Goal: Task Accomplishment & Management: Use online tool/utility

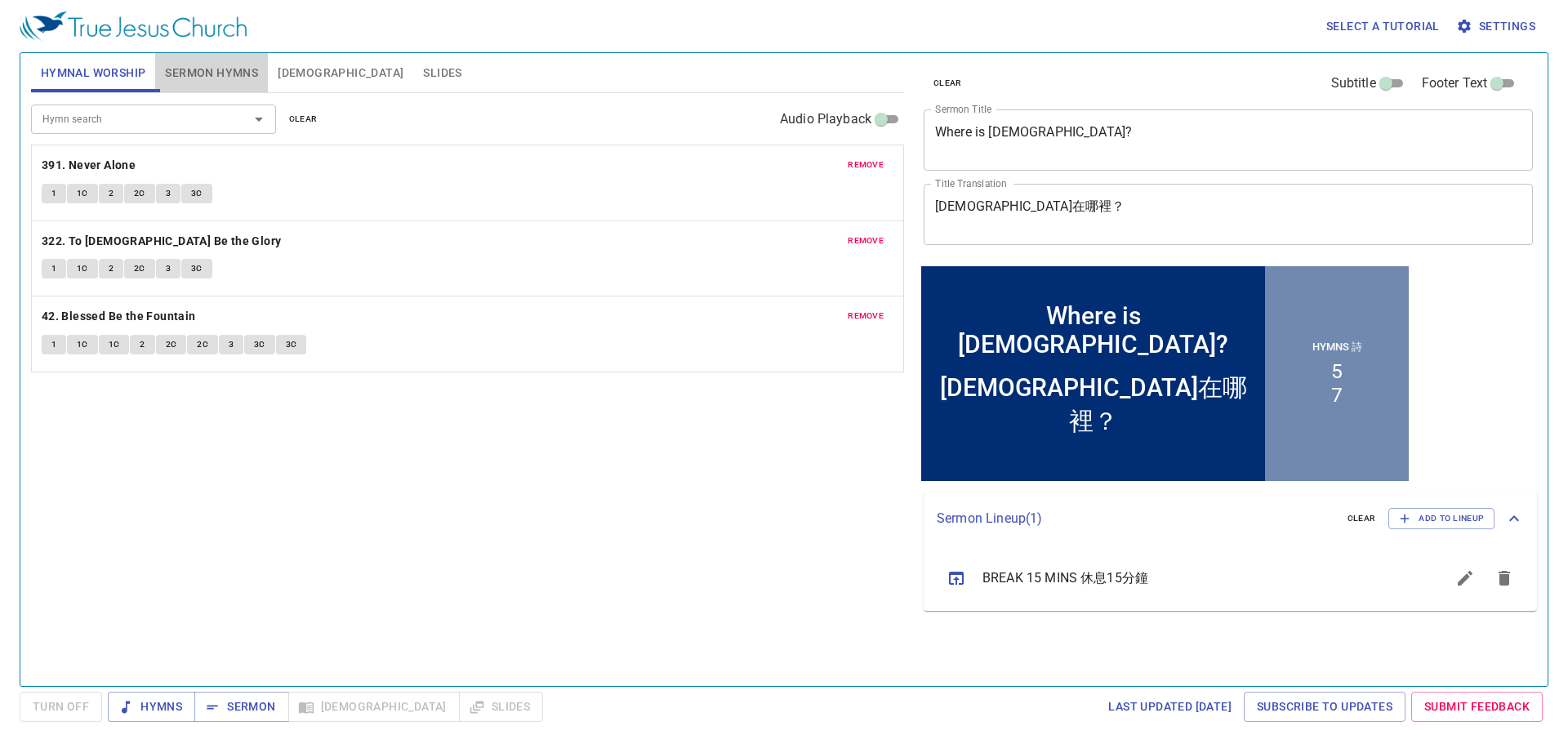
click at [233, 72] on span "Sermon Hymns" at bounding box center [211, 73] width 93 height 20
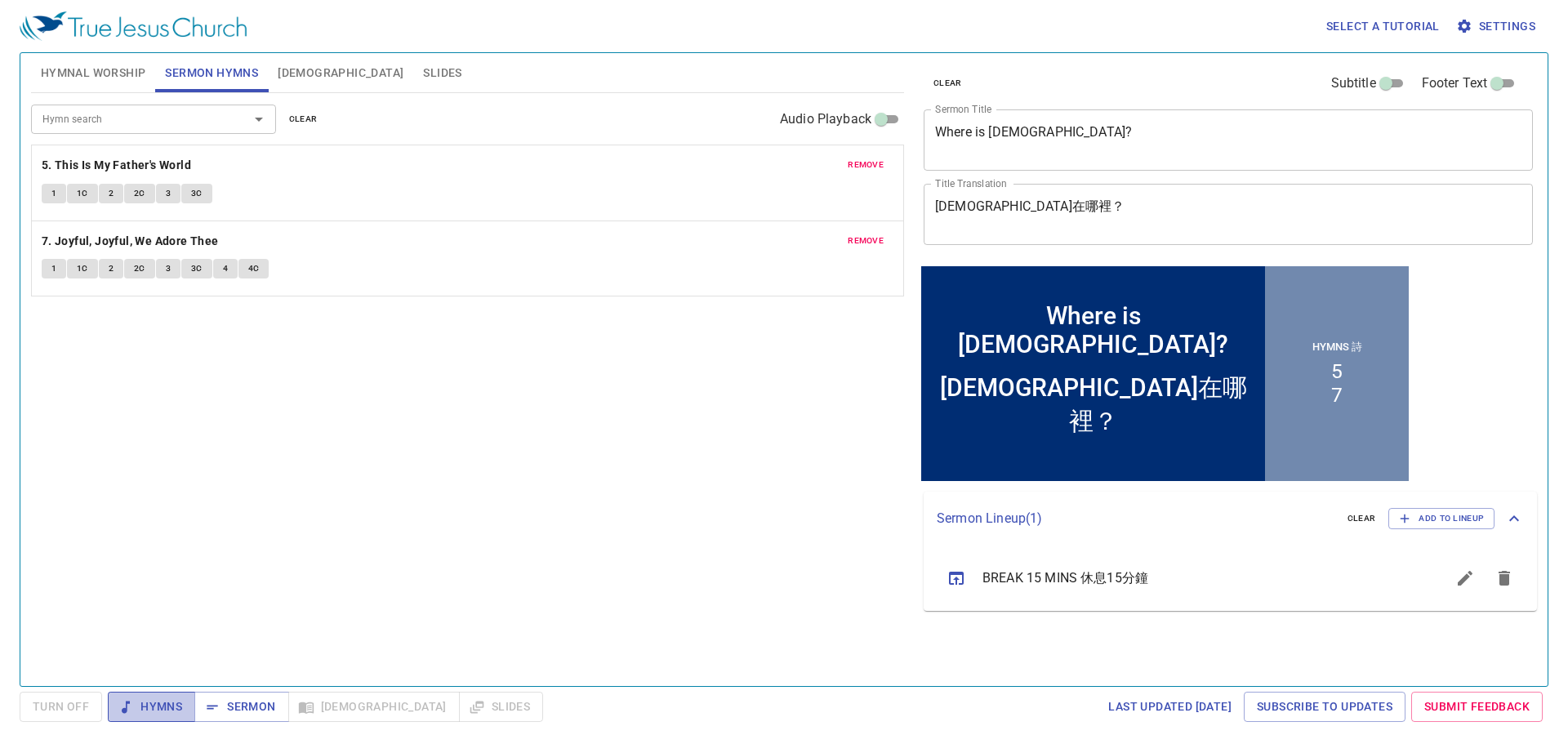
click at [183, 715] on button "Hymns" at bounding box center [152, 707] width 88 height 30
click at [71, 72] on span "Hymnal Worship" at bounding box center [93, 73] width 105 height 20
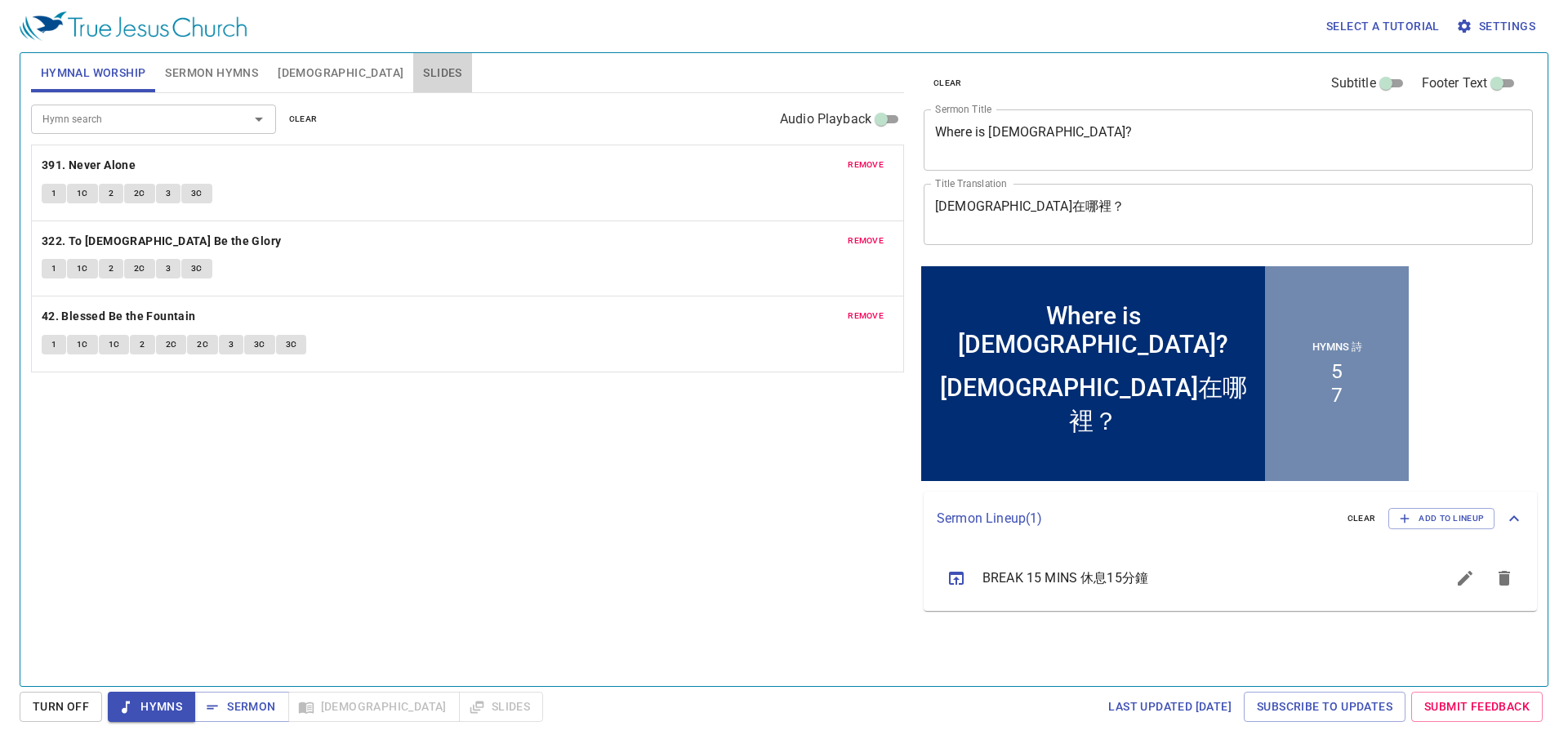
click at [423, 67] on span "Slides" at bounding box center [442, 73] width 39 height 20
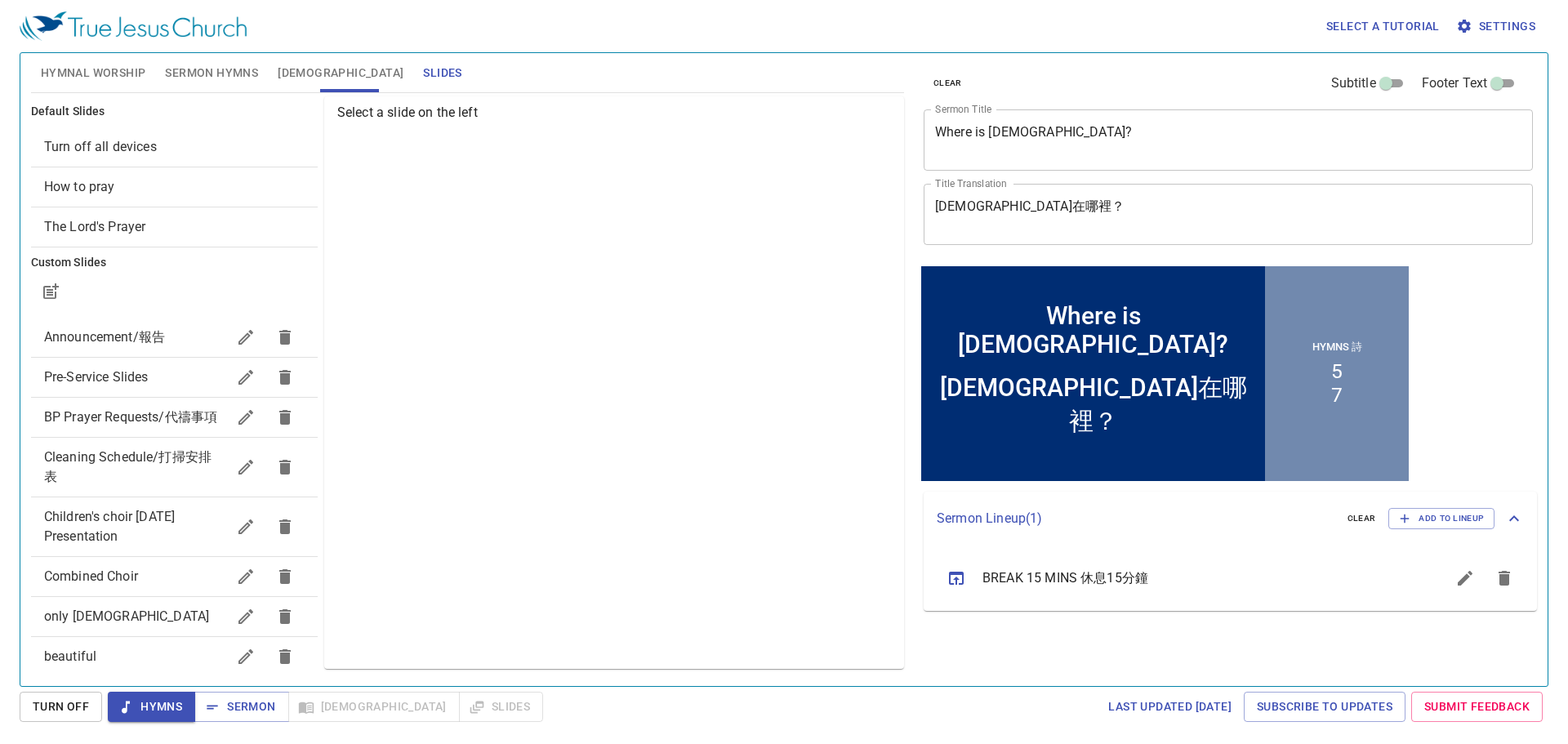
click at [109, 184] on span "How to pray" at bounding box center [79, 186] width 71 height 15
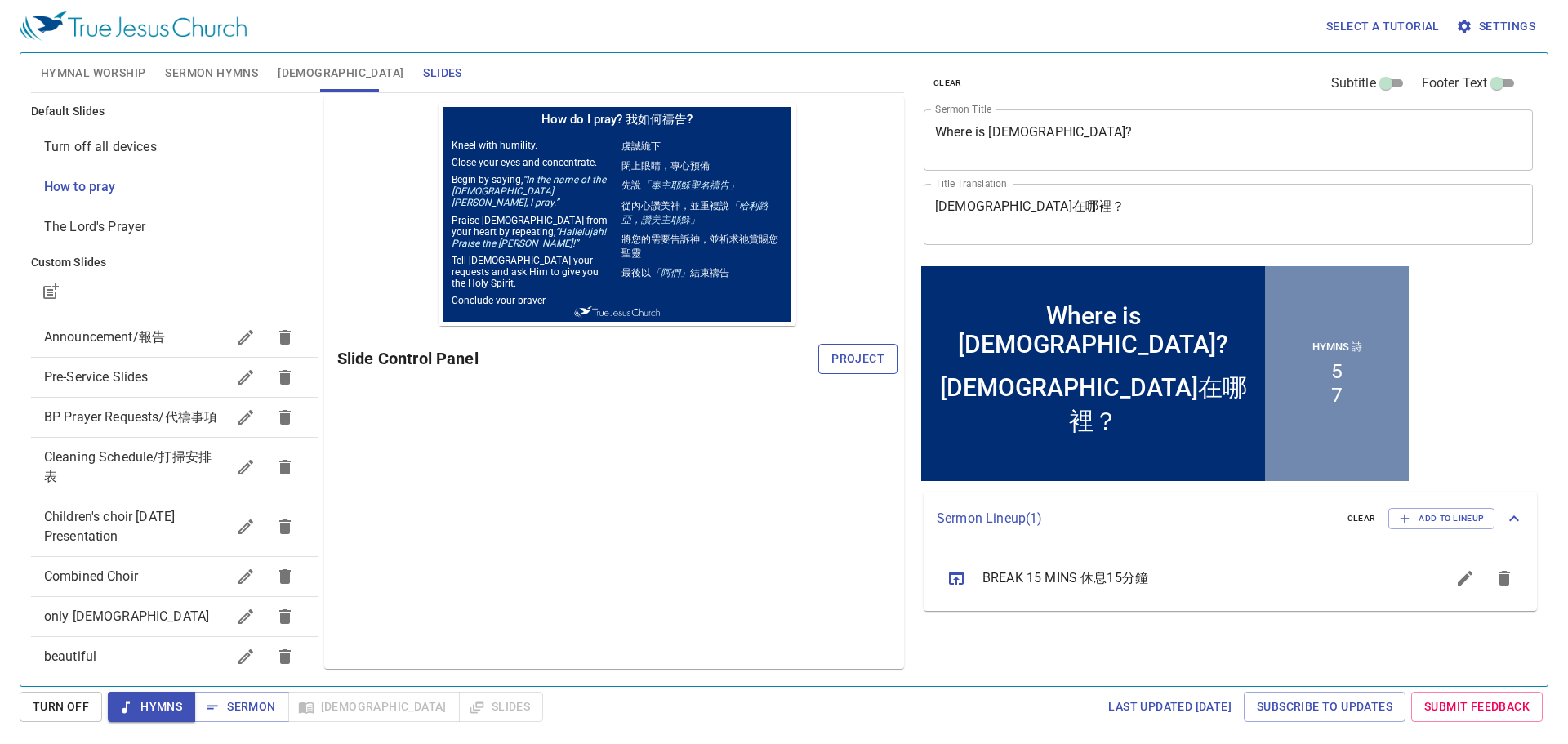
click at [848, 358] on span "Project" at bounding box center [857, 359] width 53 height 20
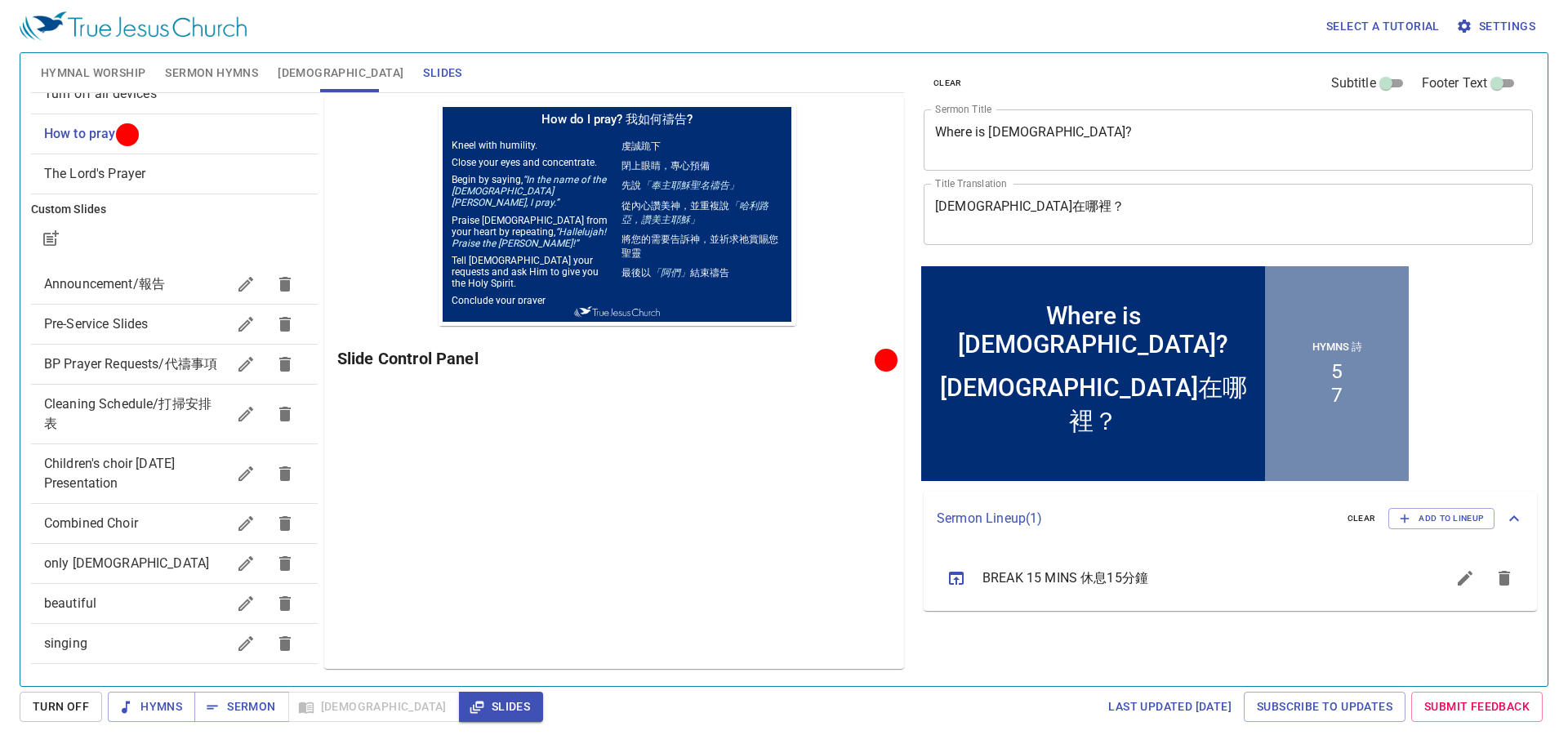
scroll to position [81, 0]
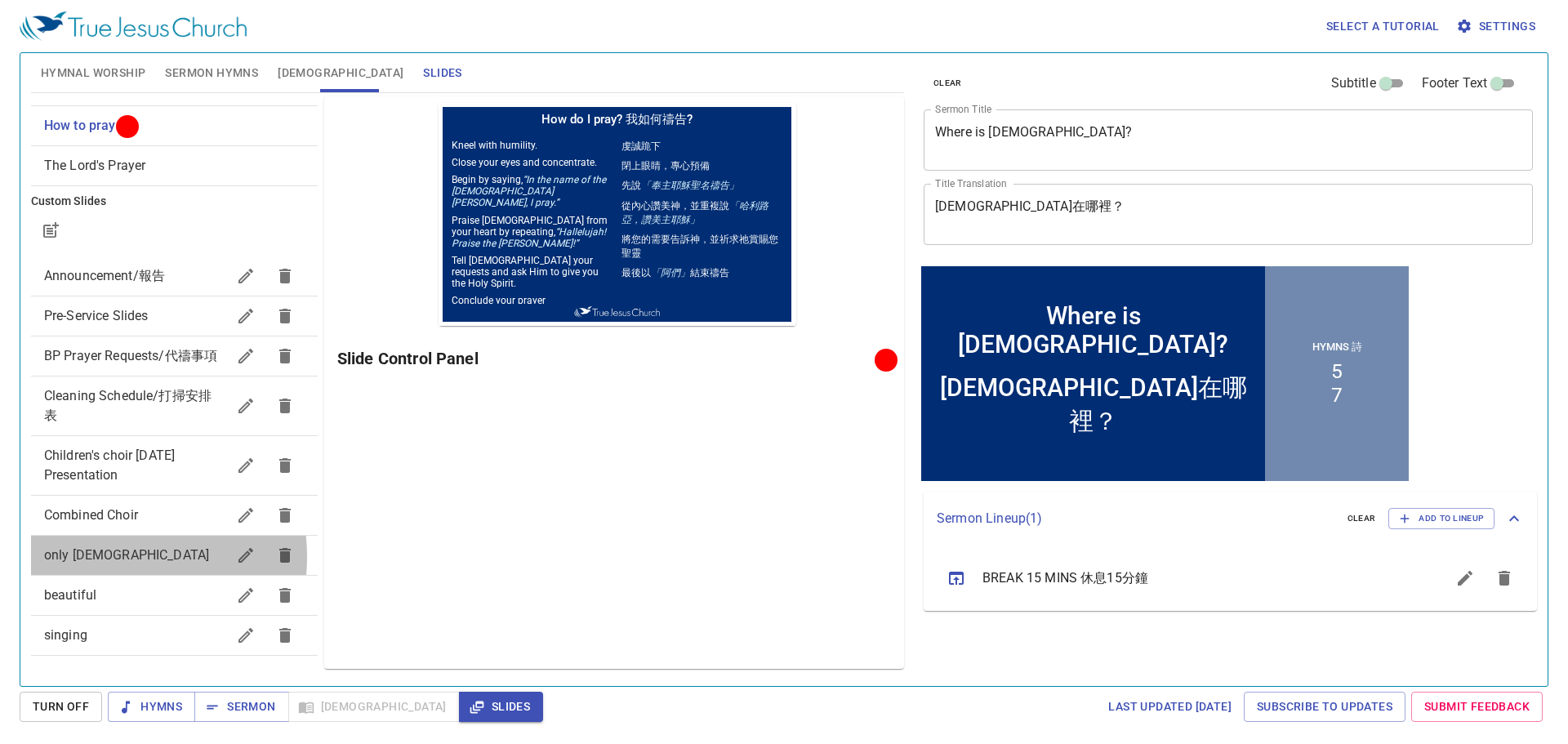
click at [95, 557] on span "only [DEMOGRAPHIC_DATA]" at bounding box center [135, 555] width 182 height 19
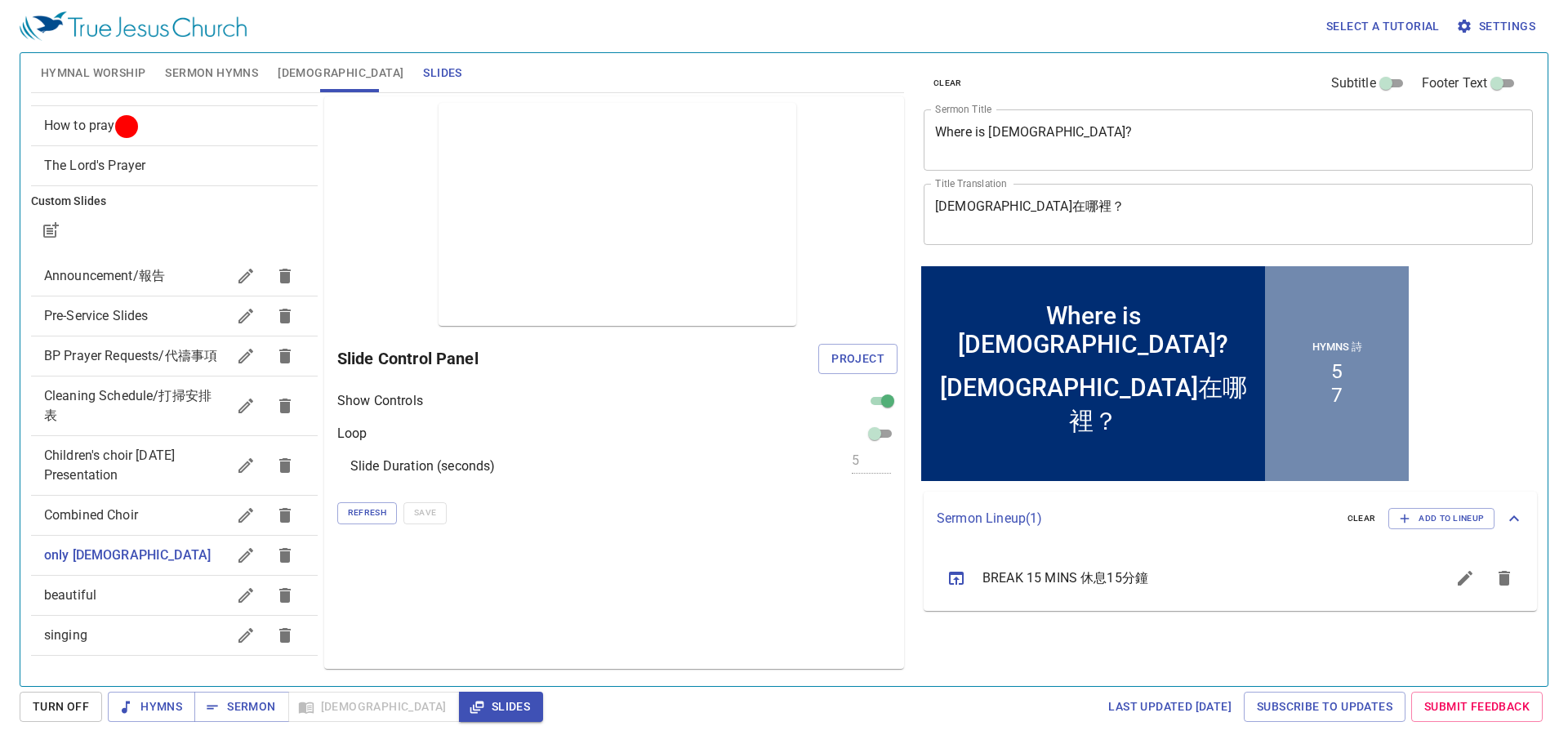
click at [112, 558] on span "only [DEMOGRAPHIC_DATA]" at bounding box center [135, 555] width 182 height 19
click at [124, 560] on span "only [DEMOGRAPHIC_DATA]" at bounding box center [135, 555] width 182 height 19
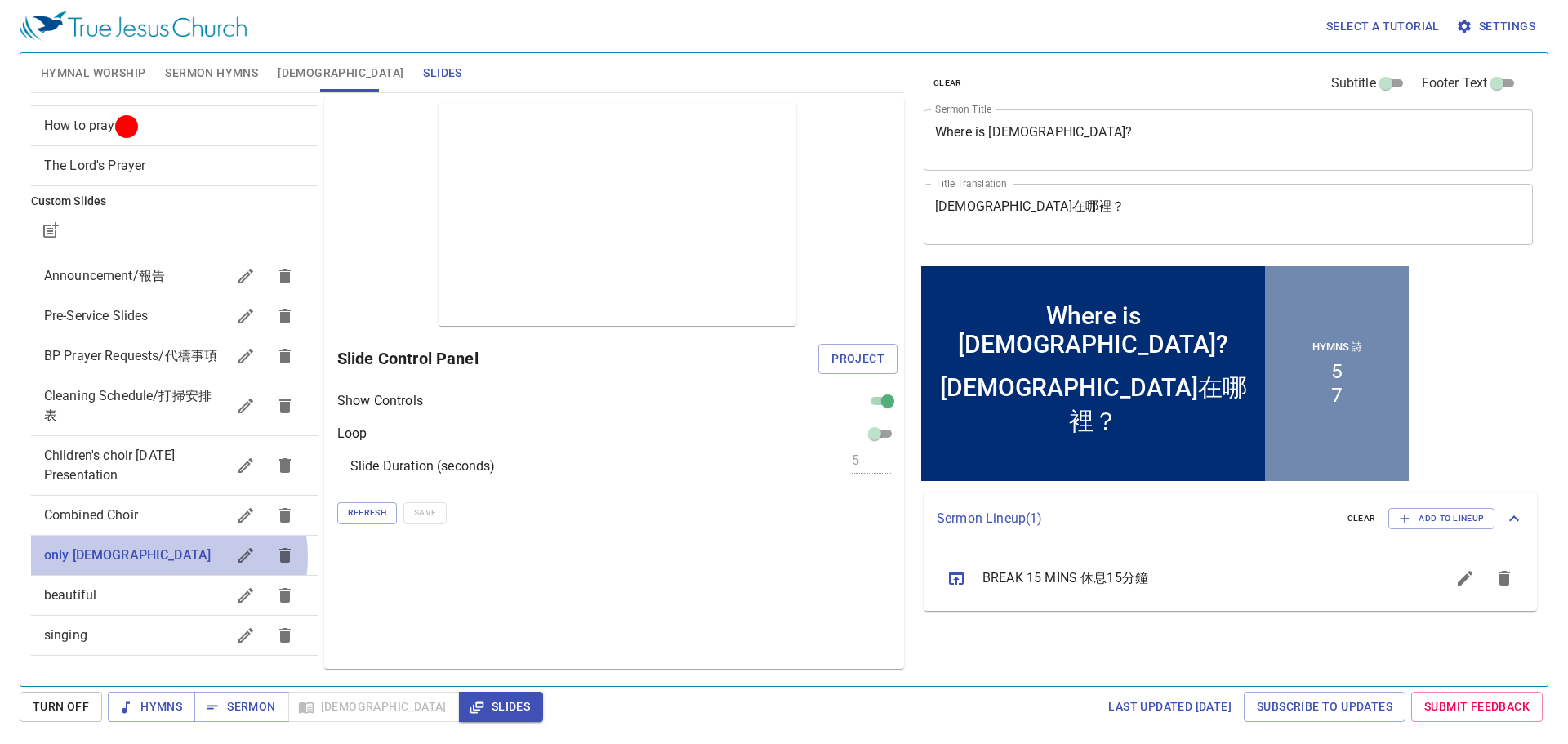
click at [163, 557] on span "only [DEMOGRAPHIC_DATA]" at bounding box center [135, 555] width 182 height 19
click at [875, 369] on button "Project" at bounding box center [858, 359] width 79 height 30
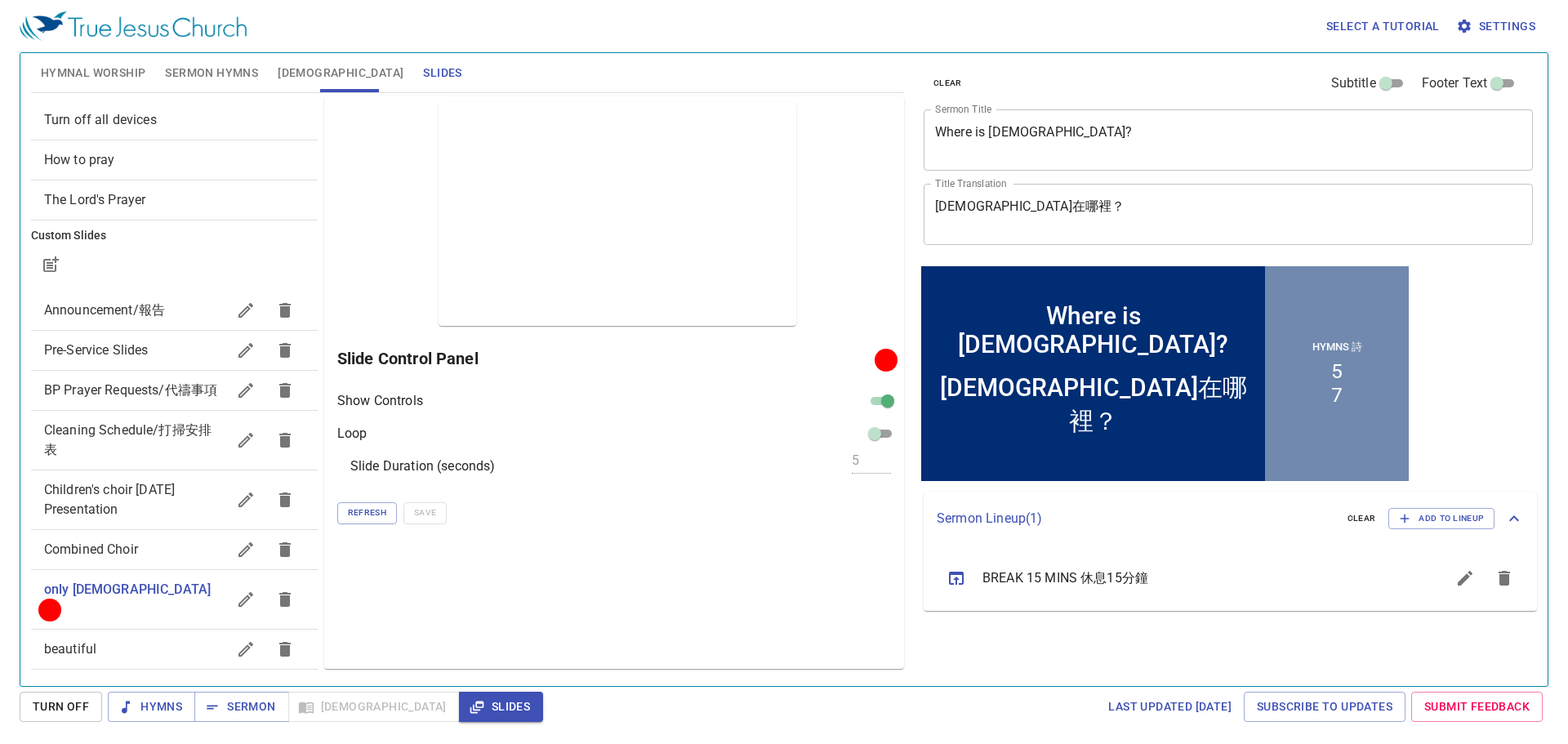
scroll to position [0, 0]
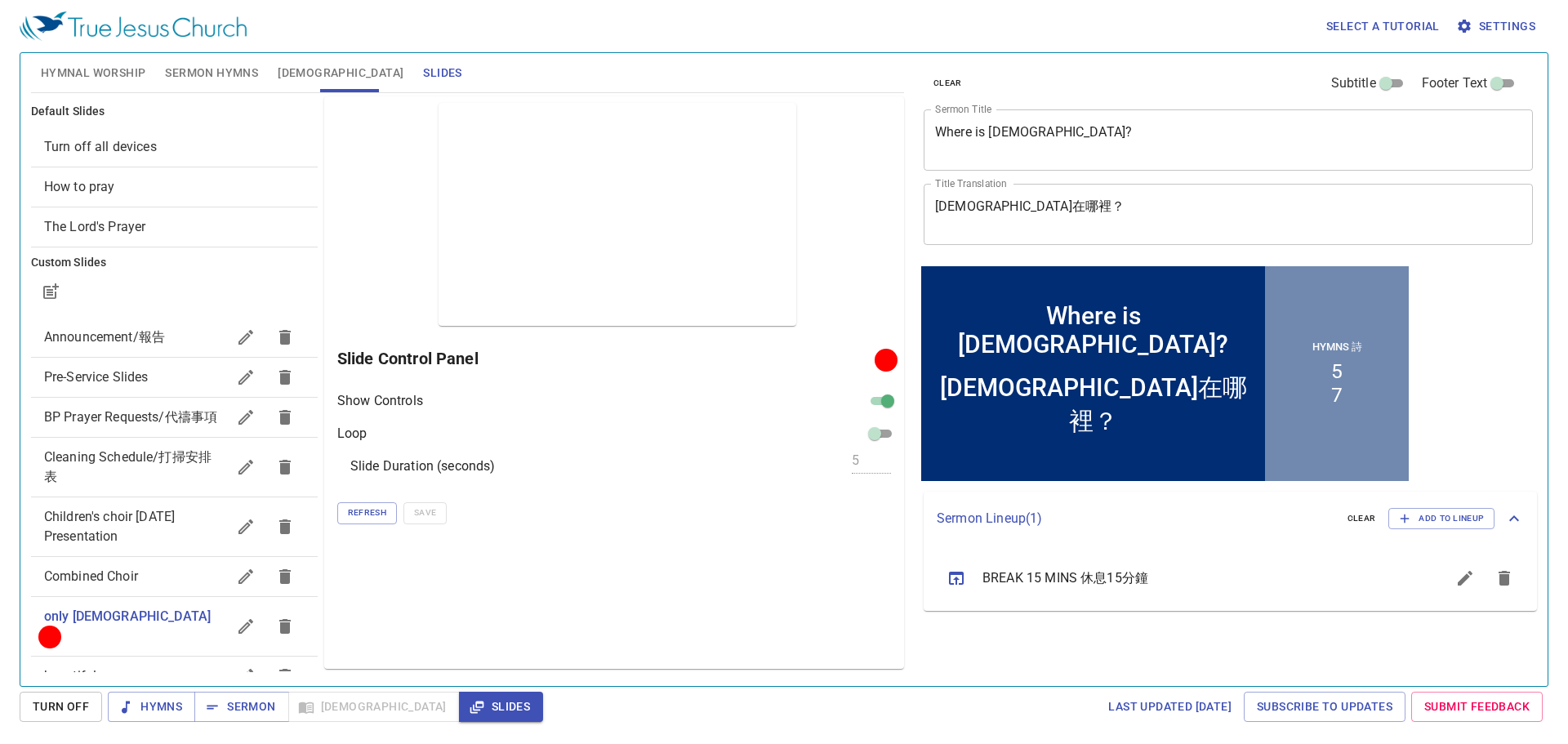
click at [144, 194] on span "How to pray" at bounding box center [173, 186] width 260 height 19
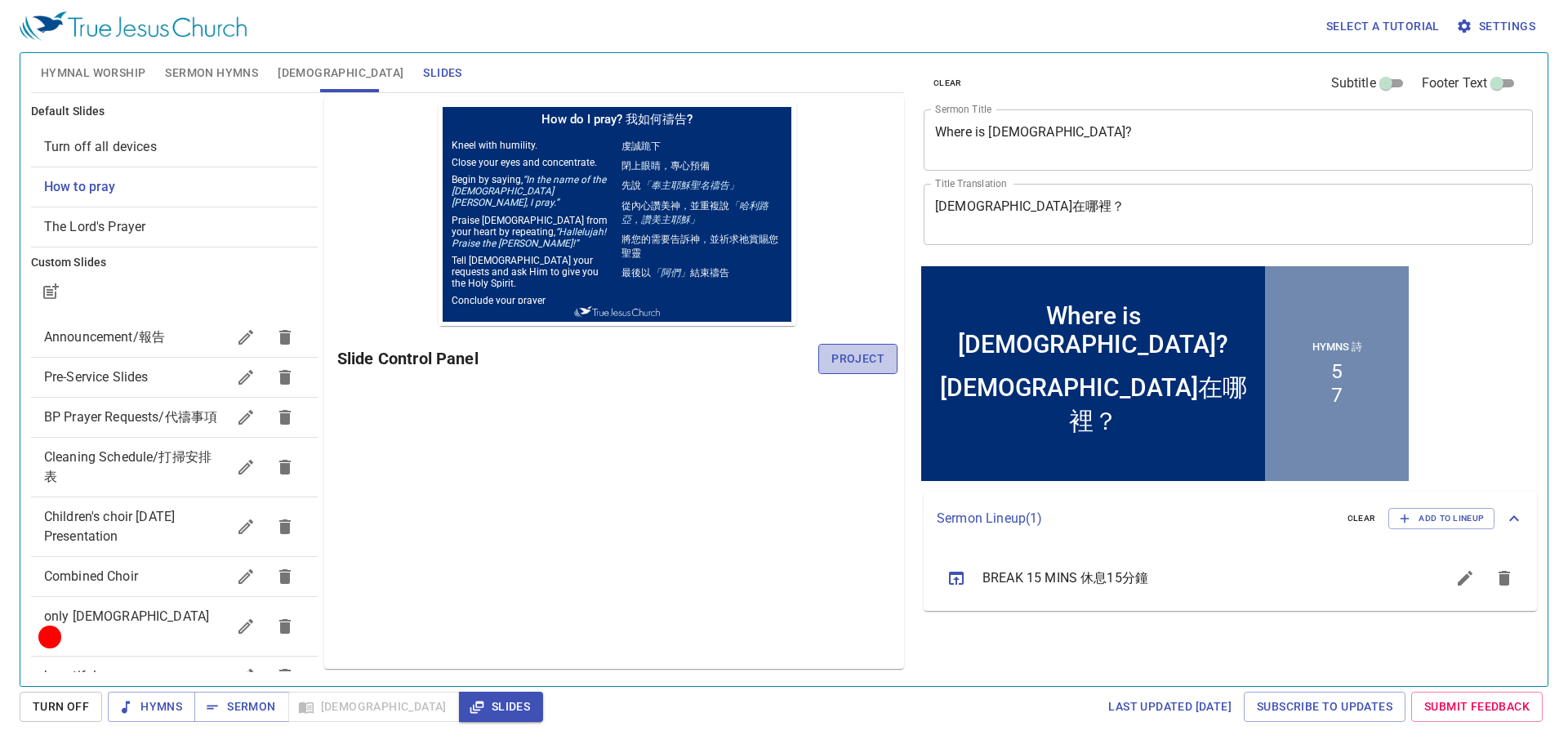
click at [865, 363] on span "Project" at bounding box center [857, 359] width 53 height 20
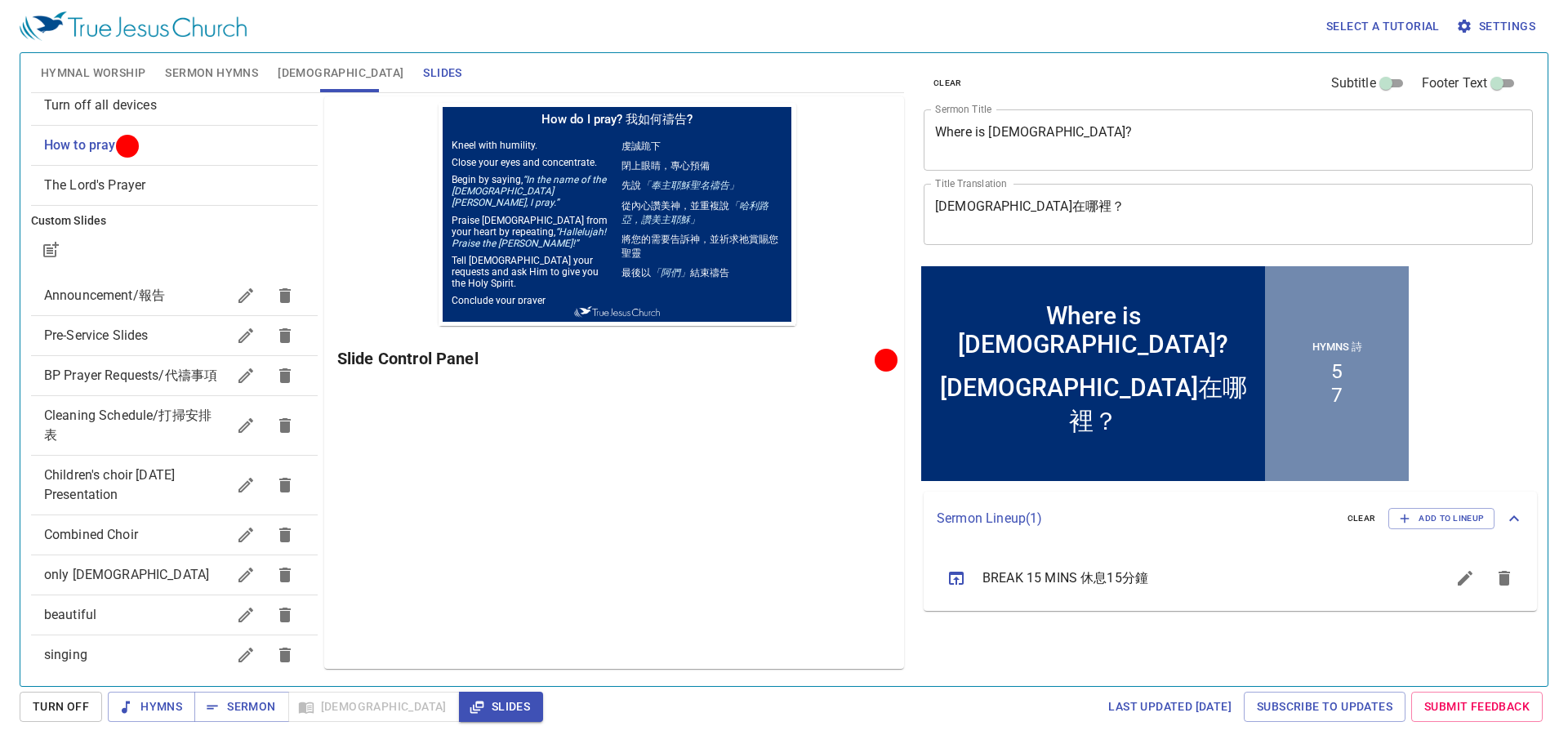
scroll to position [81, 0]
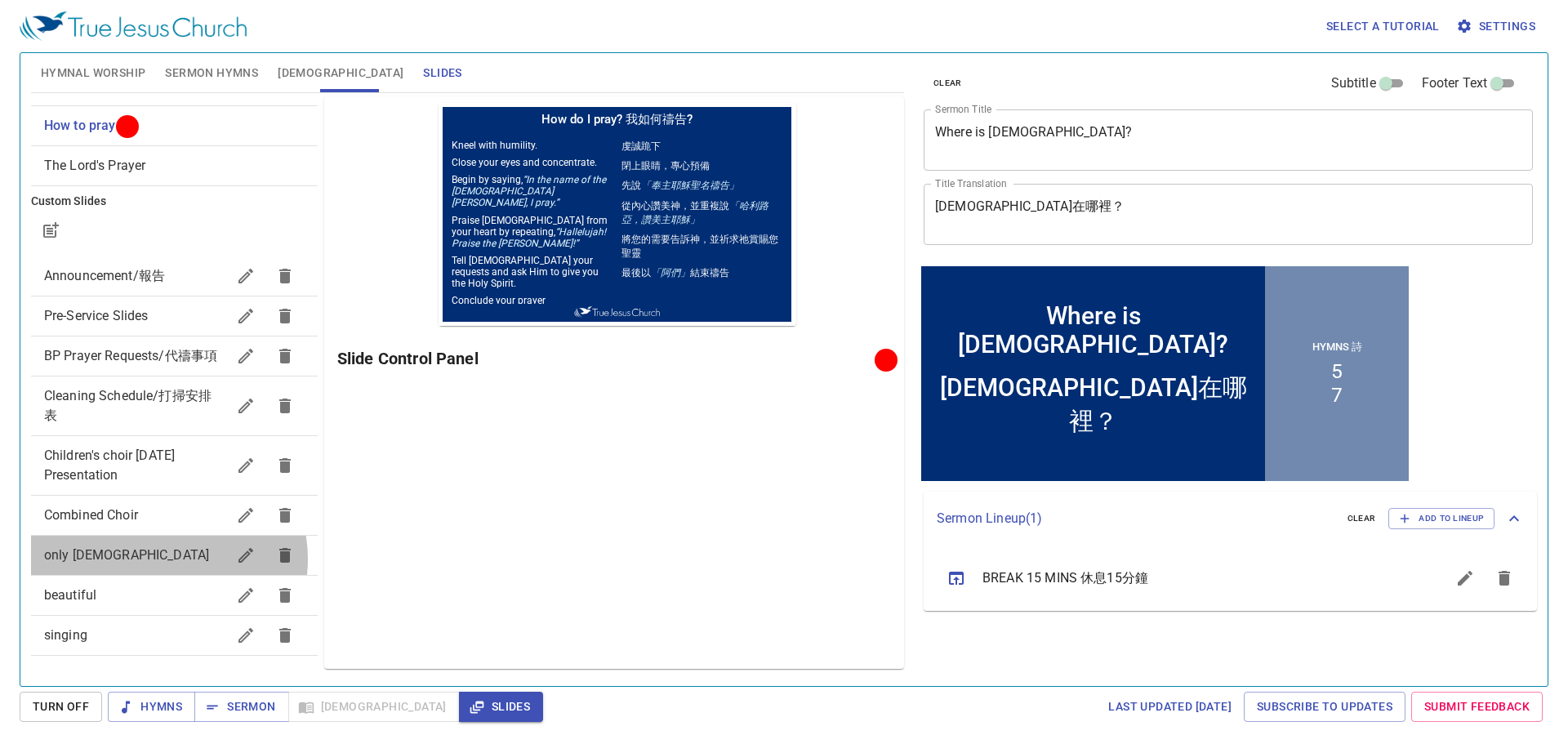
click at [161, 559] on span "only [DEMOGRAPHIC_DATA]" at bounding box center [135, 555] width 182 height 19
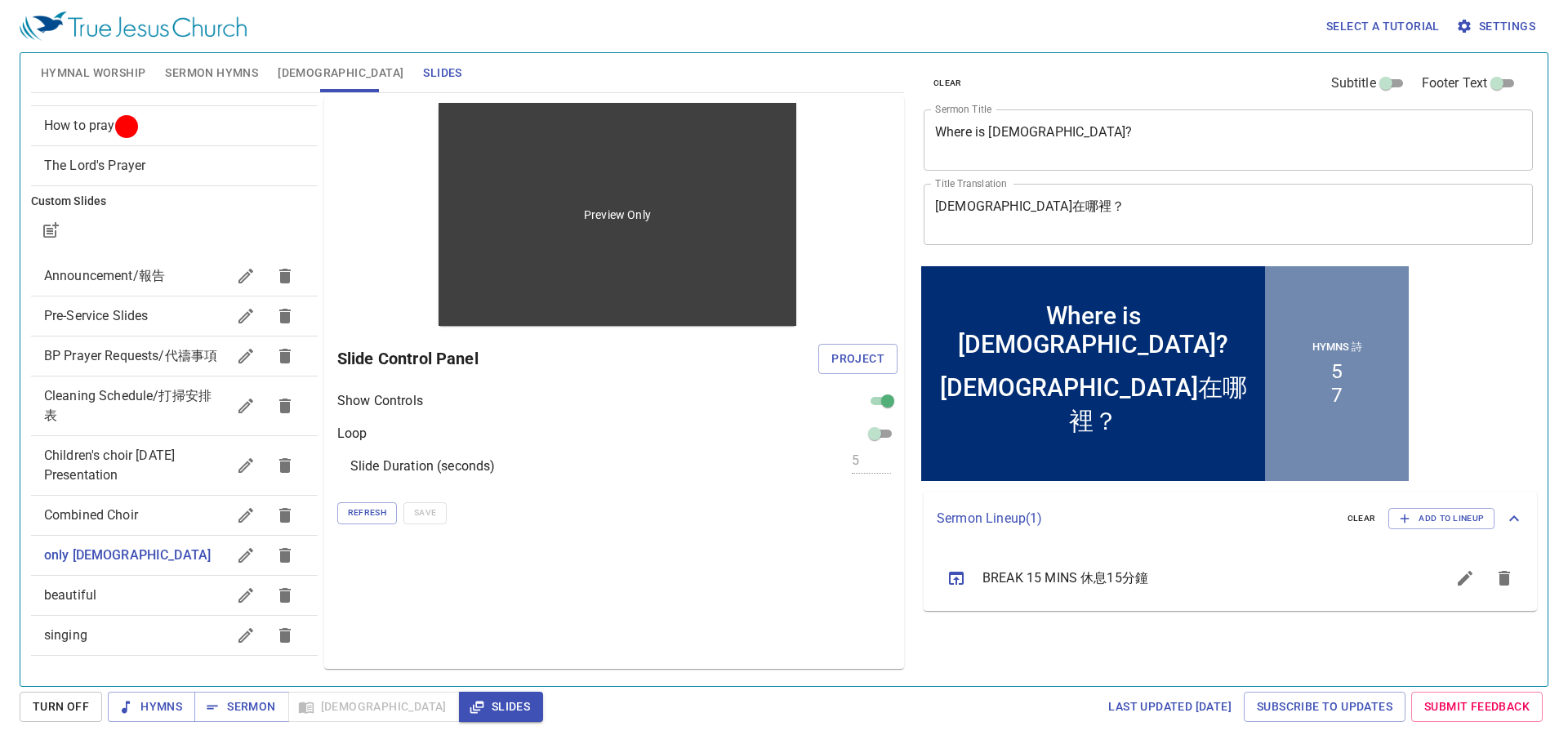
click at [622, 284] on div "Preview Only" at bounding box center [617, 214] width 357 height 223
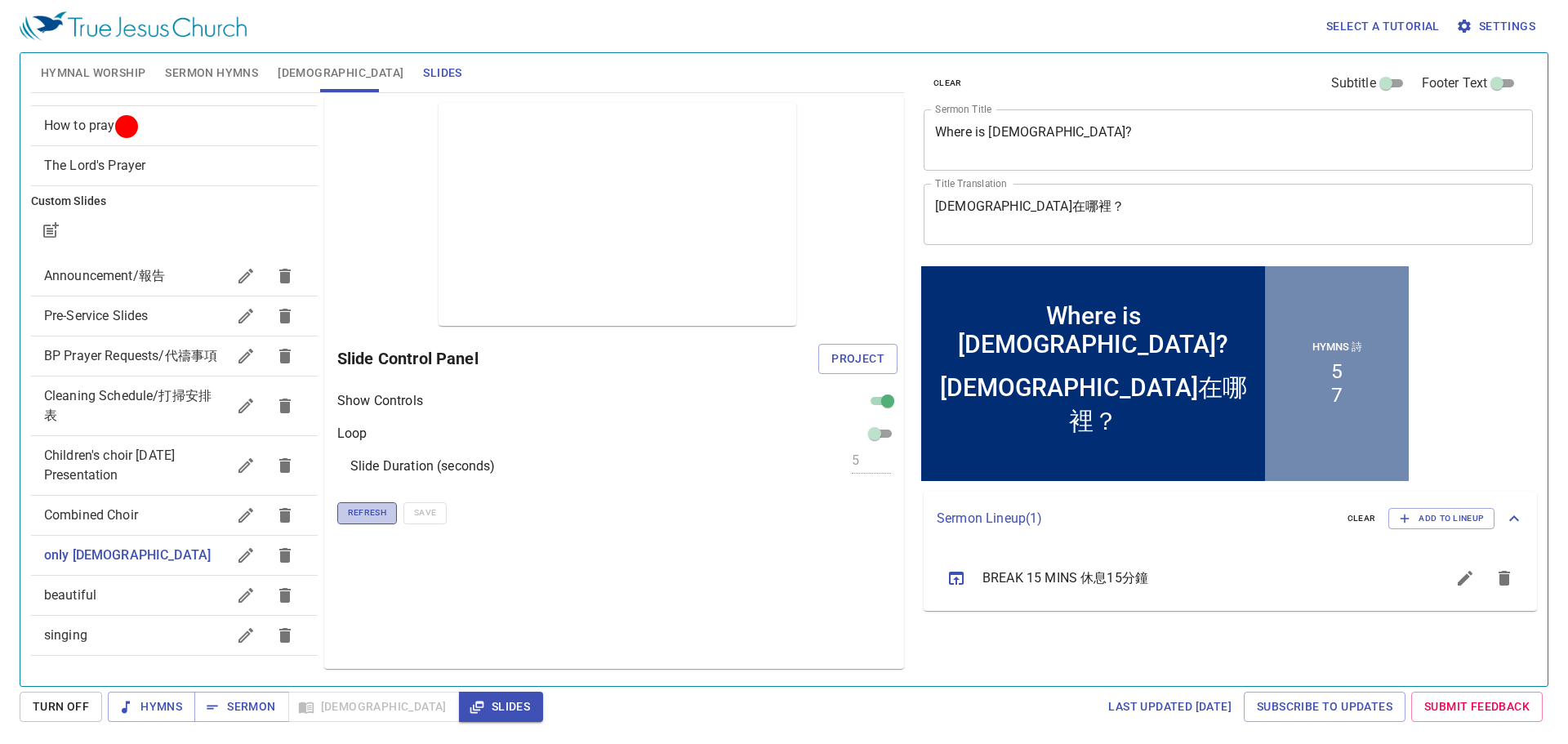
click at [376, 513] on span "Refresh" at bounding box center [367, 512] width 39 height 14
click at [377, 513] on span "Refresh" at bounding box center [367, 512] width 39 height 14
click at [861, 354] on span "Project" at bounding box center [857, 359] width 53 height 20
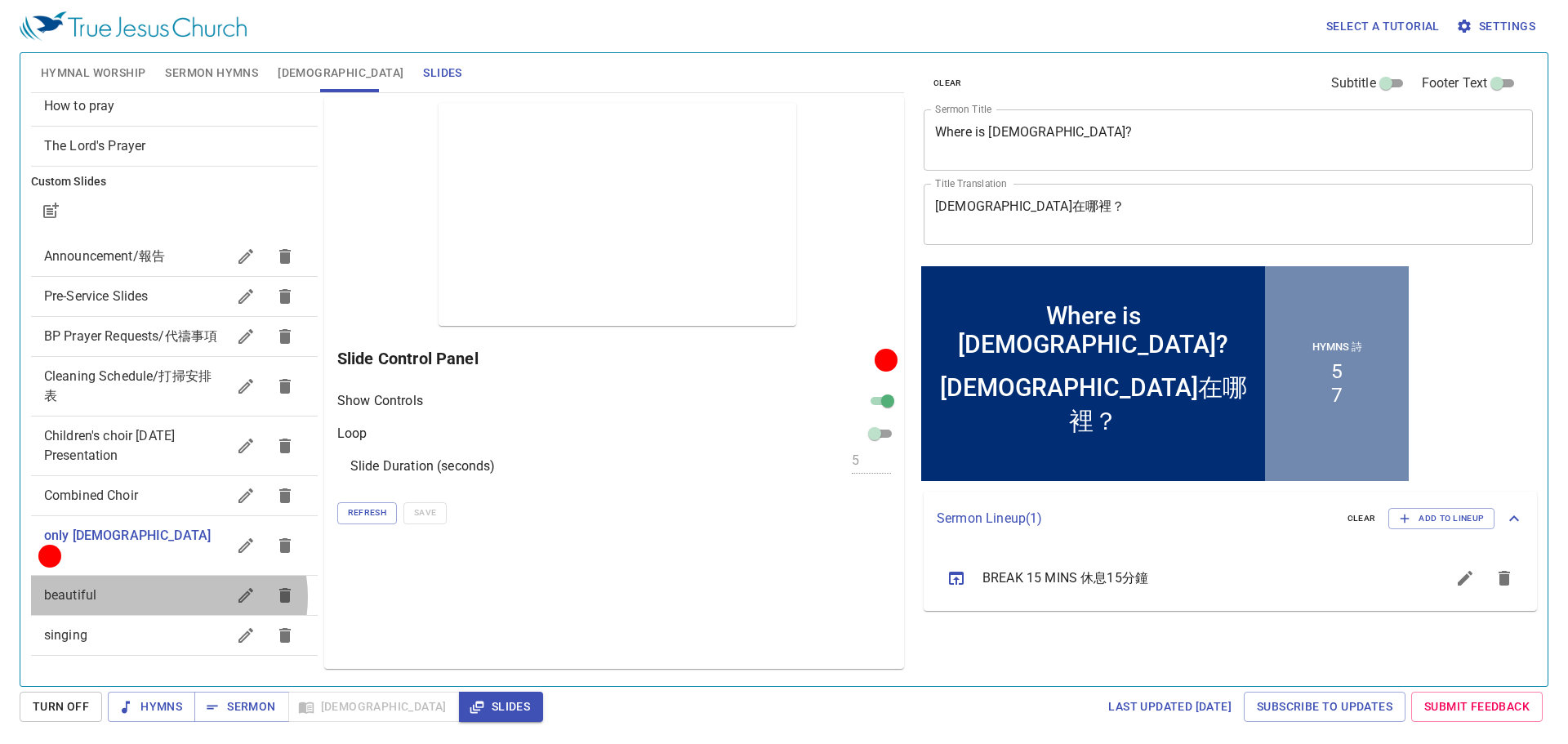
click at [165, 597] on span "beautiful" at bounding box center [135, 594] width 182 height 19
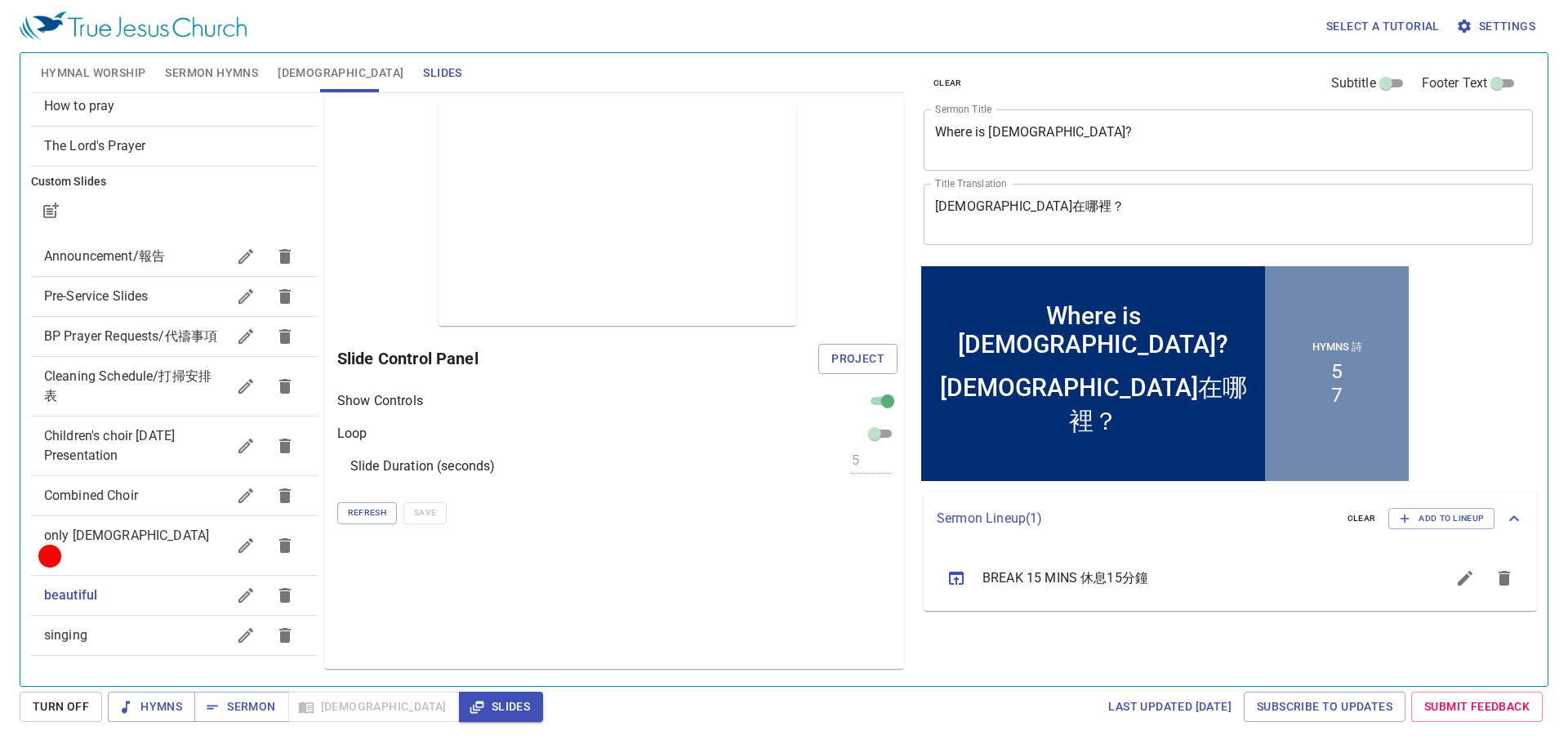
click at [156, 649] on div "singing" at bounding box center [174, 635] width 286 height 40
click at [137, 554] on span "only [DEMOGRAPHIC_DATA]" at bounding box center [135, 545] width 182 height 40
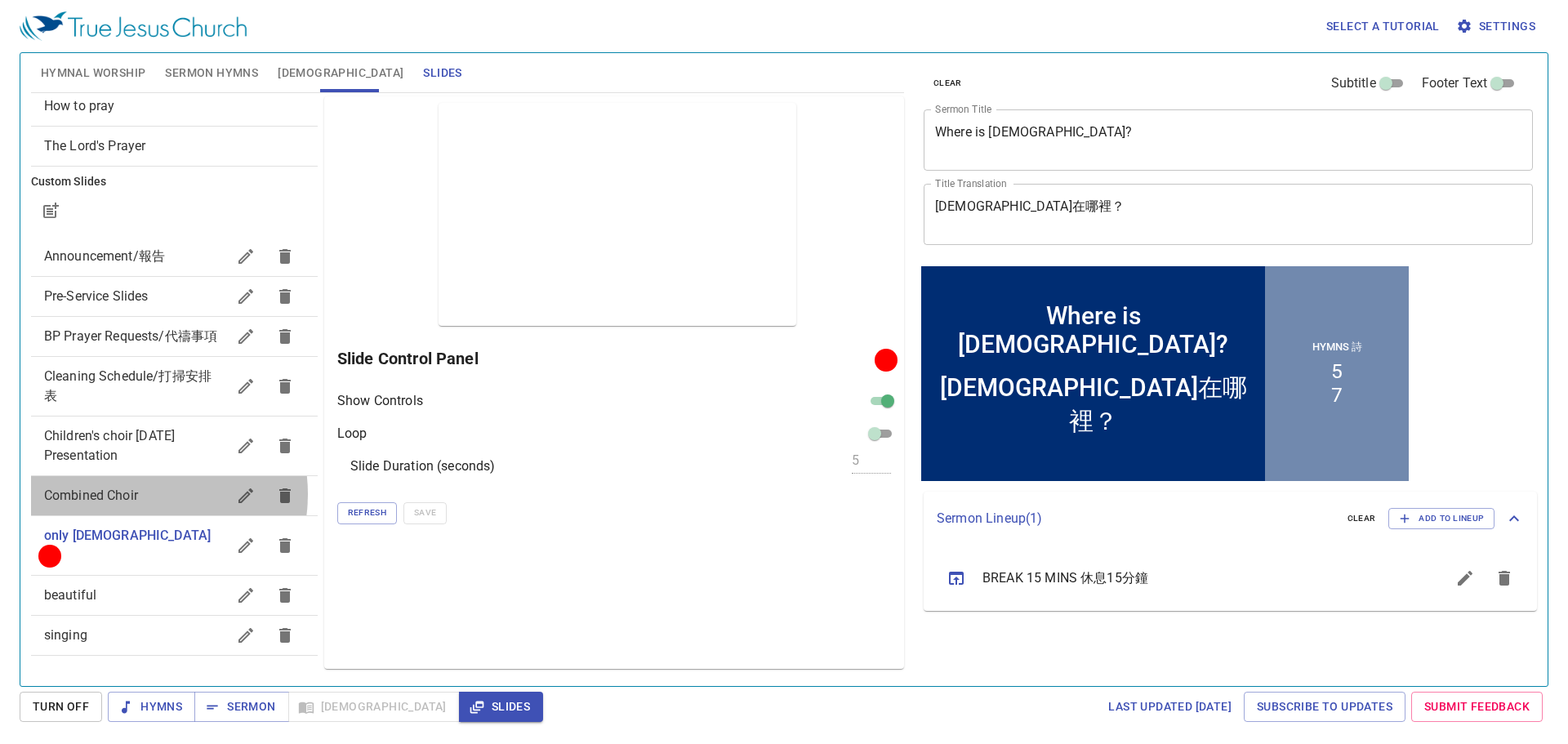
click at [141, 505] on span "Combined Choir" at bounding box center [135, 495] width 182 height 19
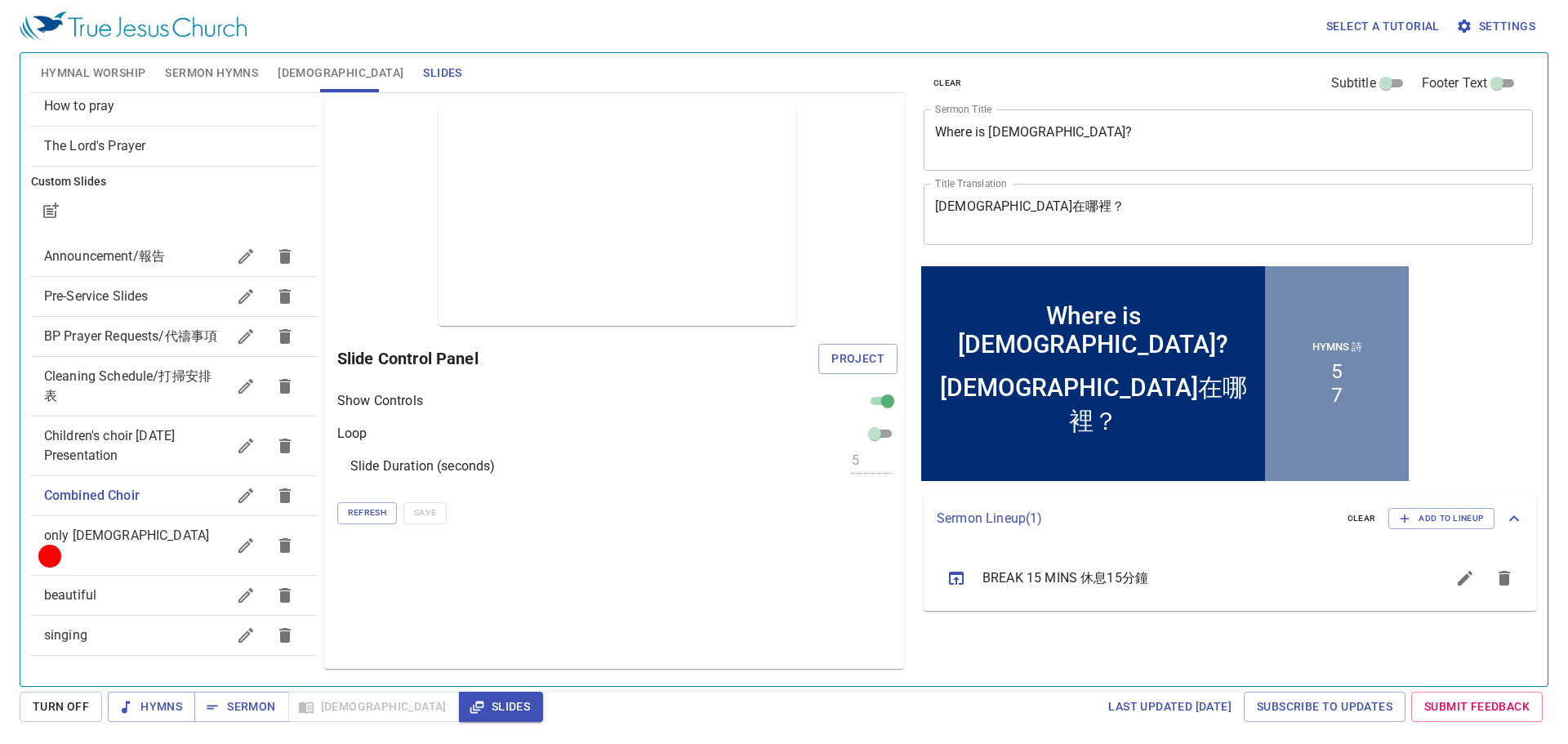
click at [149, 563] on span "only [DEMOGRAPHIC_DATA]" at bounding box center [135, 545] width 182 height 40
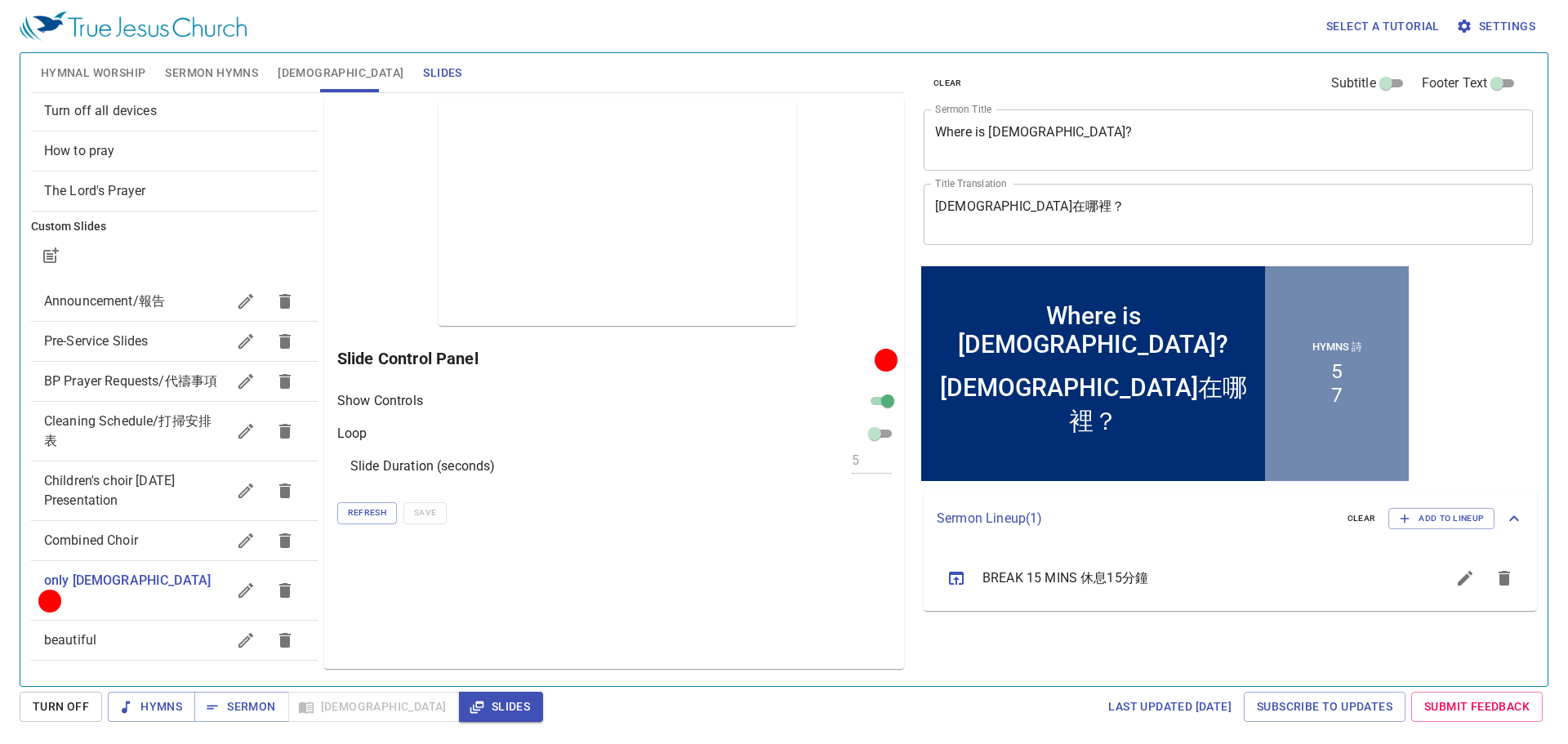
scroll to position [0, 0]
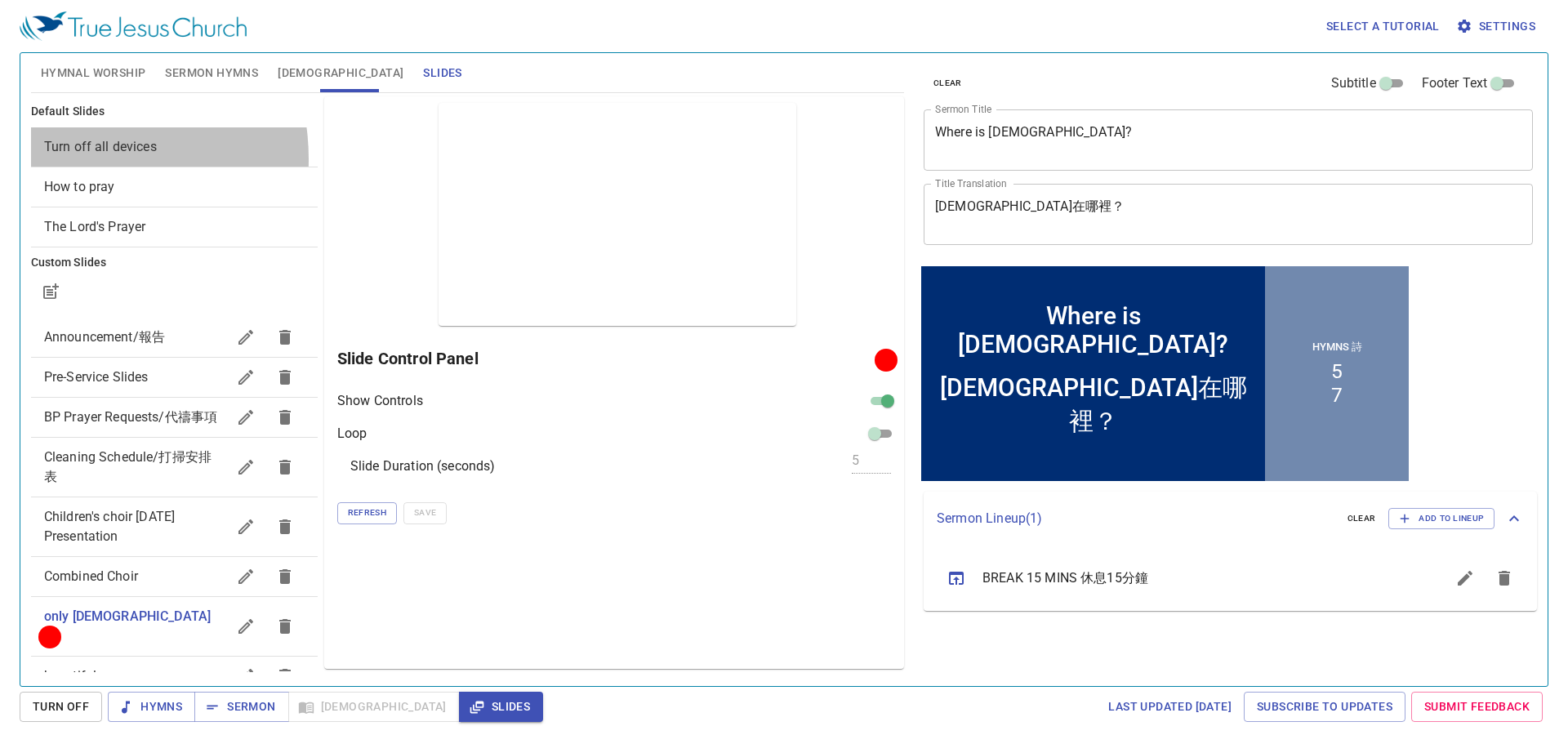
click at [69, 159] on div "Turn off all devices" at bounding box center [174, 146] width 286 height 40
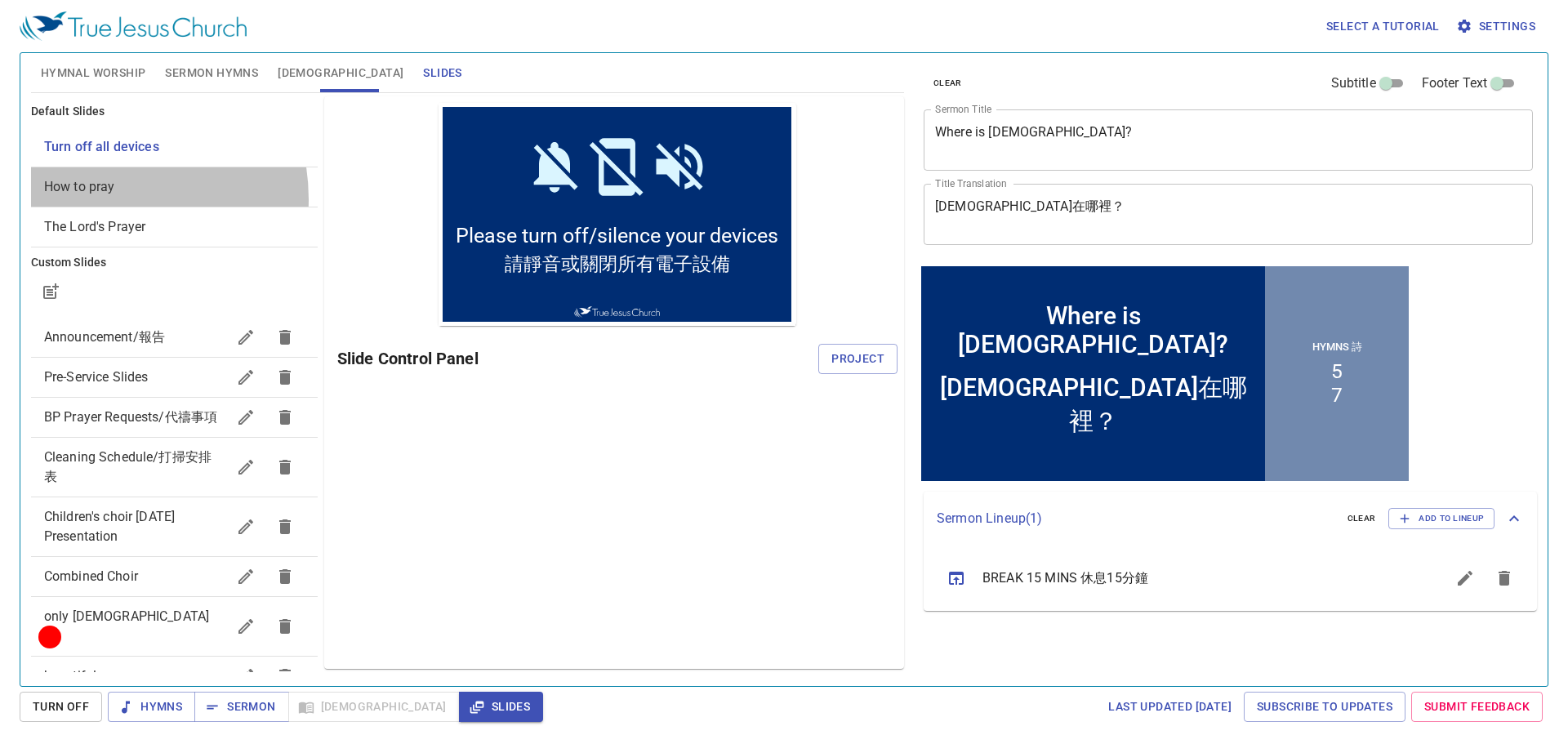
click at [95, 199] on div "How to pray" at bounding box center [174, 187] width 286 height 40
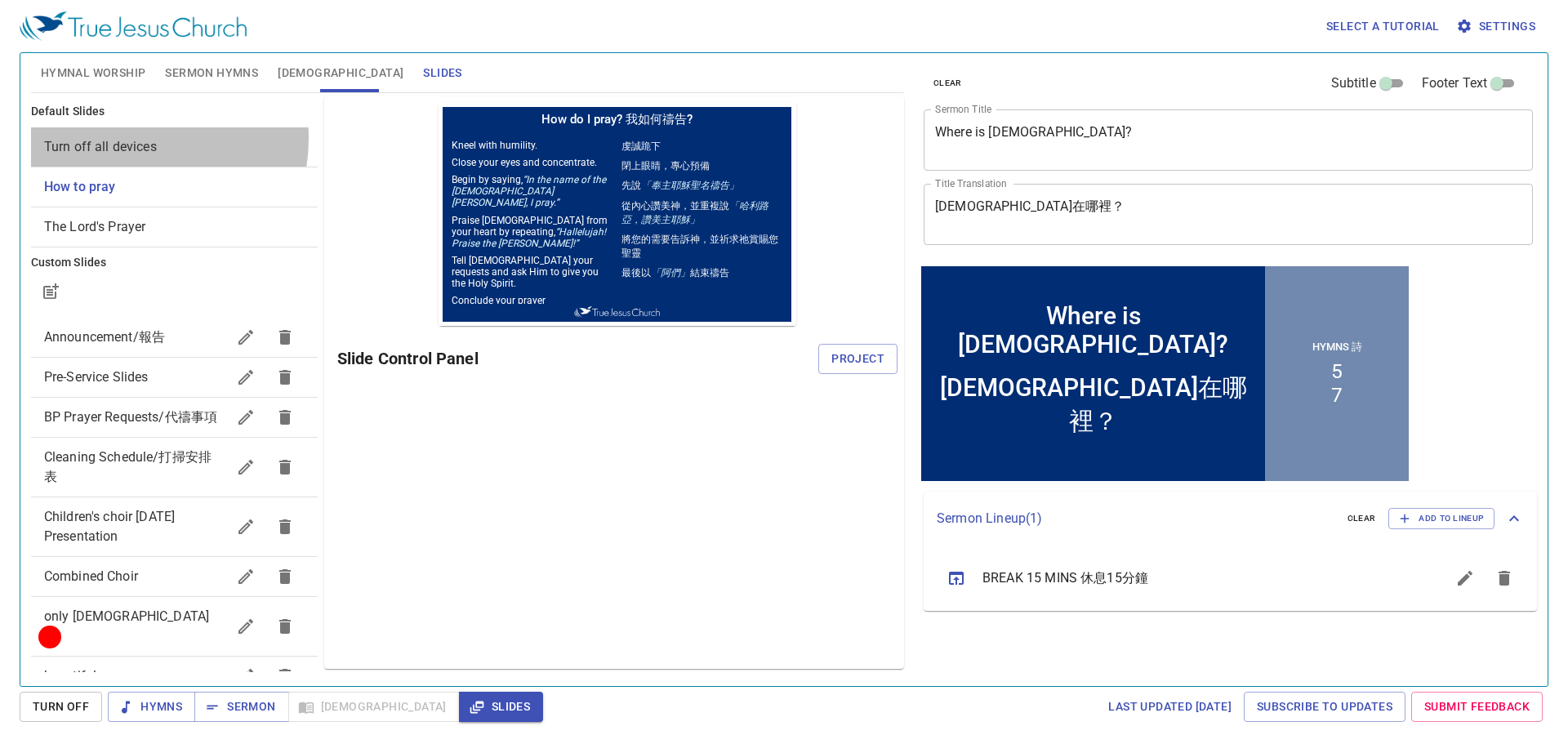
click at [123, 138] on span "Turn off all devices" at bounding box center [173, 146] width 260 height 19
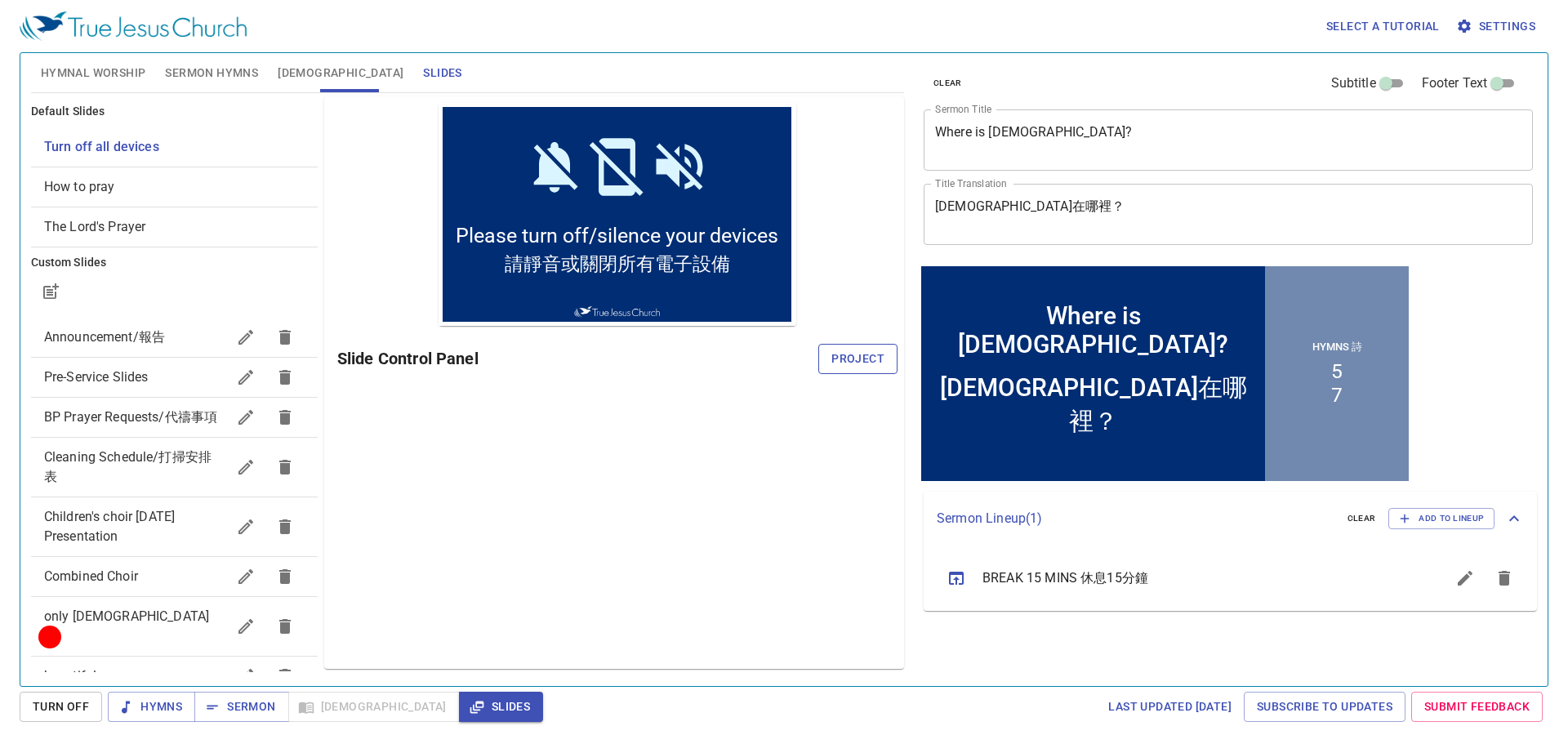
click at [881, 369] on button "Project" at bounding box center [858, 359] width 79 height 30
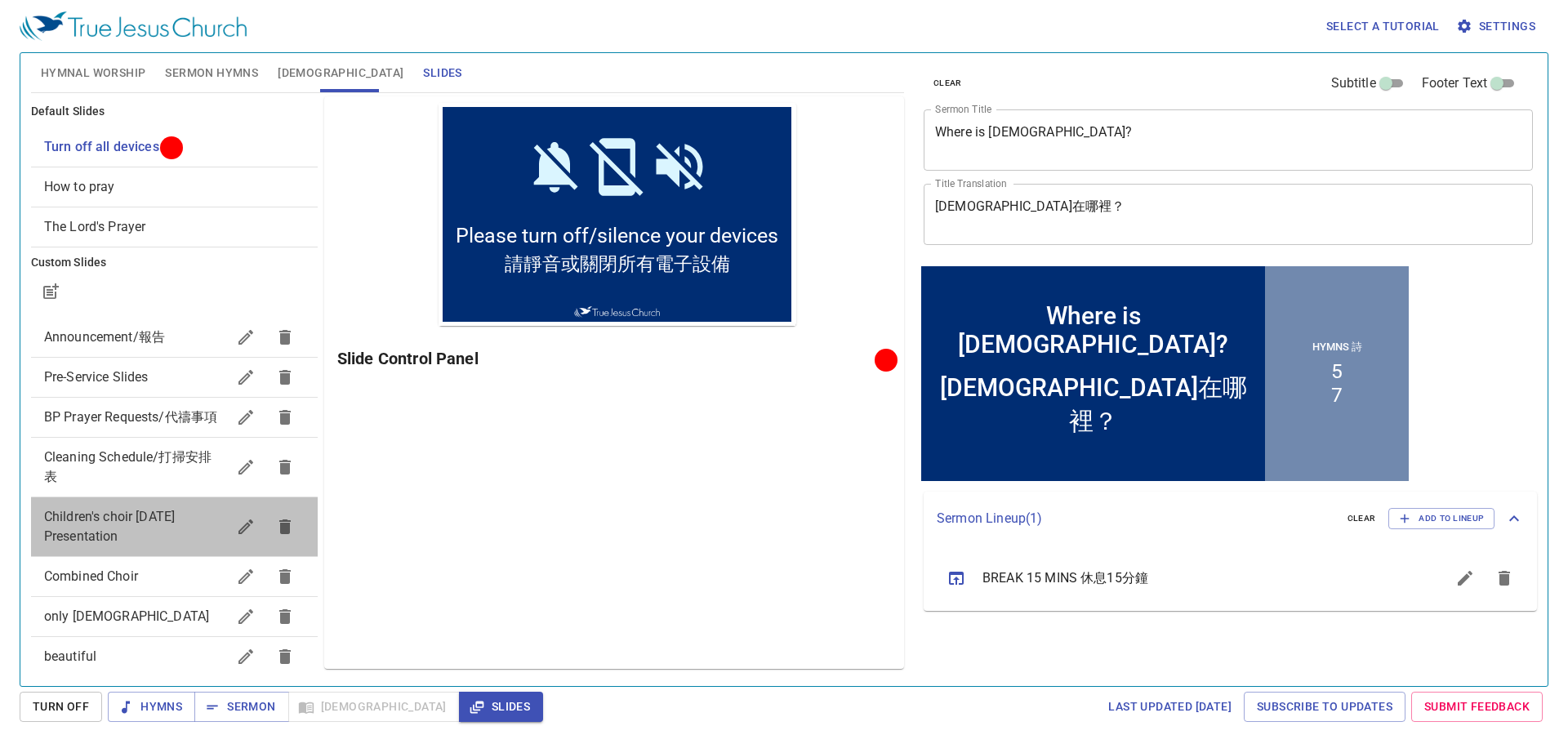
click at [175, 545] on span "Children's choir [DATE] Presentation" at bounding box center [135, 526] width 182 height 40
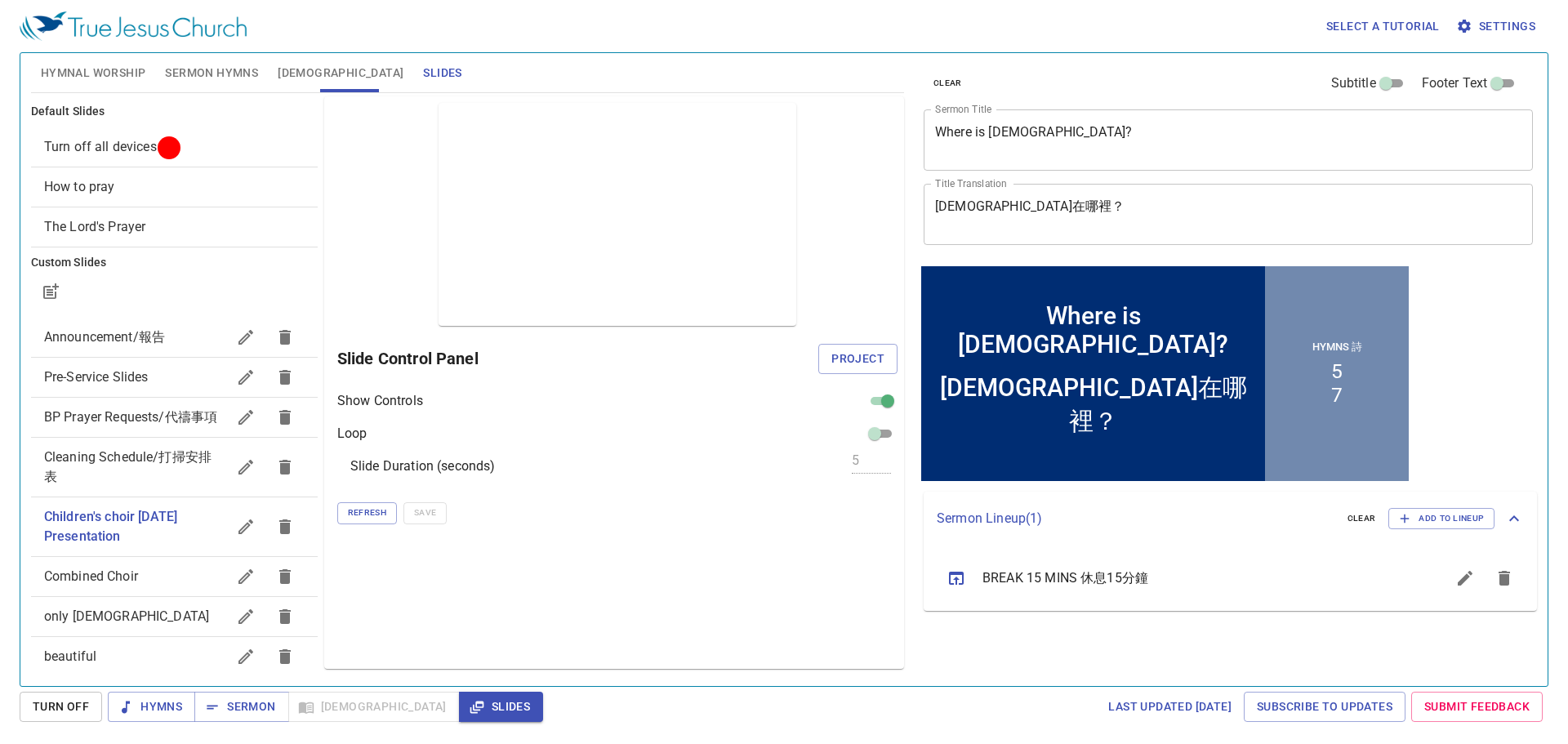
click at [163, 586] on span "Combined Choir" at bounding box center [135, 576] width 182 height 19
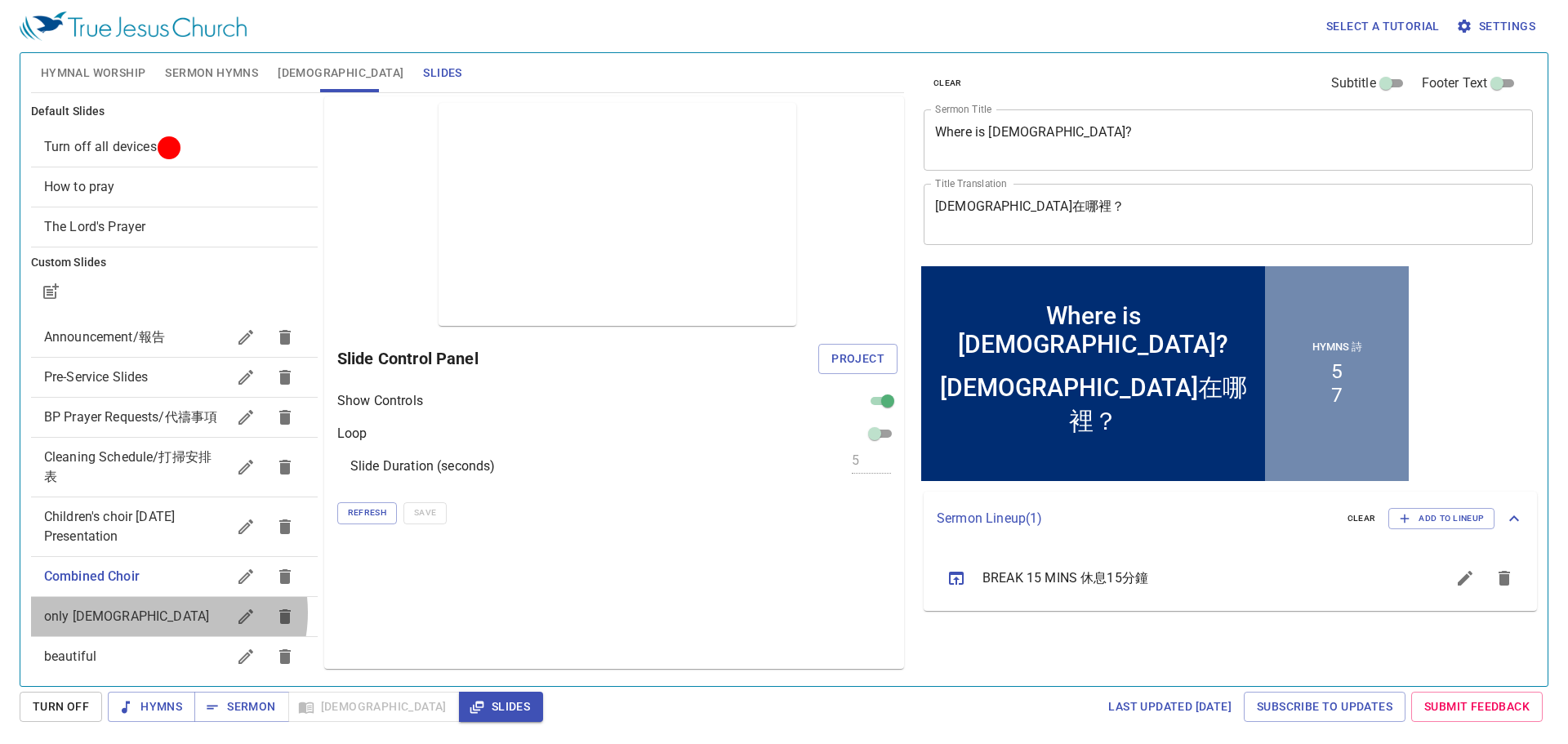
click at [157, 626] on span "only [DEMOGRAPHIC_DATA]" at bounding box center [135, 616] width 182 height 19
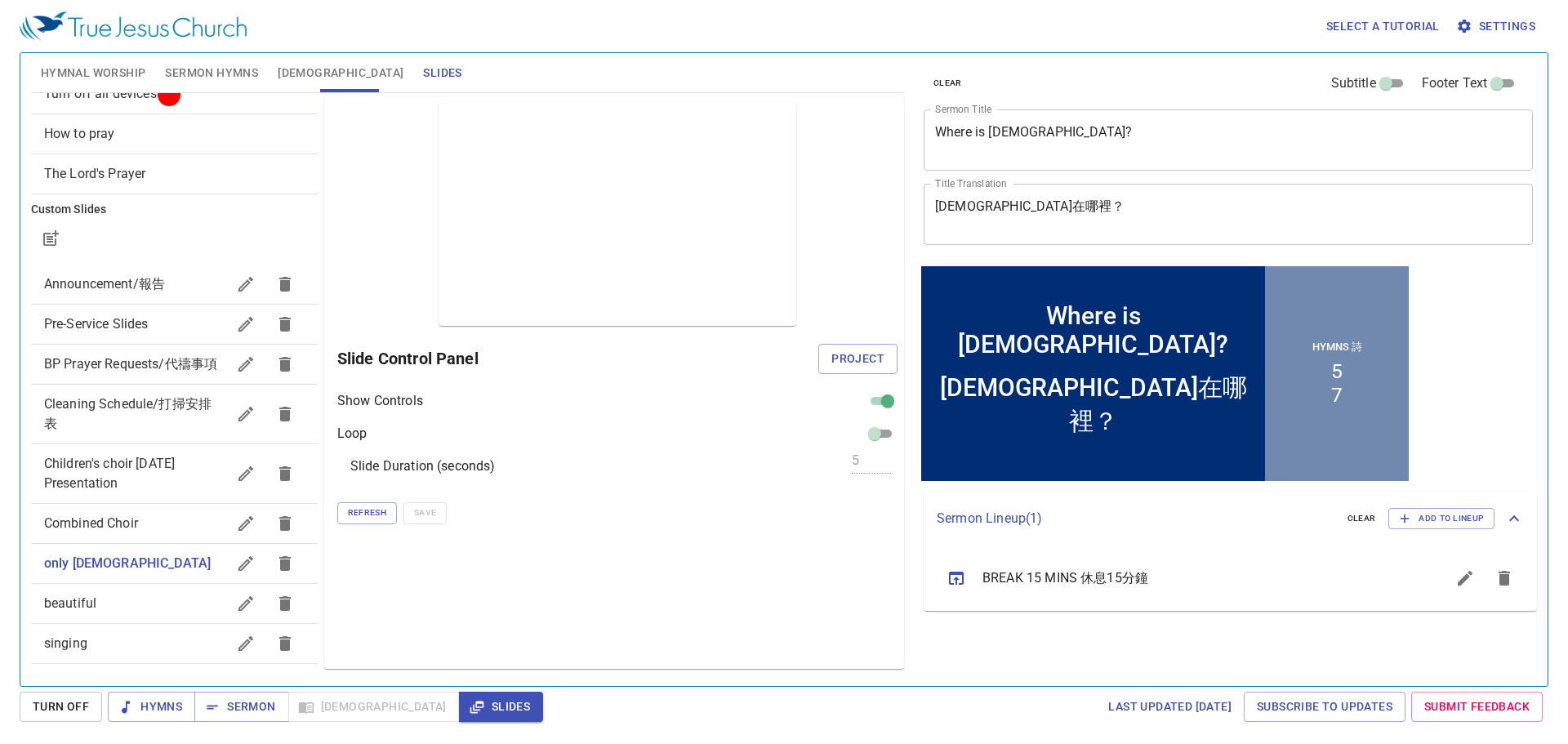
scroll to position [81, 0]
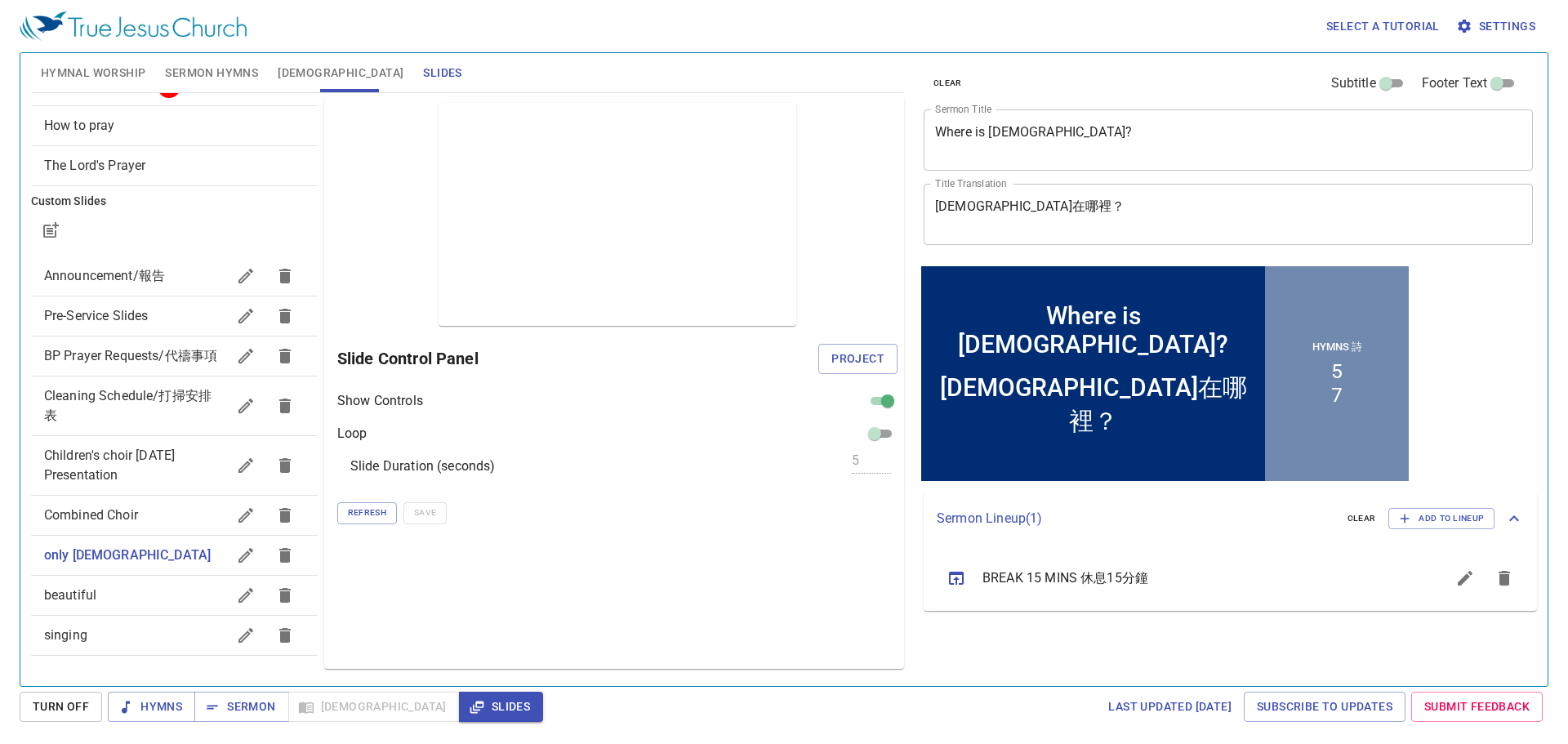
click at [238, 561] on icon "button" at bounding box center [245, 555] width 14 height 14
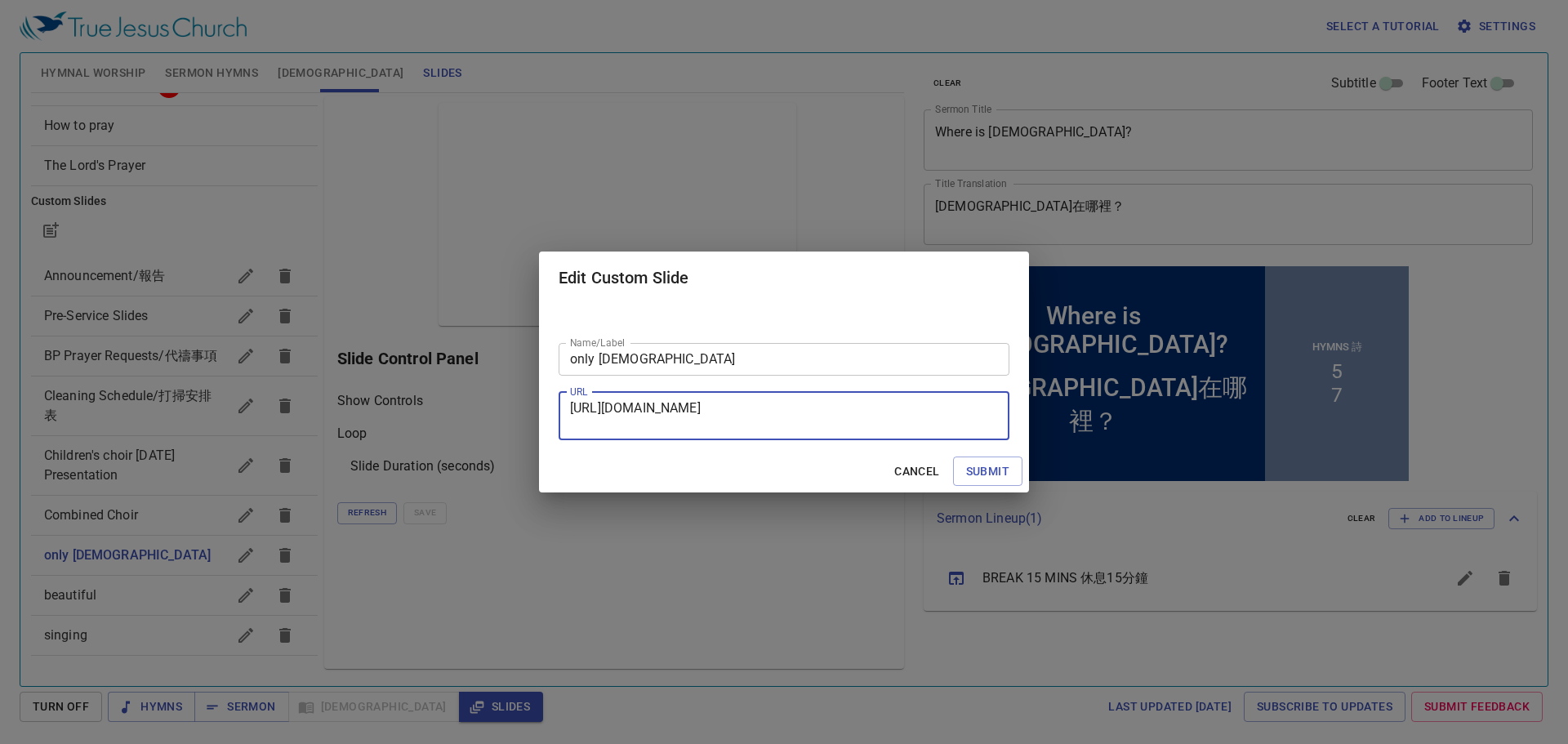
click at [838, 429] on textarea "https://docs.google.com/presentation/d/1GUV1atKf9fuMZZc3kgRhl5JEsefjVRtKTgHB5Yn…" at bounding box center [784, 415] width 428 height 31
drag, startPoint x: 844, startPoint y: 429, endPoint x: 530, endPoint y: 380, distance: 317.8
click at [520, 370] on div "Edit Custom Slide Name/Label only god Name/Label URL https://docs.google.com/pr…" at bounding box center [784, 372] width 1568 height 744
drag, startPoint x: 664, startPoint y: 395, endPoint x: 850, endPoint y: 425, distance: 188.4
click at [851, 425] on textarea "https://docs.google.com/presentation/d/1GUV1atKf9fuMZZc3kgRhl5JEsefjVRtKTgHB5Yn…" at bounding box center [784, 415] width 428 height 31
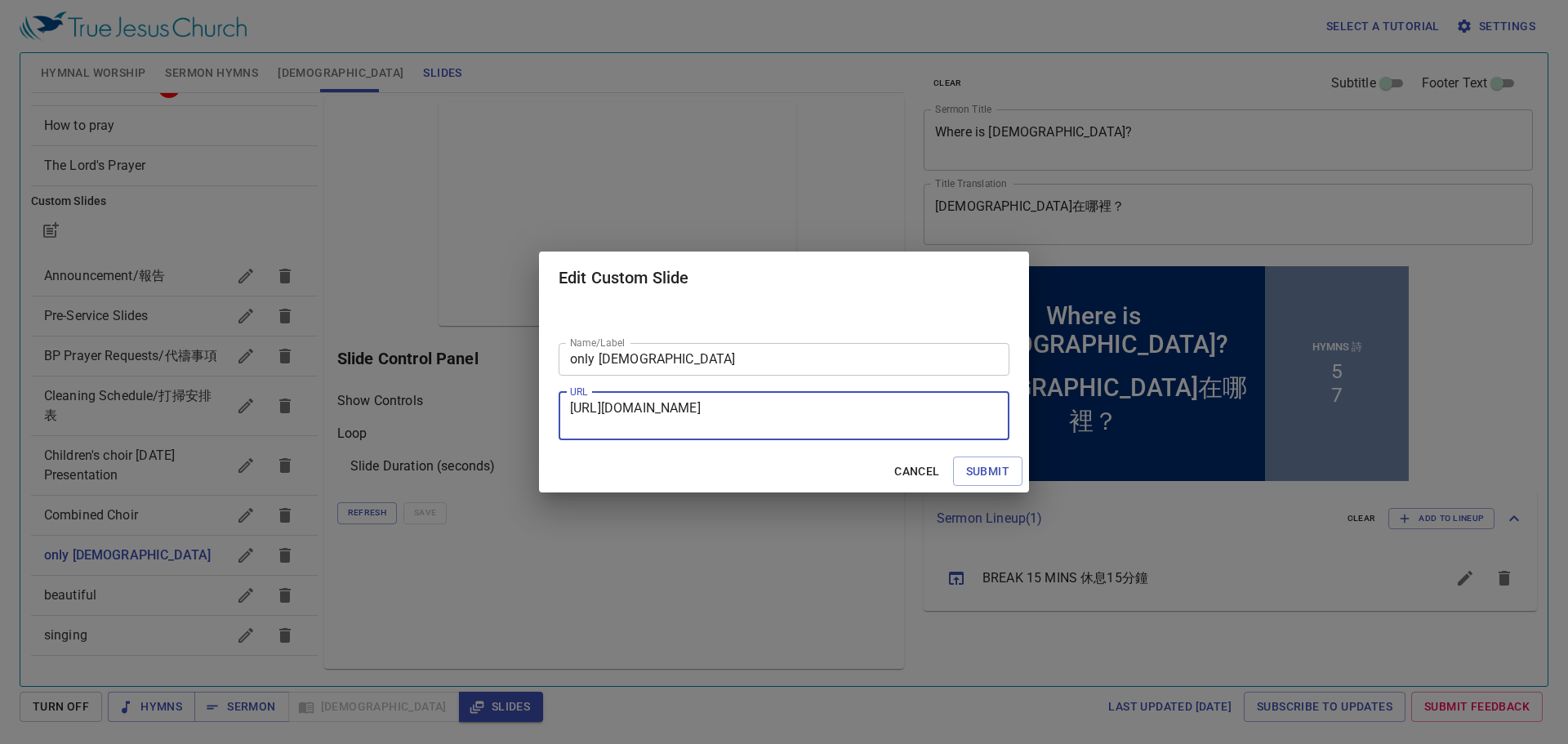
drag, startPoint x: 847, startPoint y: 427, endPoint x: 493, endPoint y: 396, distance: 355.4
click at [493, 396] on div "Edit Custom Slide Name/Label only god Name/Label URL https://docs.google.com/pr…" at bounding box center [784, 372] width 1568 height 744
click at [922, 475] on span "Cancel" at bounding box center [916, 471] width 45 height 20
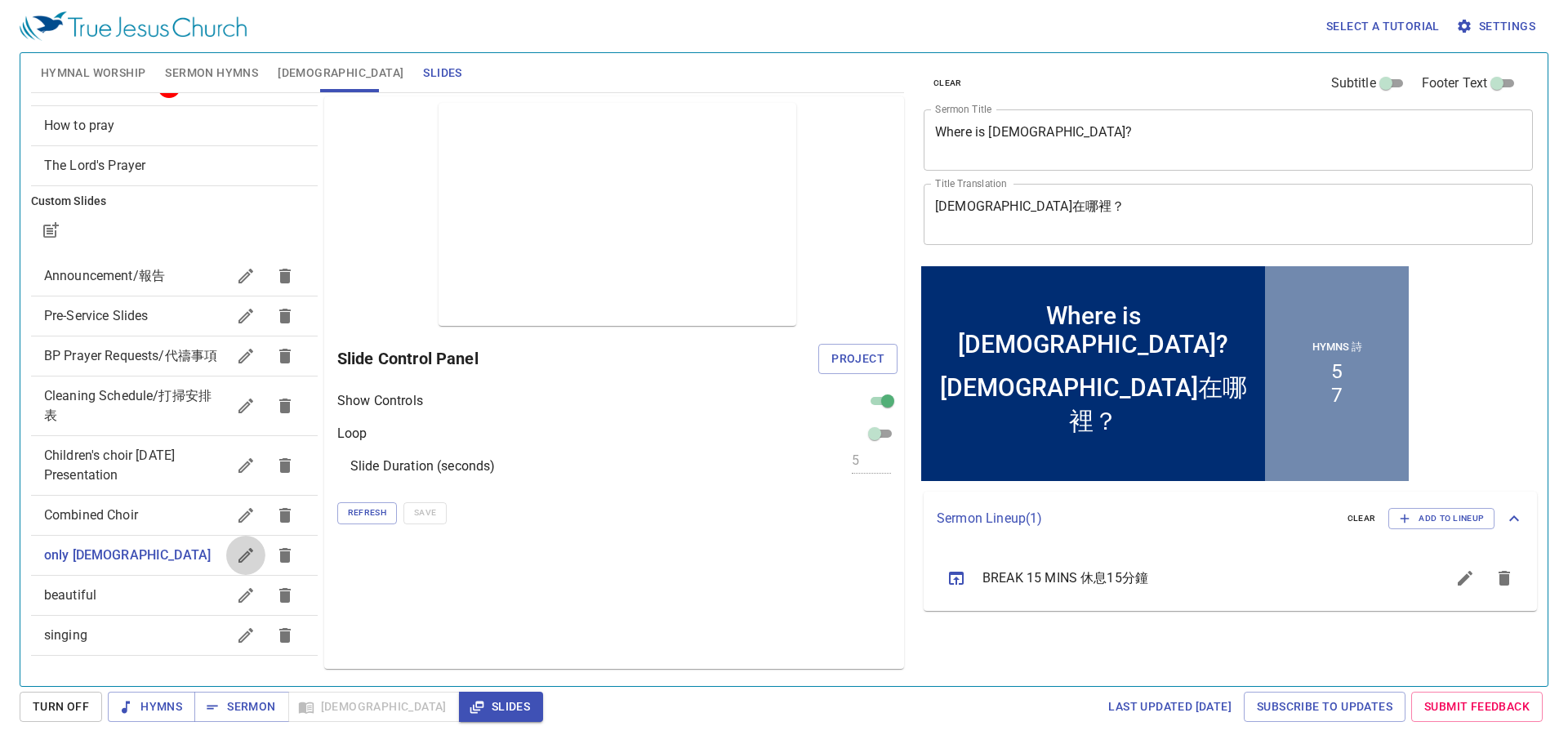
click at [236, 563] on icon "button" at bounding box center [245, 555] width 19 height 19
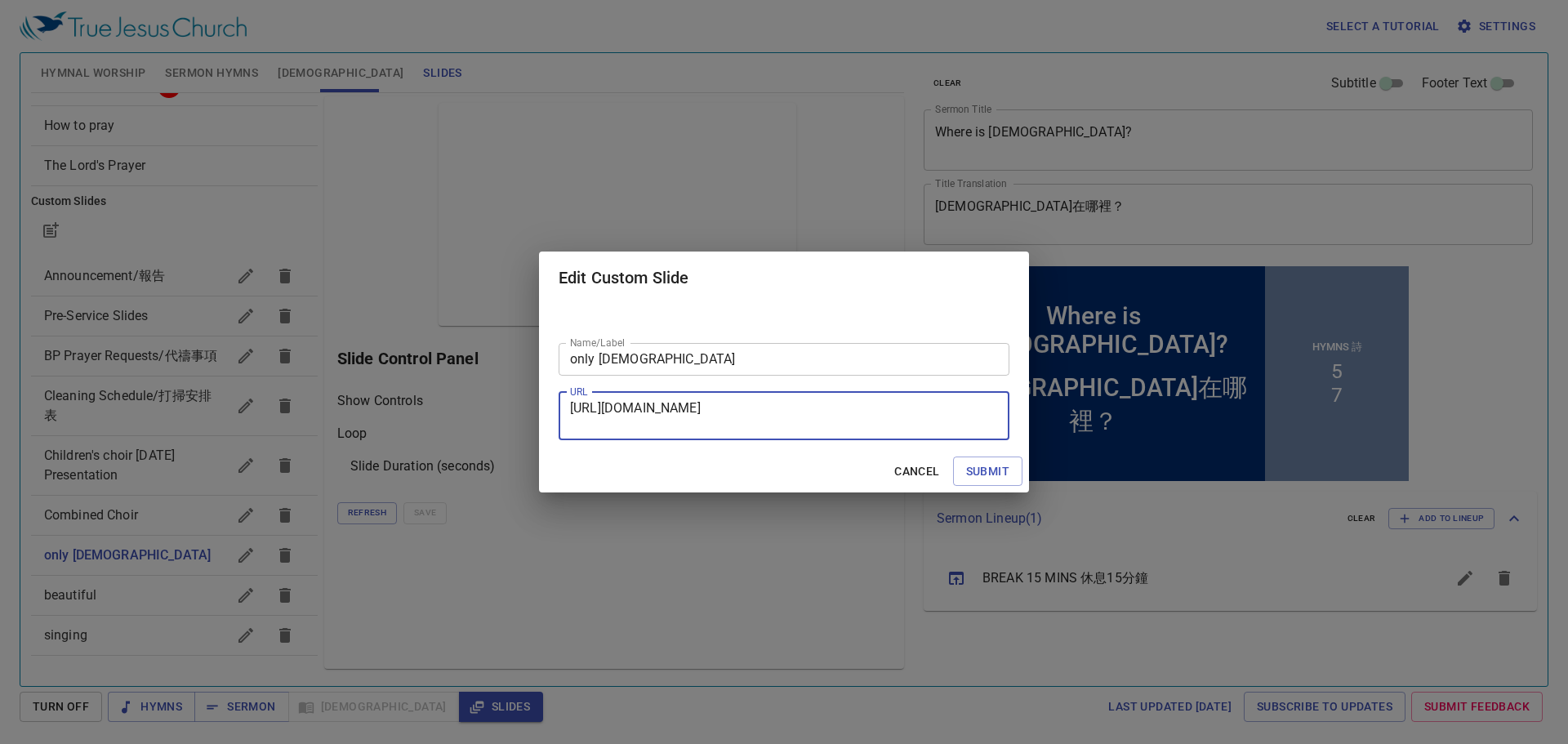
drag, startPoint x: 821, startPoint y: 422, endPoint x: 427, endPoint y: 390, distance: 395.3
click at [427, 390] on div "Edit Custom Slide Name/Label only god Name/Label URL https://docs.google.com/pr…" at bounding box center [784, 372] width 1568 height 744
paste textarea "yfFGTA7lwTPyfMtInbKivfWlX3EWWT9kcrXgRdOIL1M/edit?slide=id.g37f73bfefbf_0_525#sl…"
type textarea "https://docs.google.com/presentation/d/1yfFGTA7lwTPyfMtInbKivfWlX3EWWT9kcrXgRdO…"
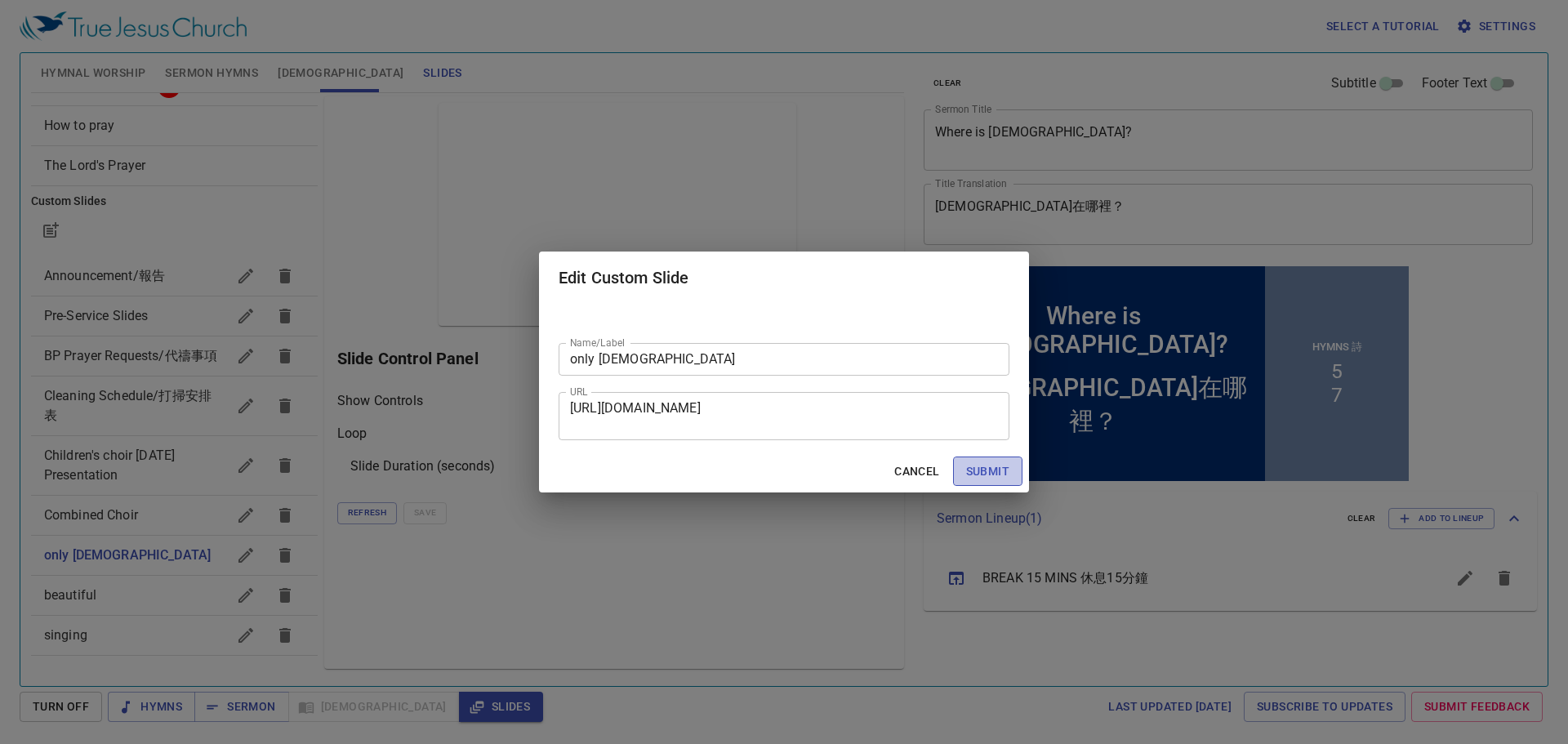
click at [968, 465] on span "Submit" at bounding box center [987, 471] width 43 height 20
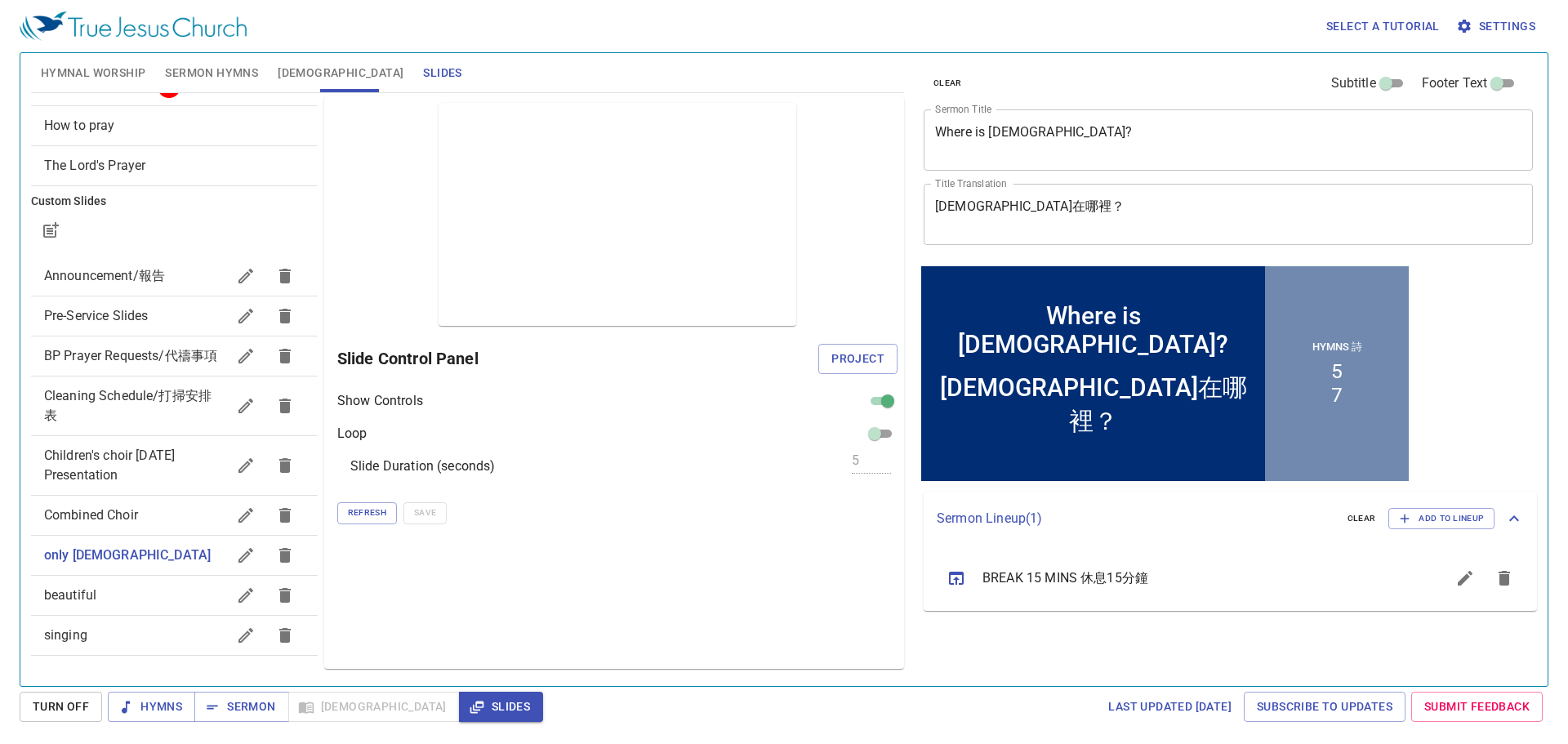
click at [115, 558] on span "only [DEMOGRAPHIC_DATA]" at bounding box center [135, 555] width 182 height 19
click at [883, 360] on span "Project" at bounding box center [857, 359] width 53 height 20
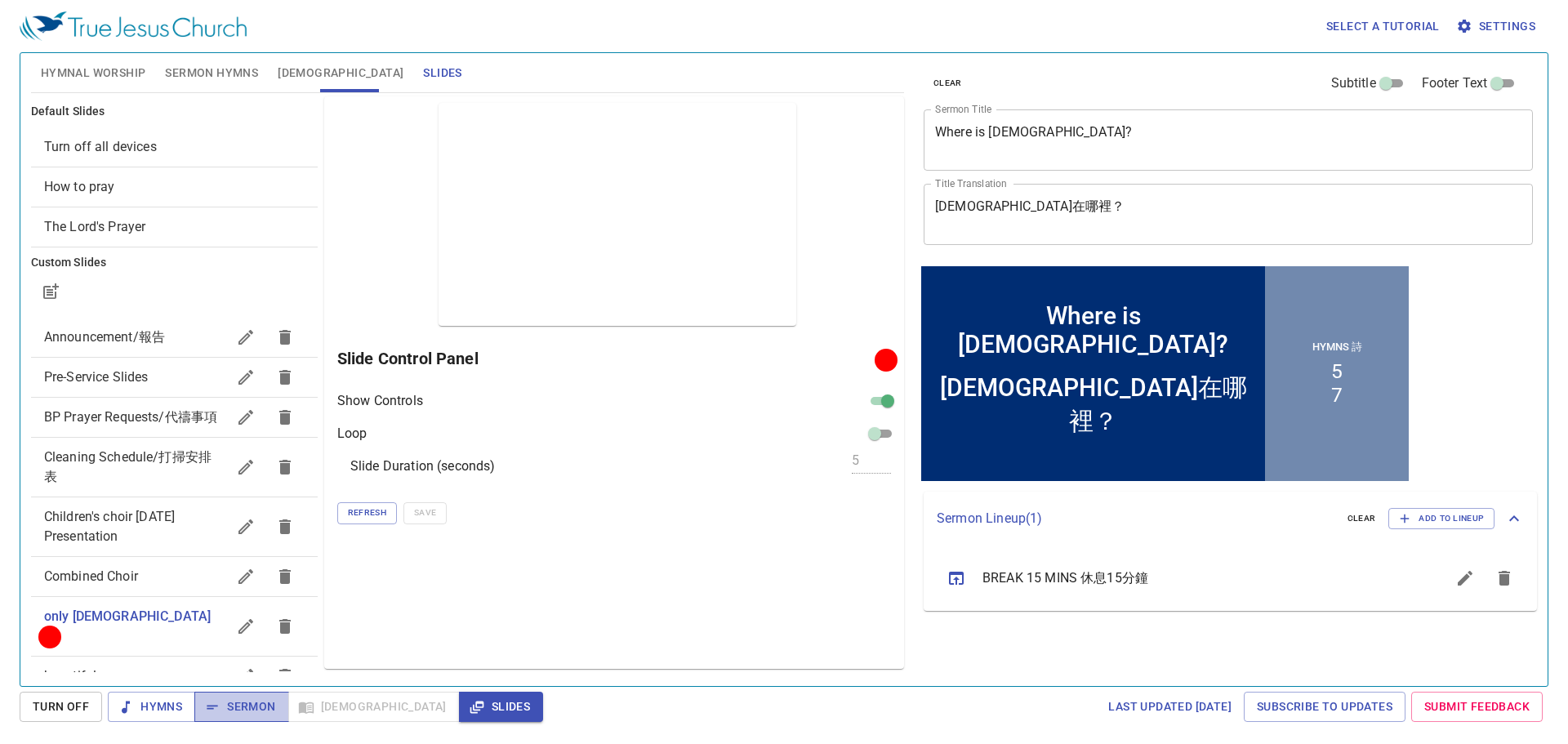
click at [253, 710] on span "Sermon" at bounding box center [241, 706] width 68 height 20
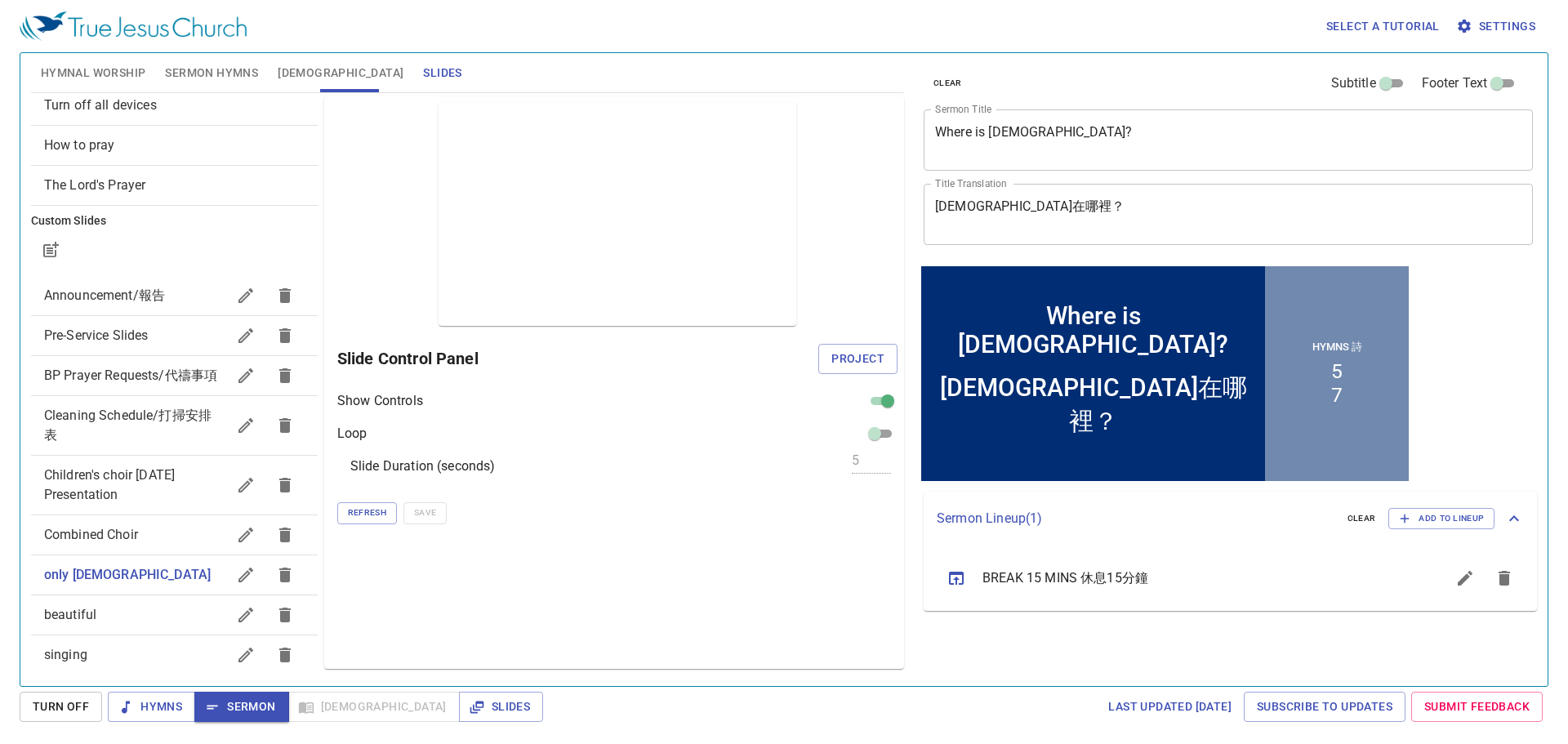
scroll to position [81, 0]
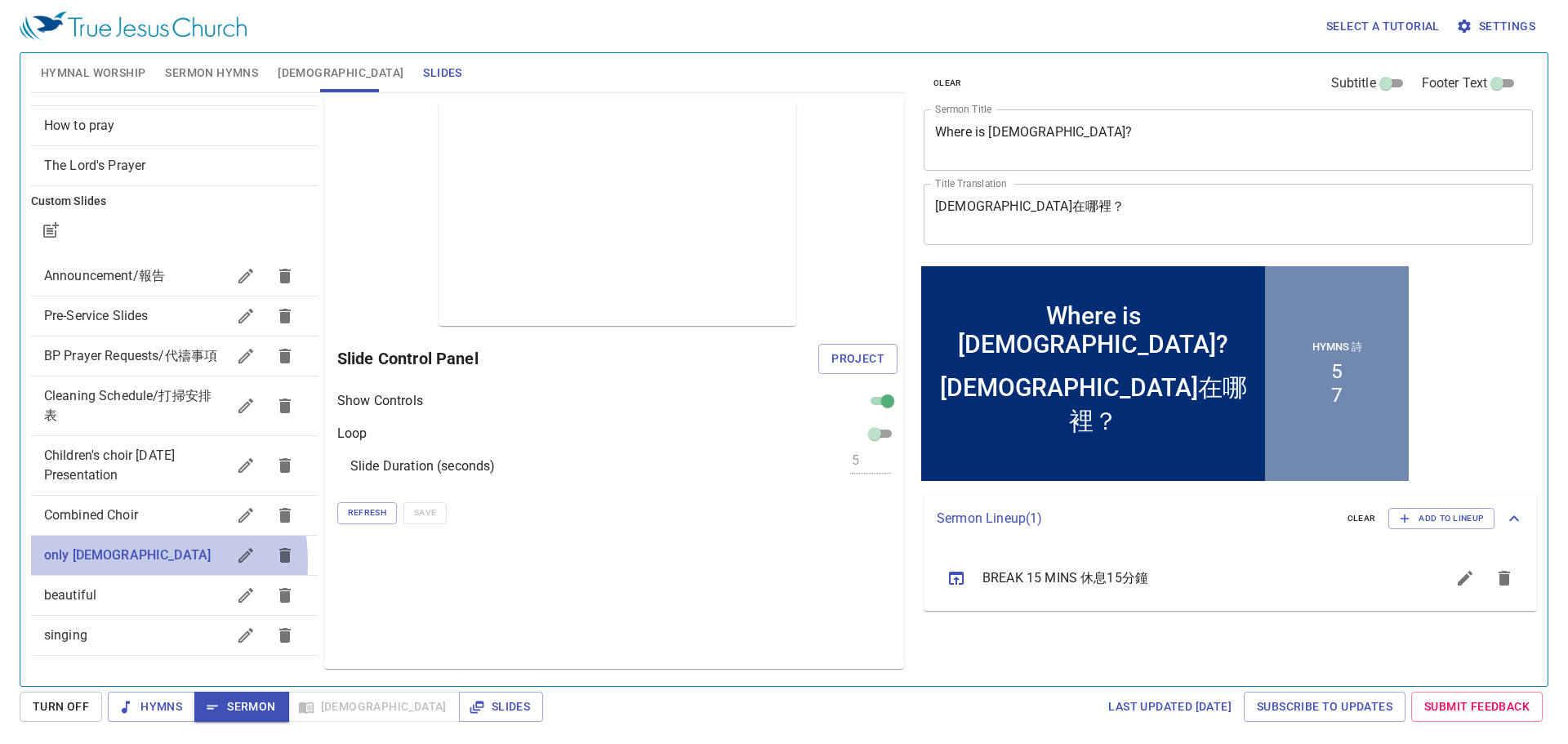
click at [83, 562] on span "only [DEMOGRAPHIC_DATA]" at bounding box center [135, 555] width 182 height 19
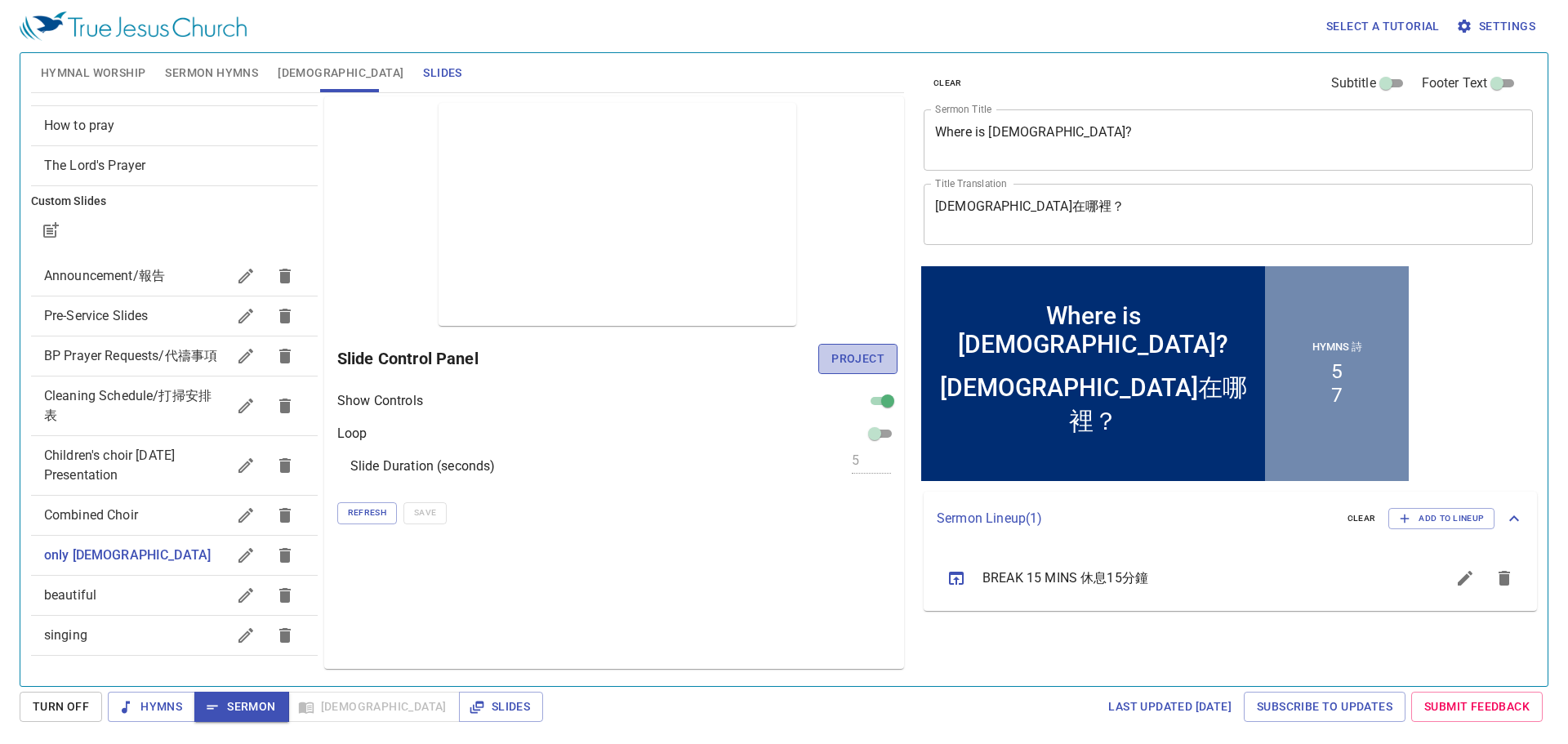
click at [861, 359] on span "Project" at bounding box center [857, 359] width 53 height 20
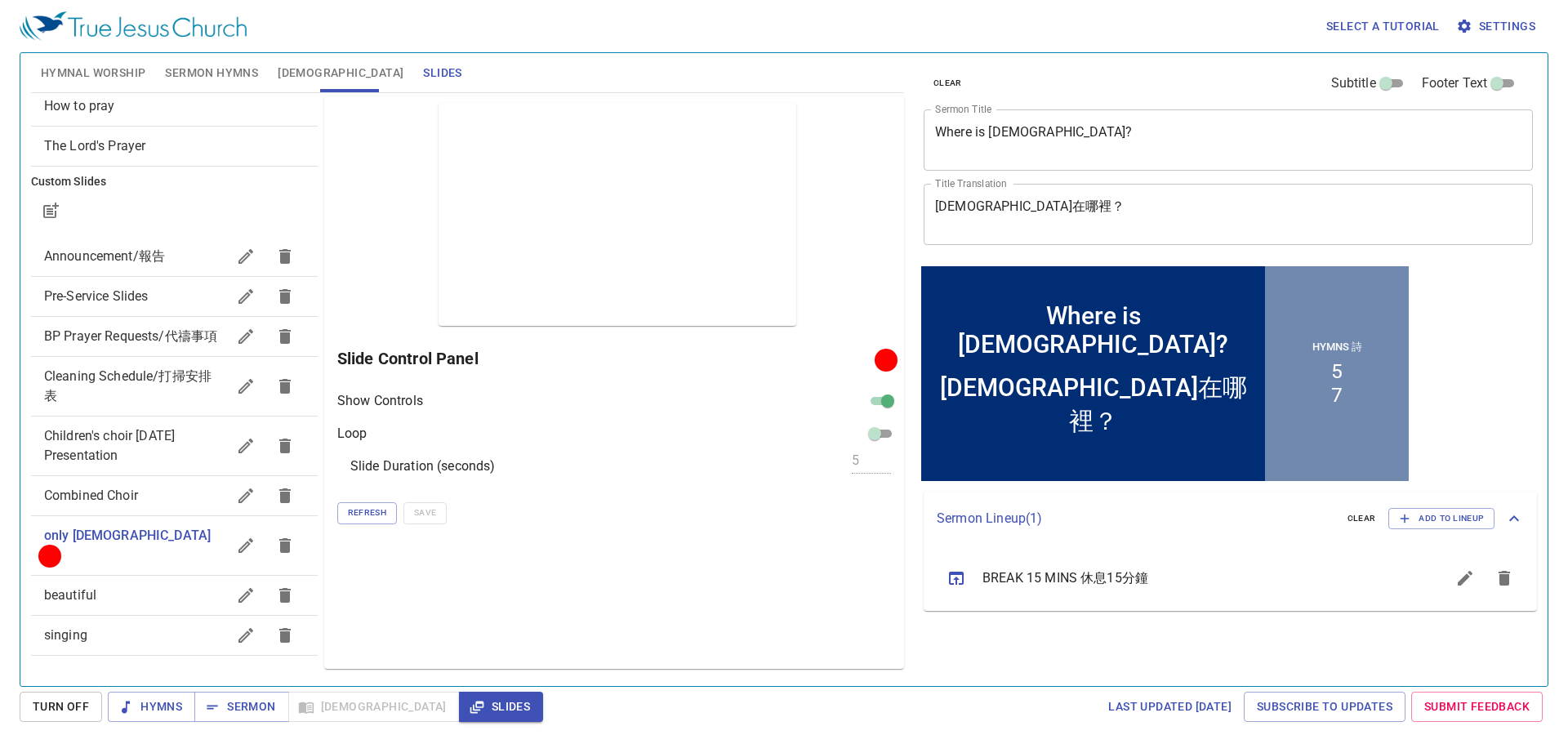
click at [591, 624] on div "Preview Only Slide Control Panel Show Controls Loop Slide Duration (seconds) 5 …" at bounding box center [614, 382] width 580 height 572
click at [261, 703] on span "Sermon" at bounding box center [241, 706] width 68 height 20
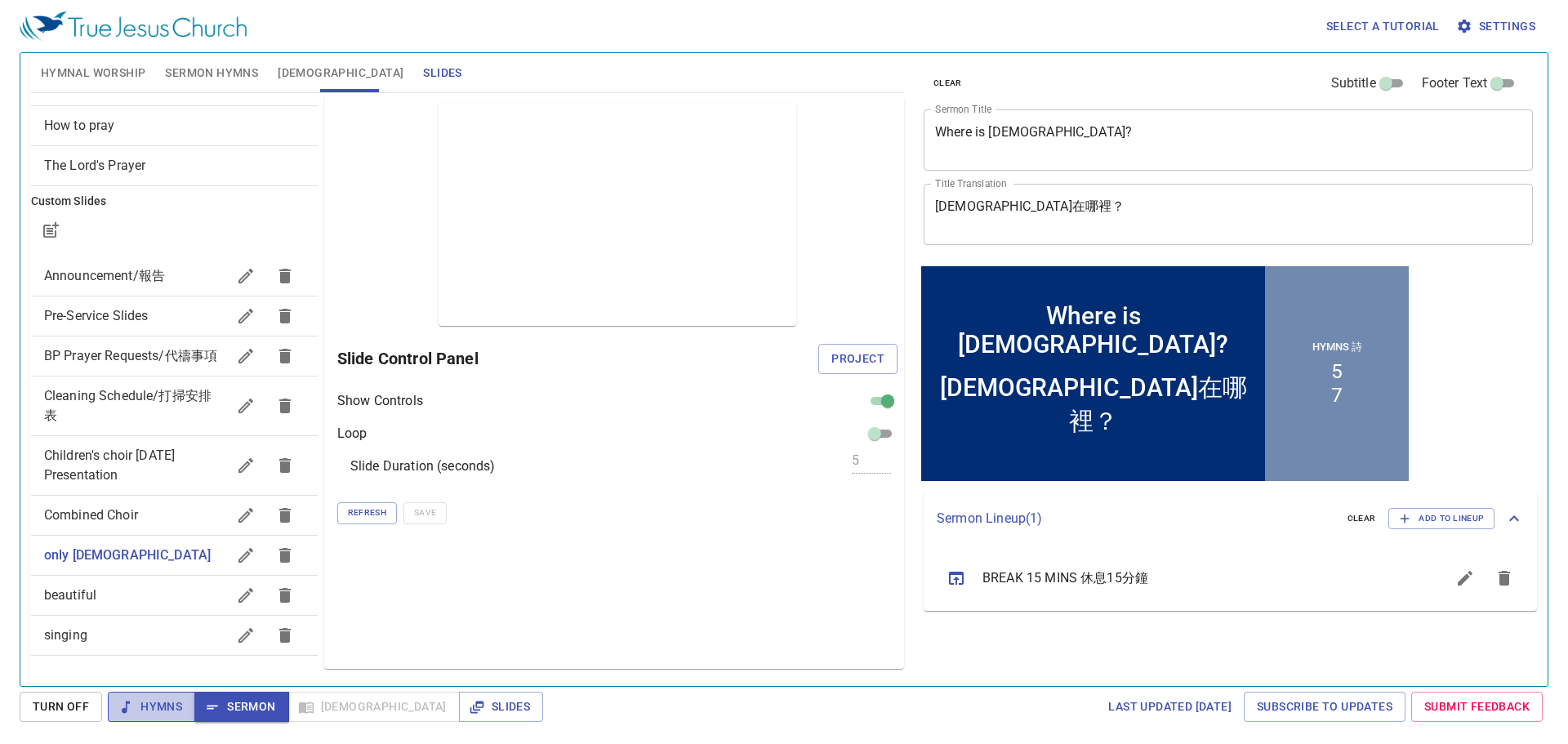
click at [168, 708] on span "Hymns" at bounding box center [152, 706] width 61 height 20
click at [250, 709] on span "Sermon" at bounding box center [241, 706] width 68 height 20
click at [858, 360] on span "Project" at bounding box center [857, 359] width 53 height 20
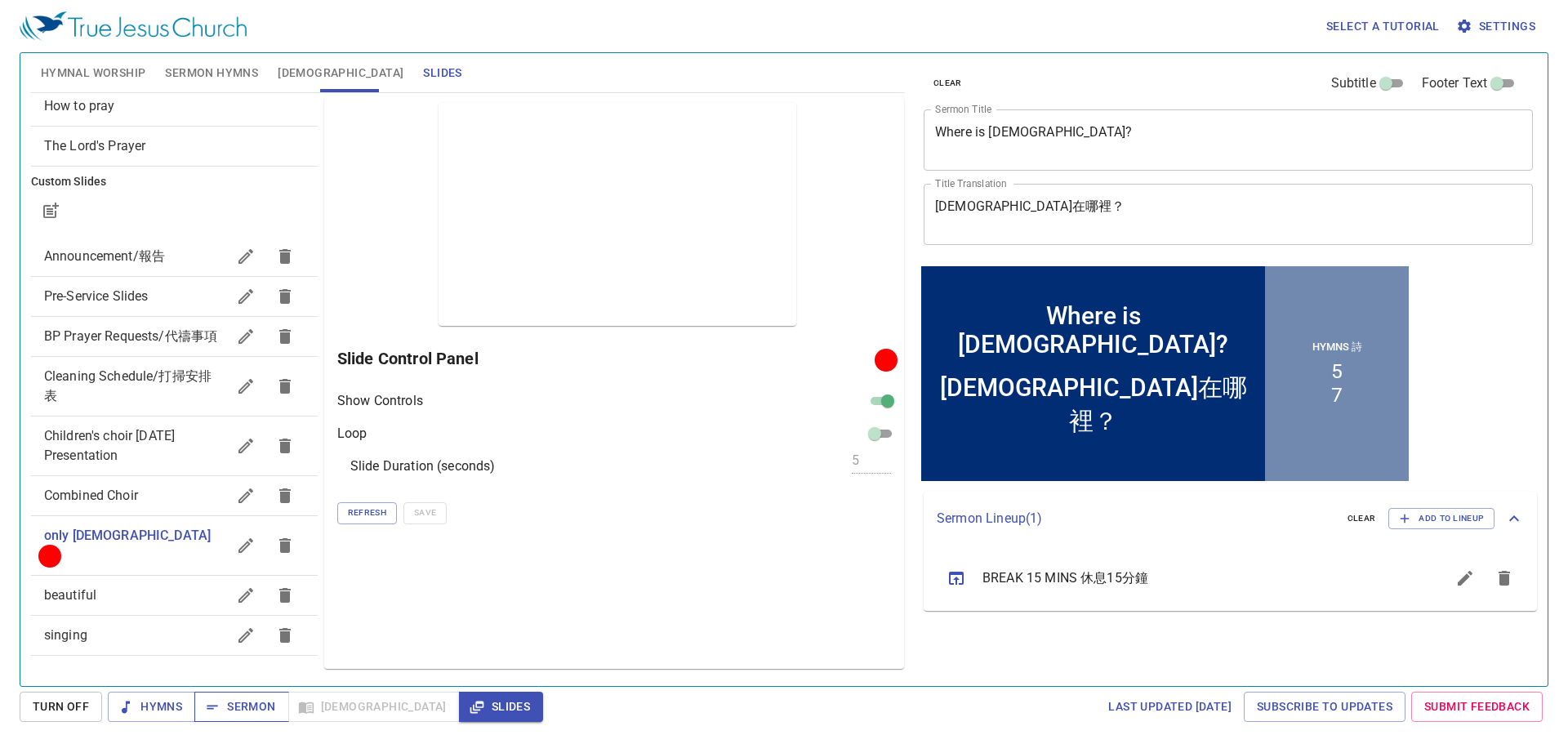
click at [249, 704] on span "Sermon" at bounding box center [241, 706] width 68 height 20
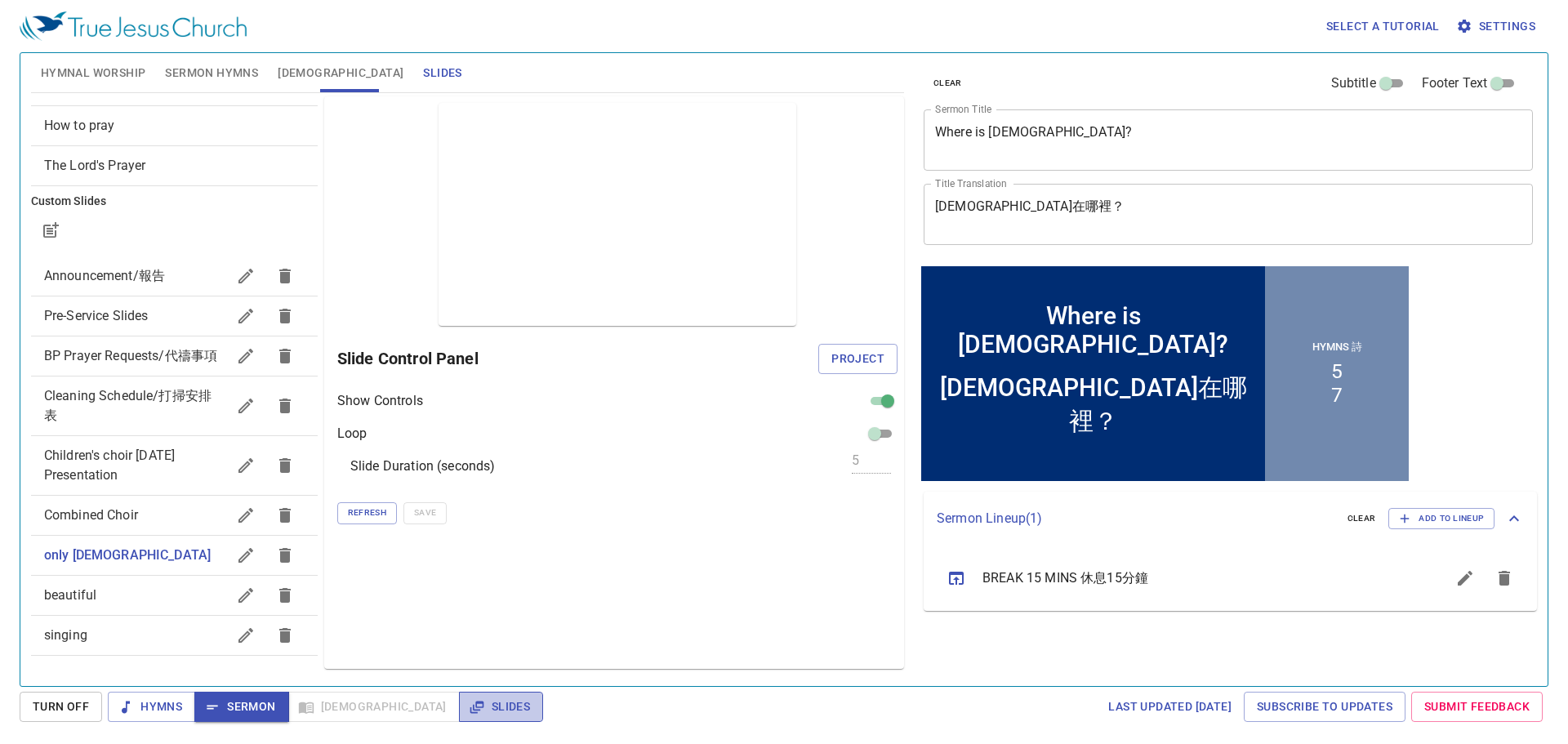
click at [472, 702] on span "Slides" at bounding box center [501, 706] width 58 height 20
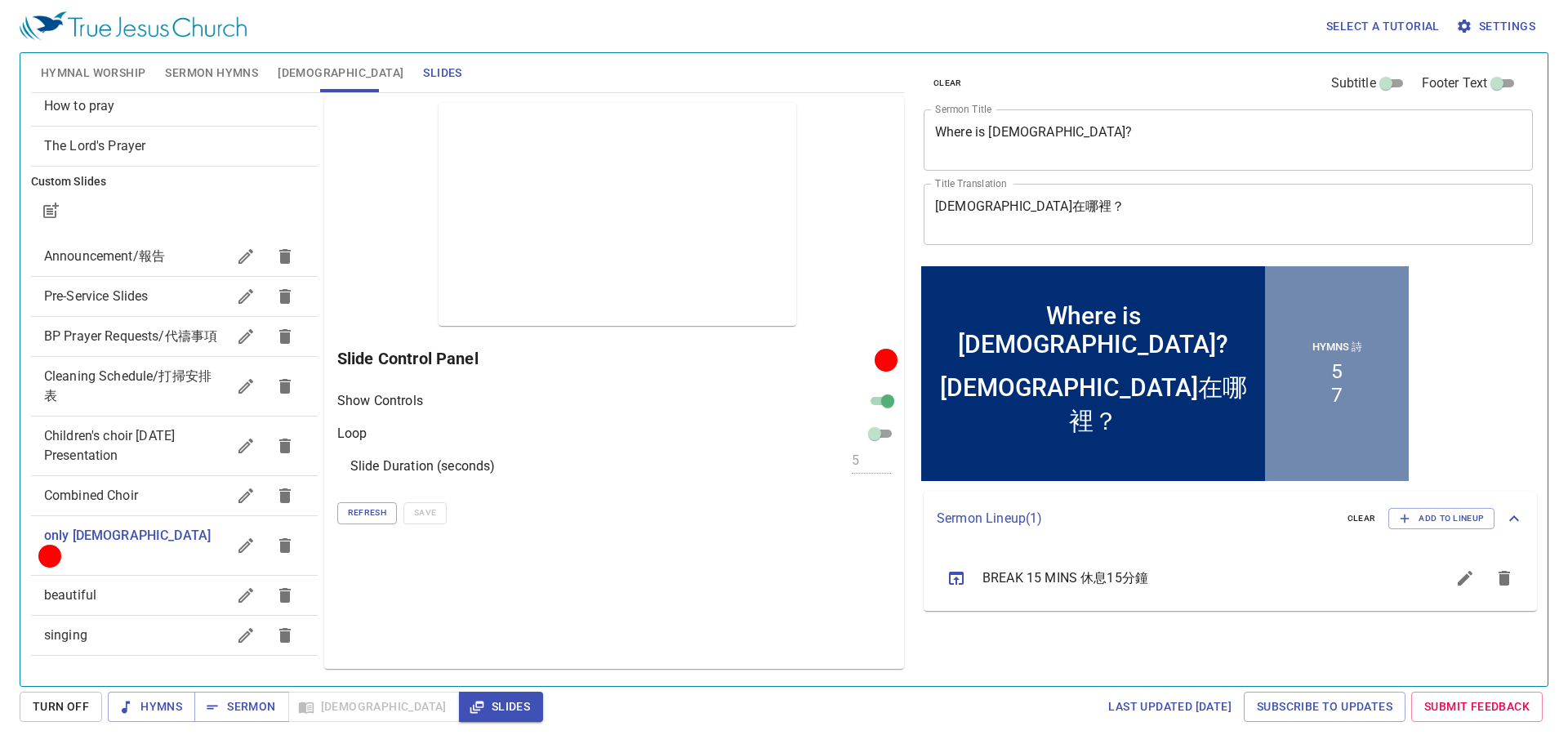
scroll to position [0, 0]
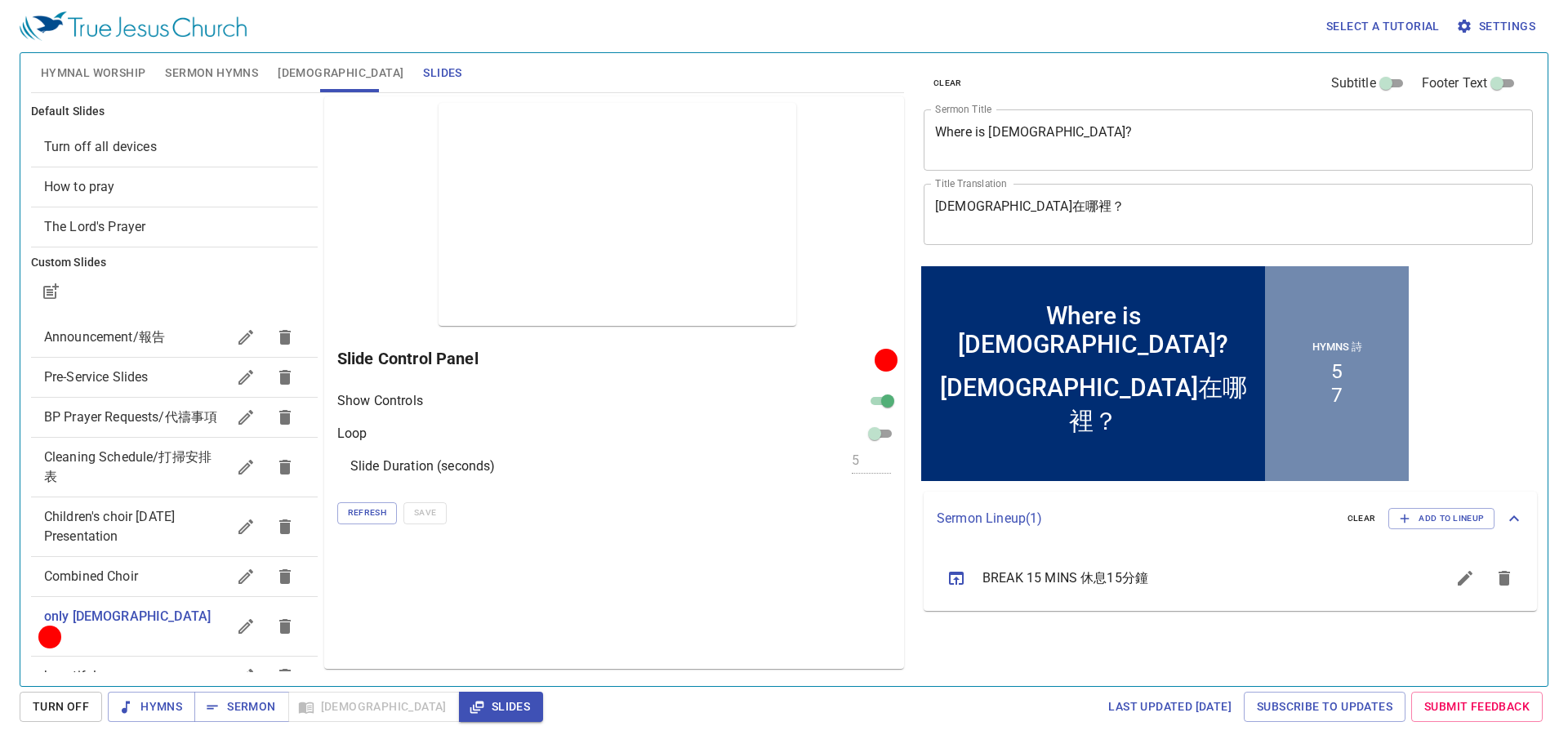
click at [158, 141] on span "Turn off all devices" at bounding box center [173, 146] width 260 height 19
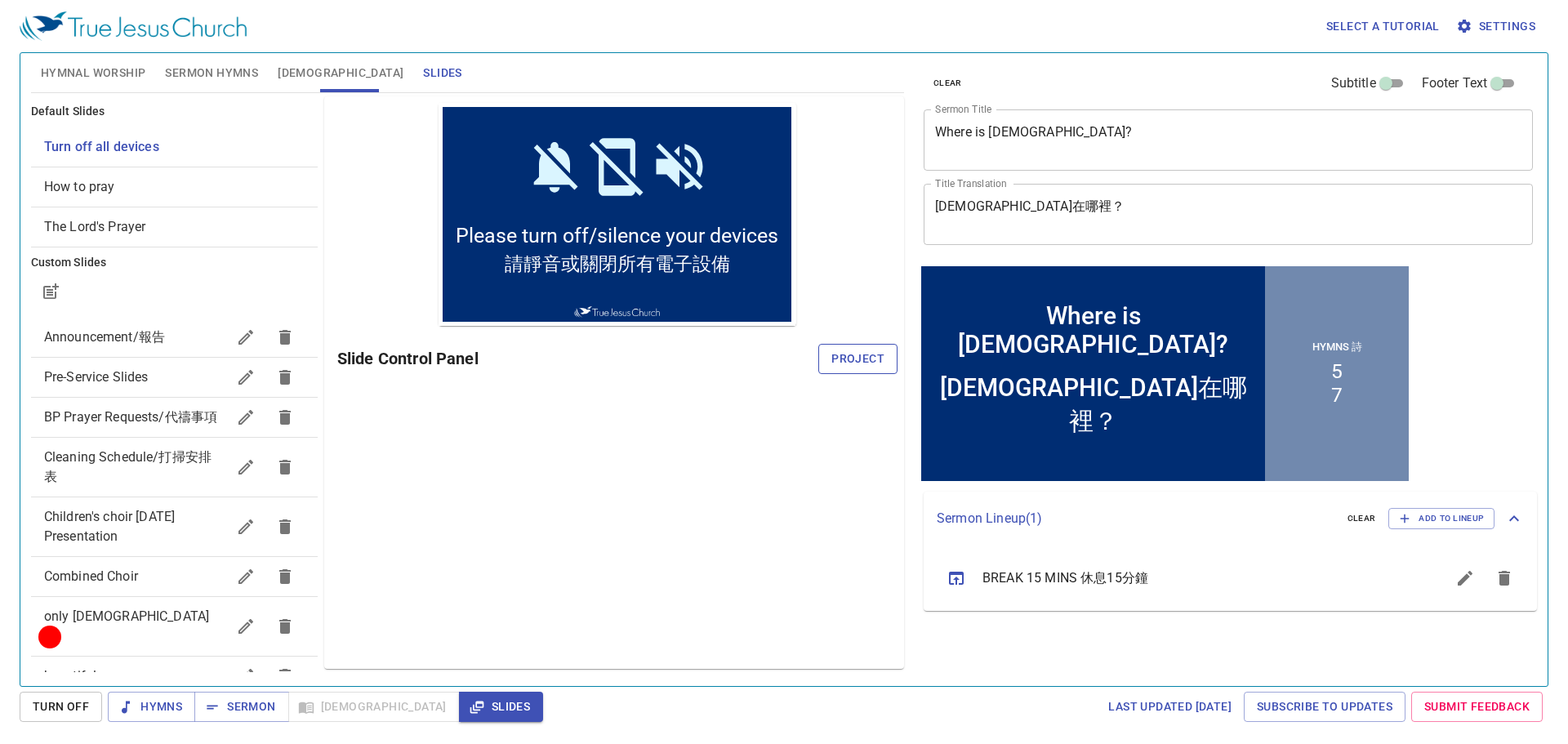
click at [893, 365] on button "Project" at bounding box center [858, 359] width 79 height 30
click at [109, 68] on span "Hymnal Worship" at bounding box center [93, 73] width 105 height 20
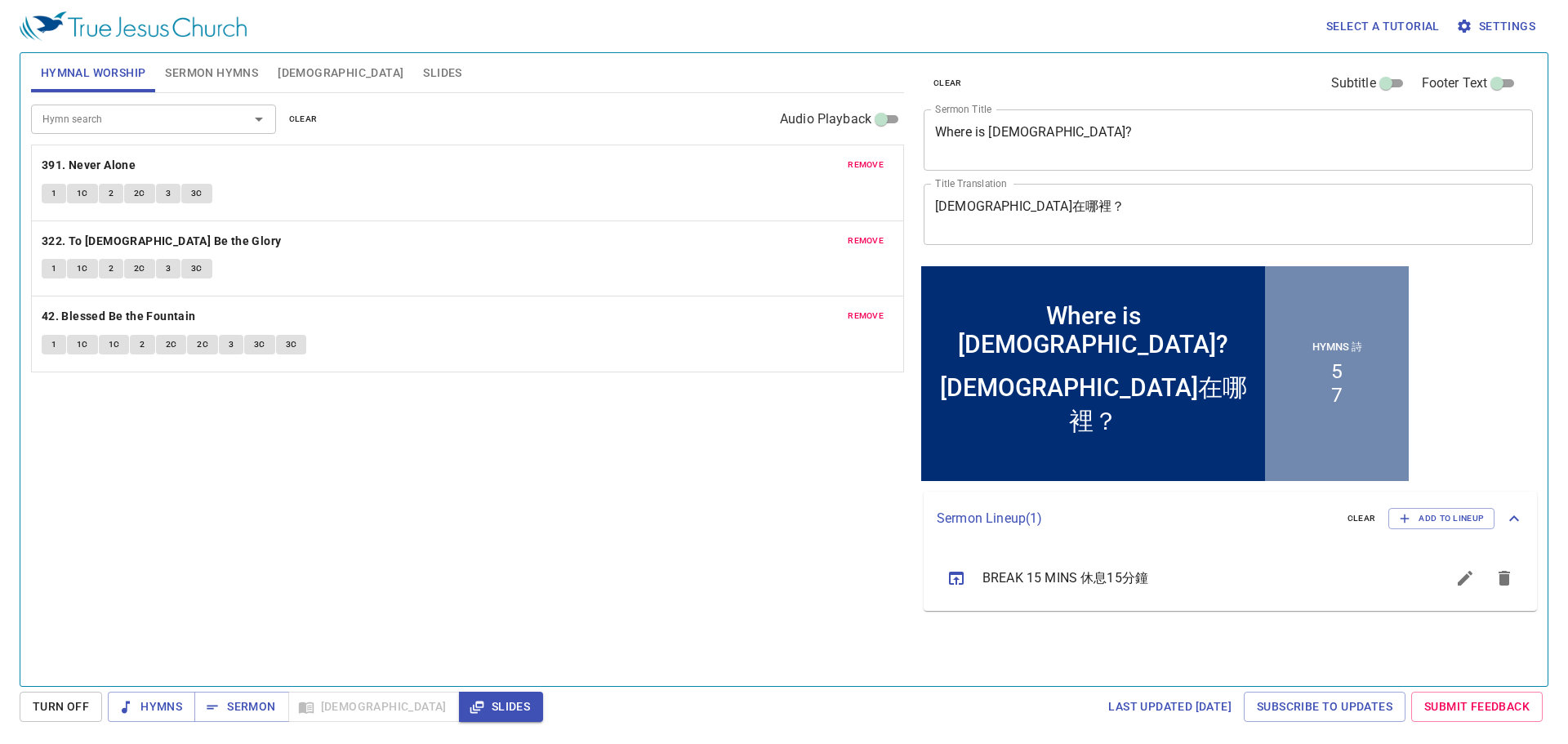
click at [857, 173] on button "remove" at bounding box center [866, 164] width 56 height 19
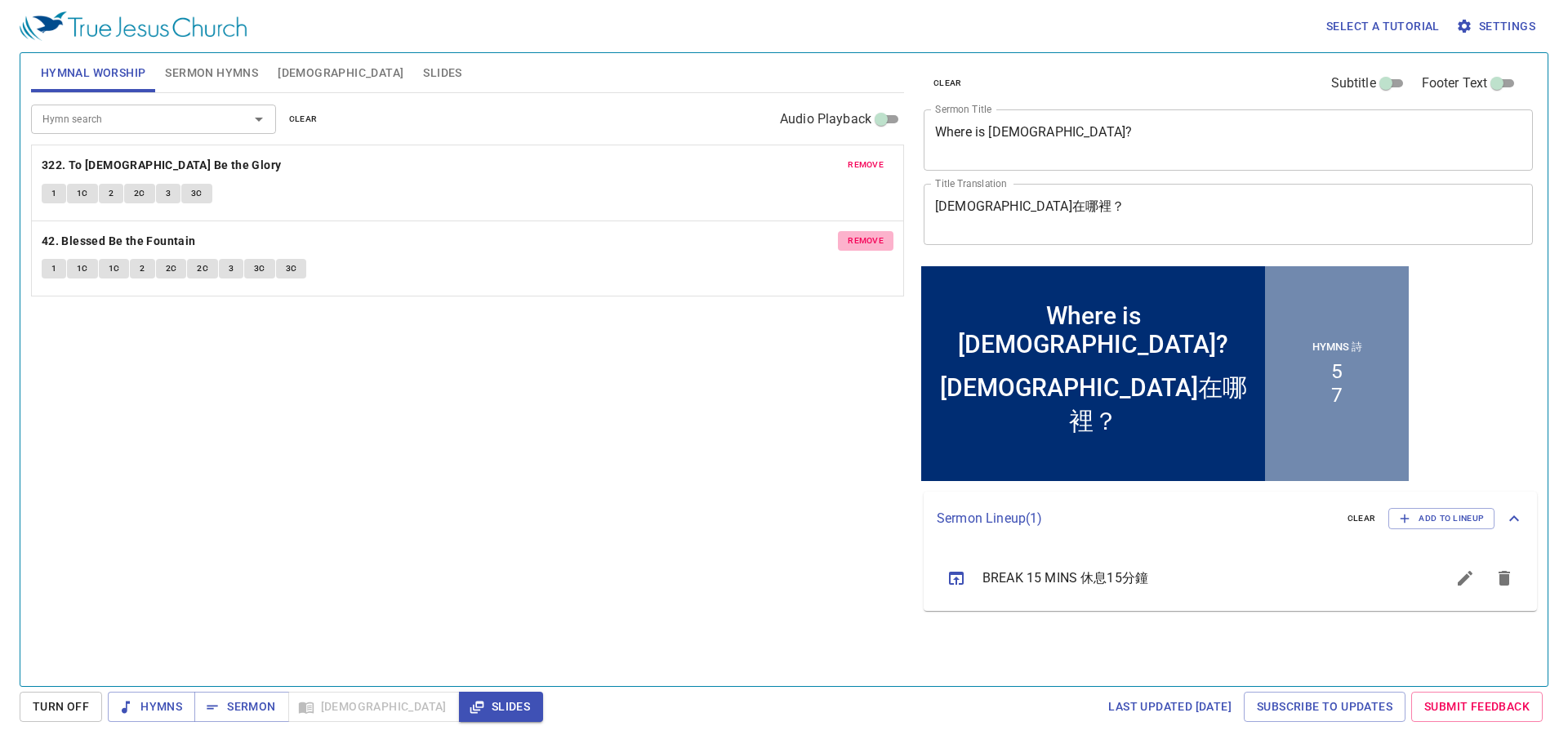
click at [877, 247] on button "remove" at bounding box center [866, 241] width 56 height 19
click at [869, 166] on span "remove" at bounding box center [866, 164] width 36 height 14
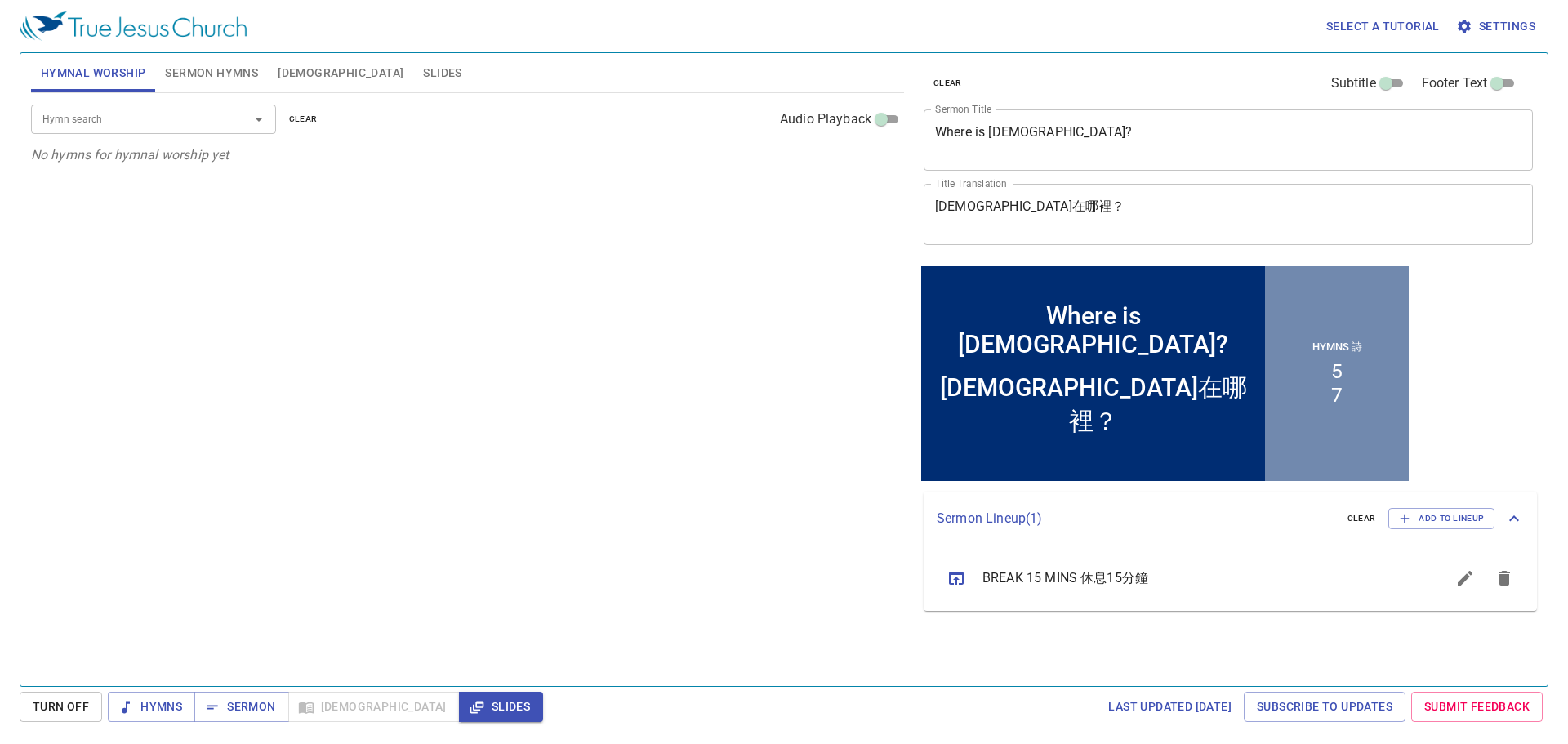
click at [221, 122] on input "Hymn search" at bounding box center [130, 119] width 187 height 19
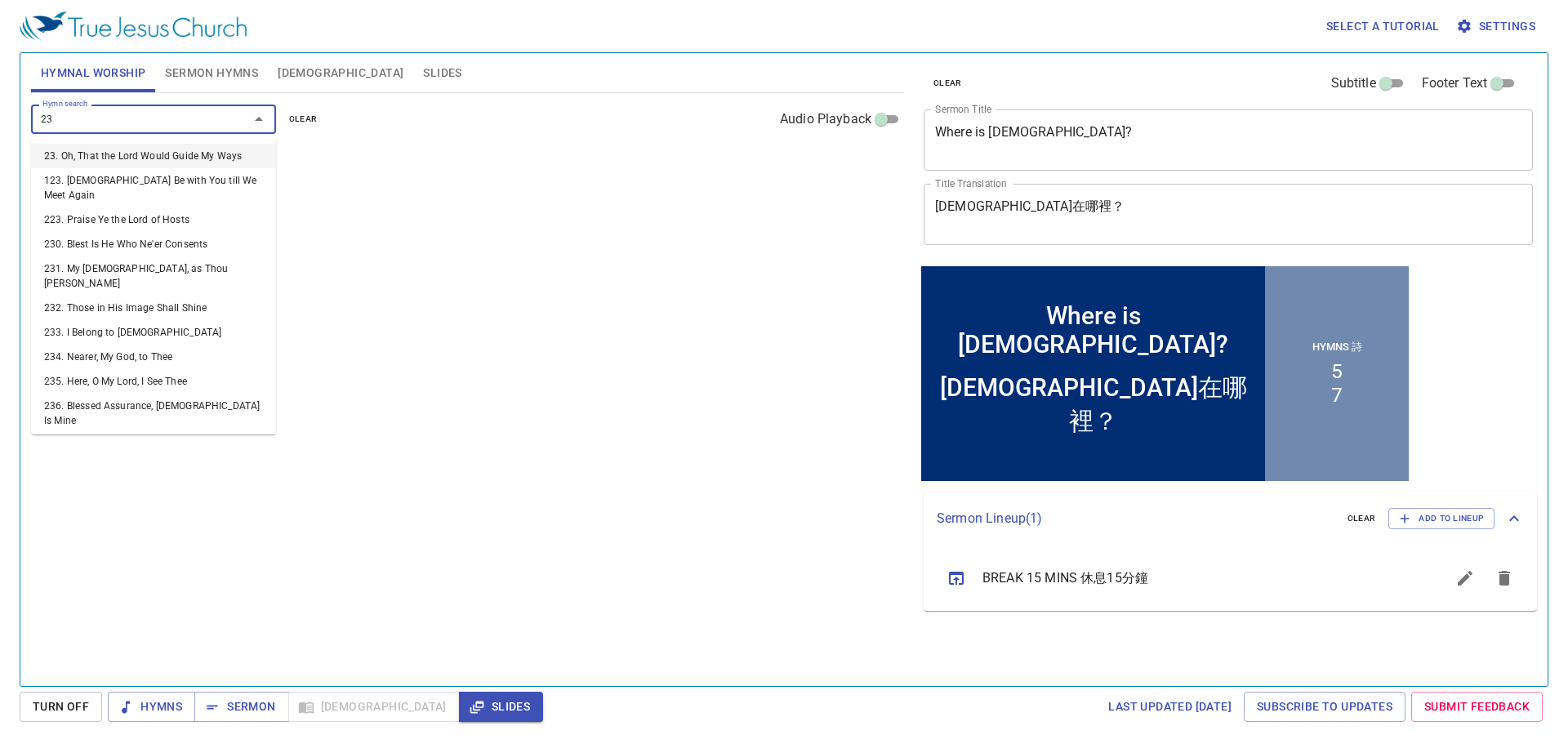
type input "239"
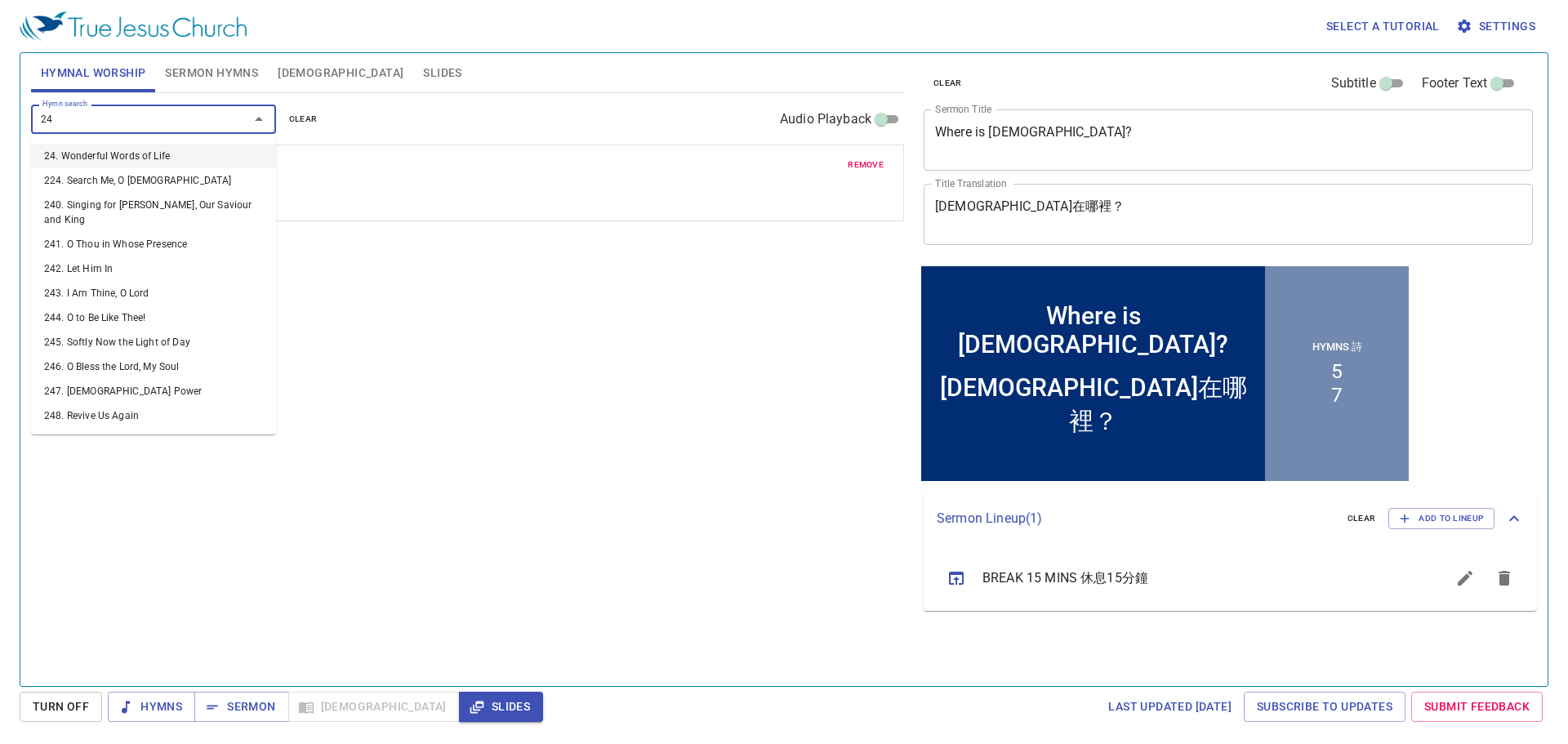
type input "244"
type input "247"
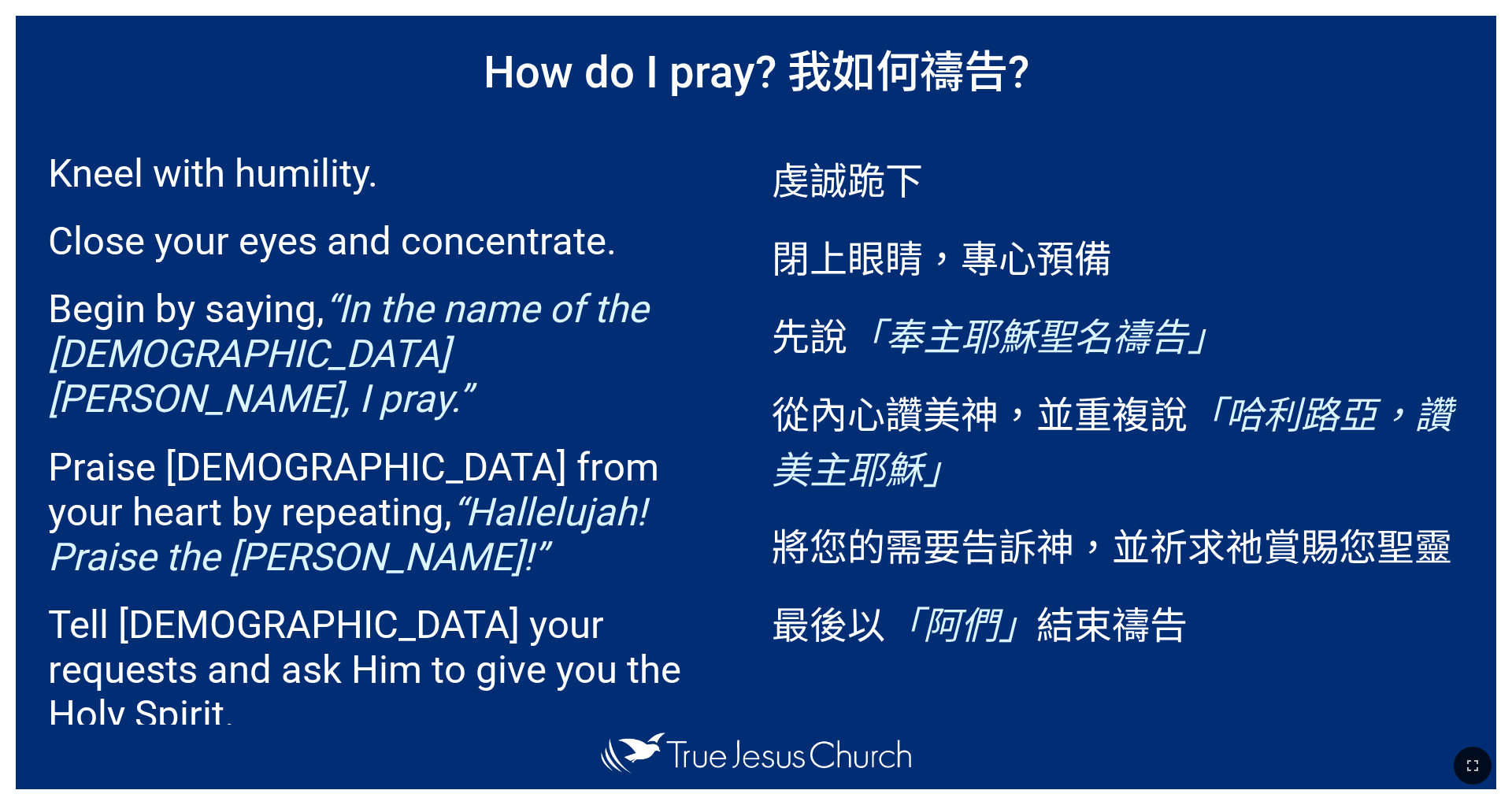
click at [102, 754] on div at bounding box center [756, 766] width 1512 height 78
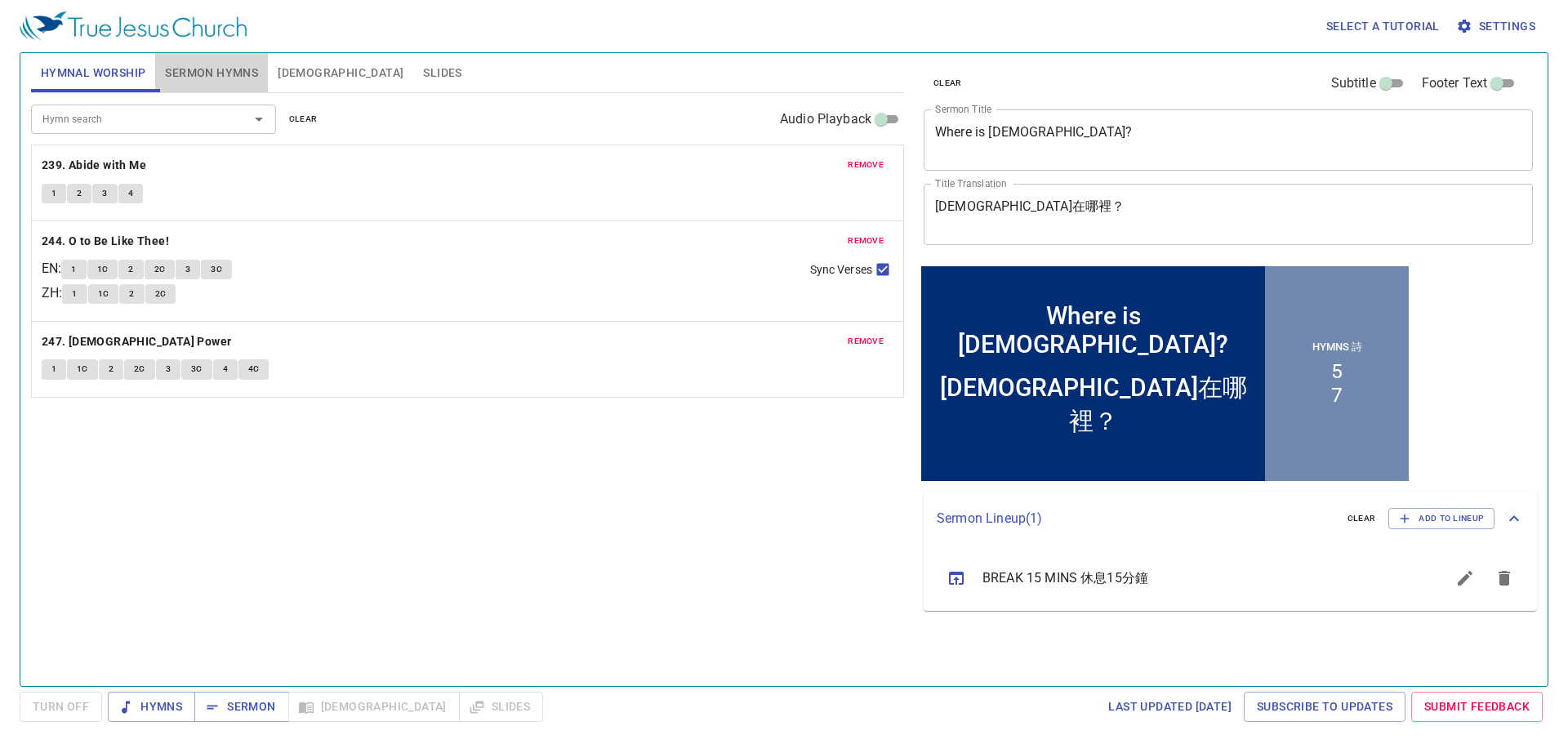
click at [200, 69] on span "Sermon Hymns" at bounding box center [211, 73] width 93 height 20
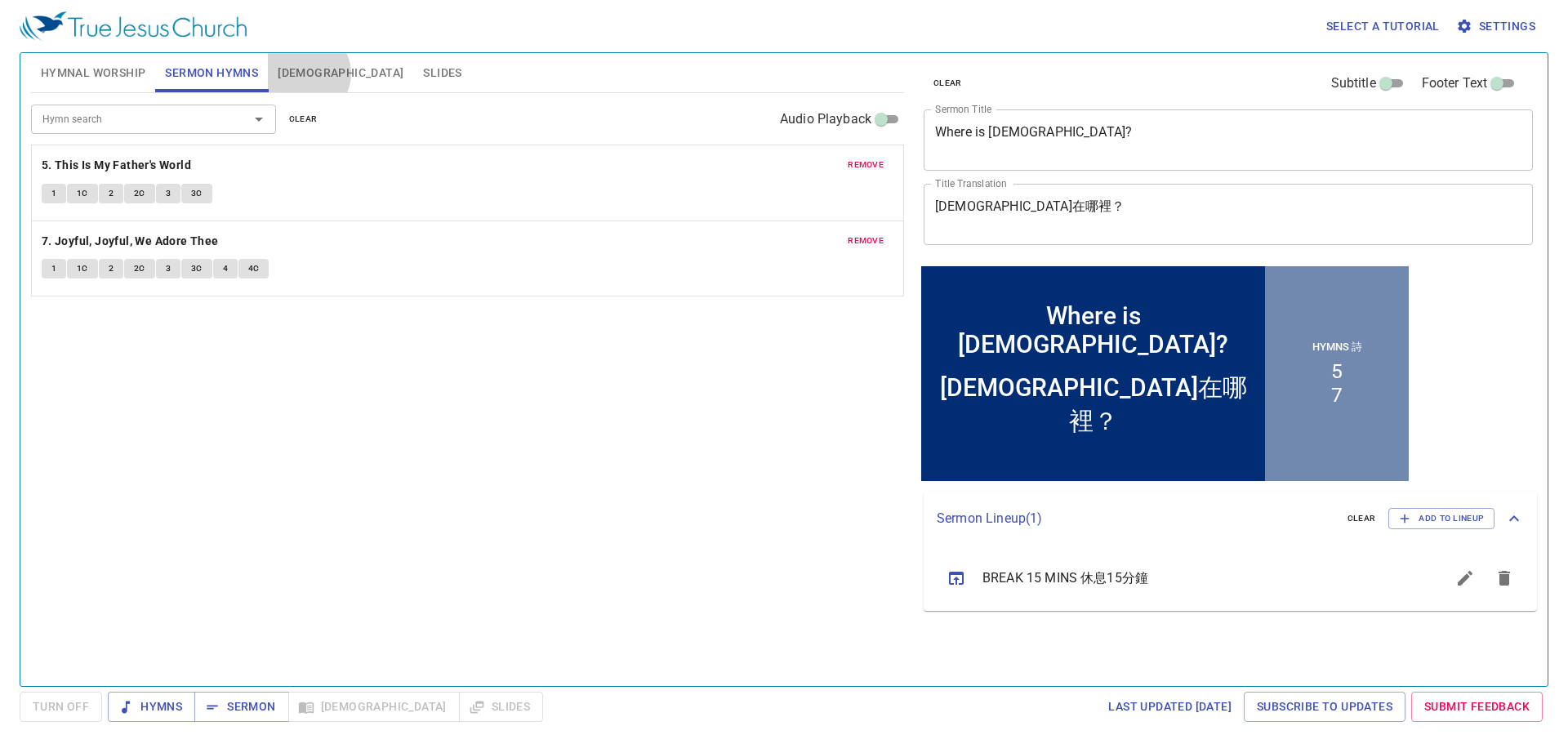
click at [307, 73] on span "[DEMOGRAPHIC_DATA]" at bounding box center [340, 73] width 125 height 20
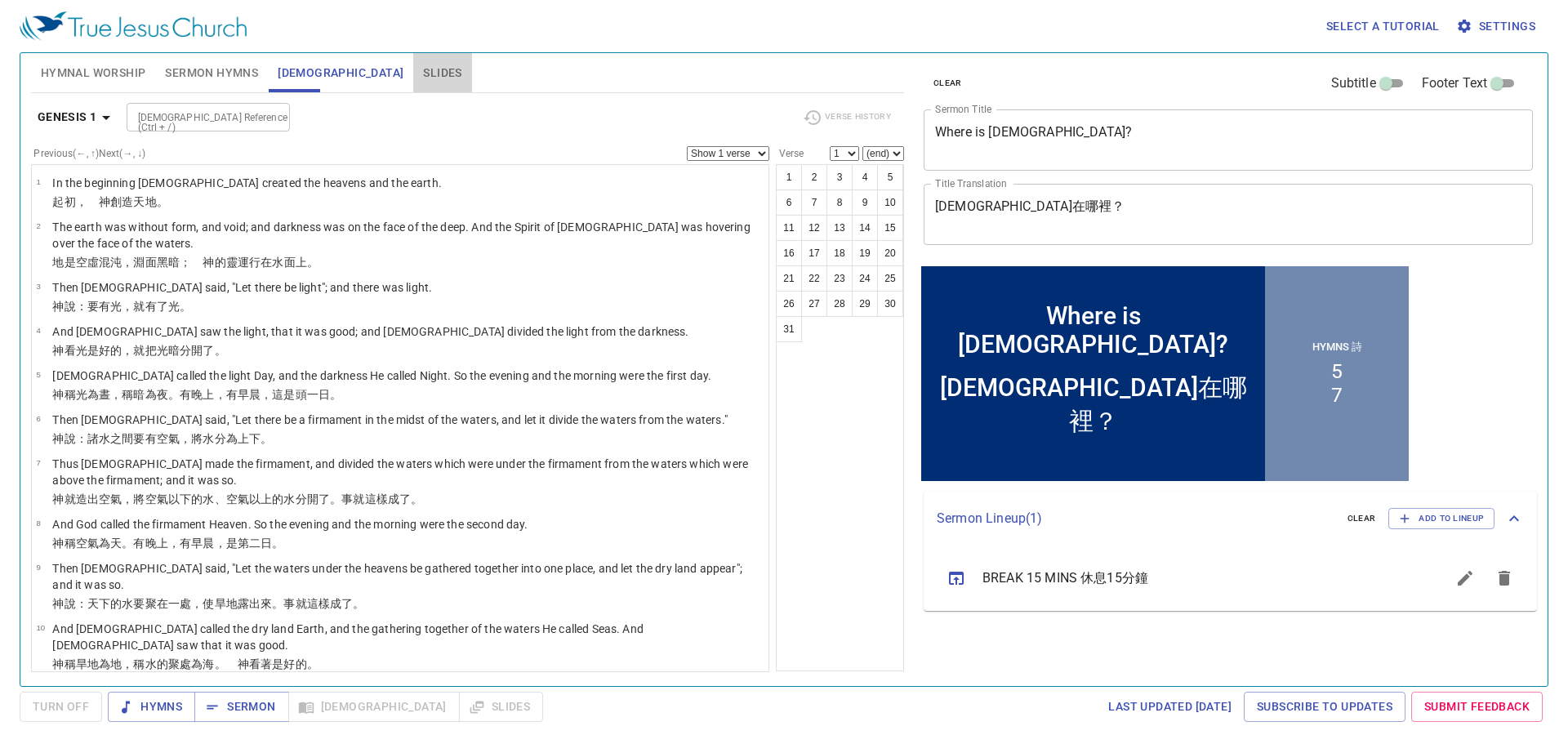
click at [423, 73] on span "Slides" at bounding box center [442, 73] width 39 height 20
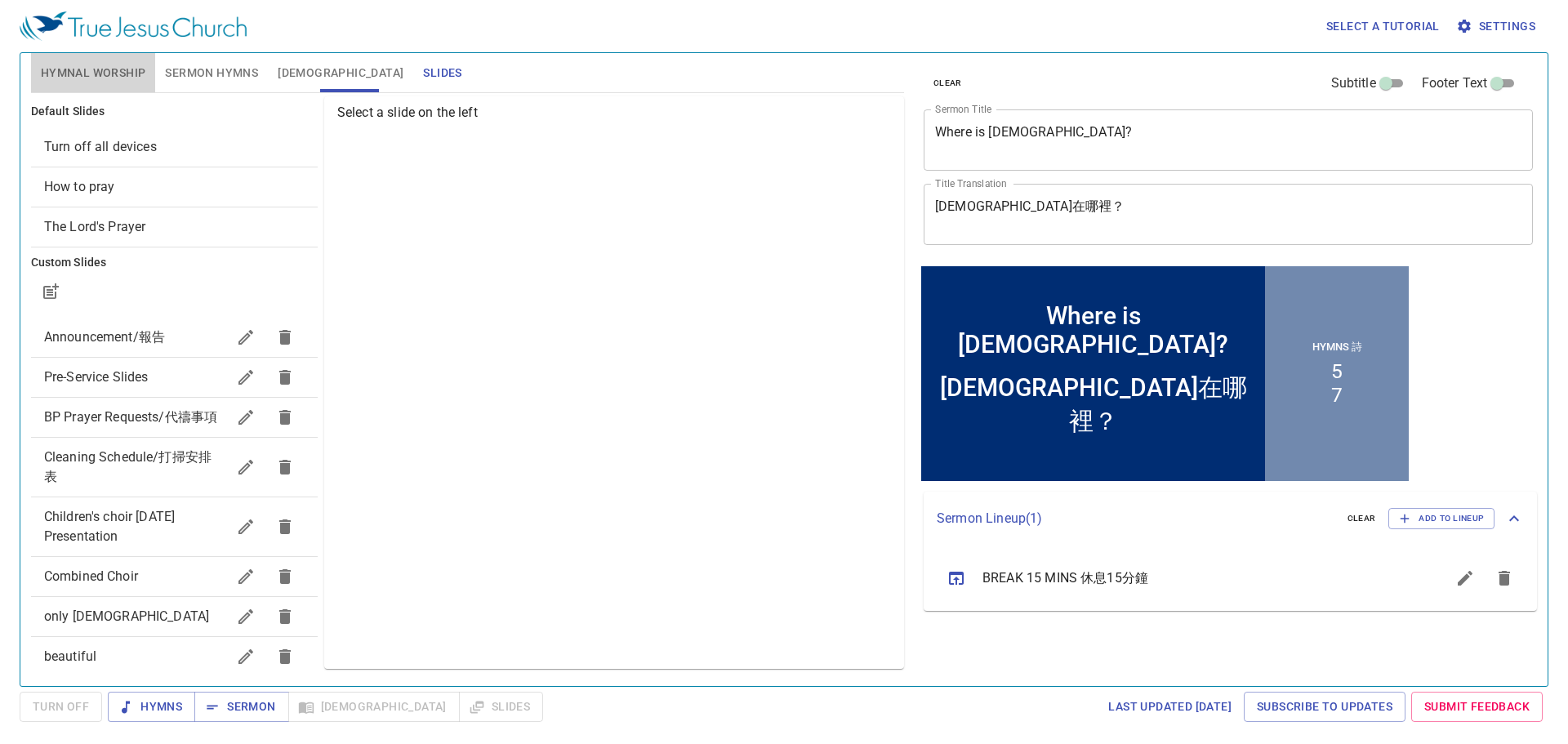
click at [65, 74] on span "Hymnal Worship" at bounding box center [93, 73] width 105 height 20
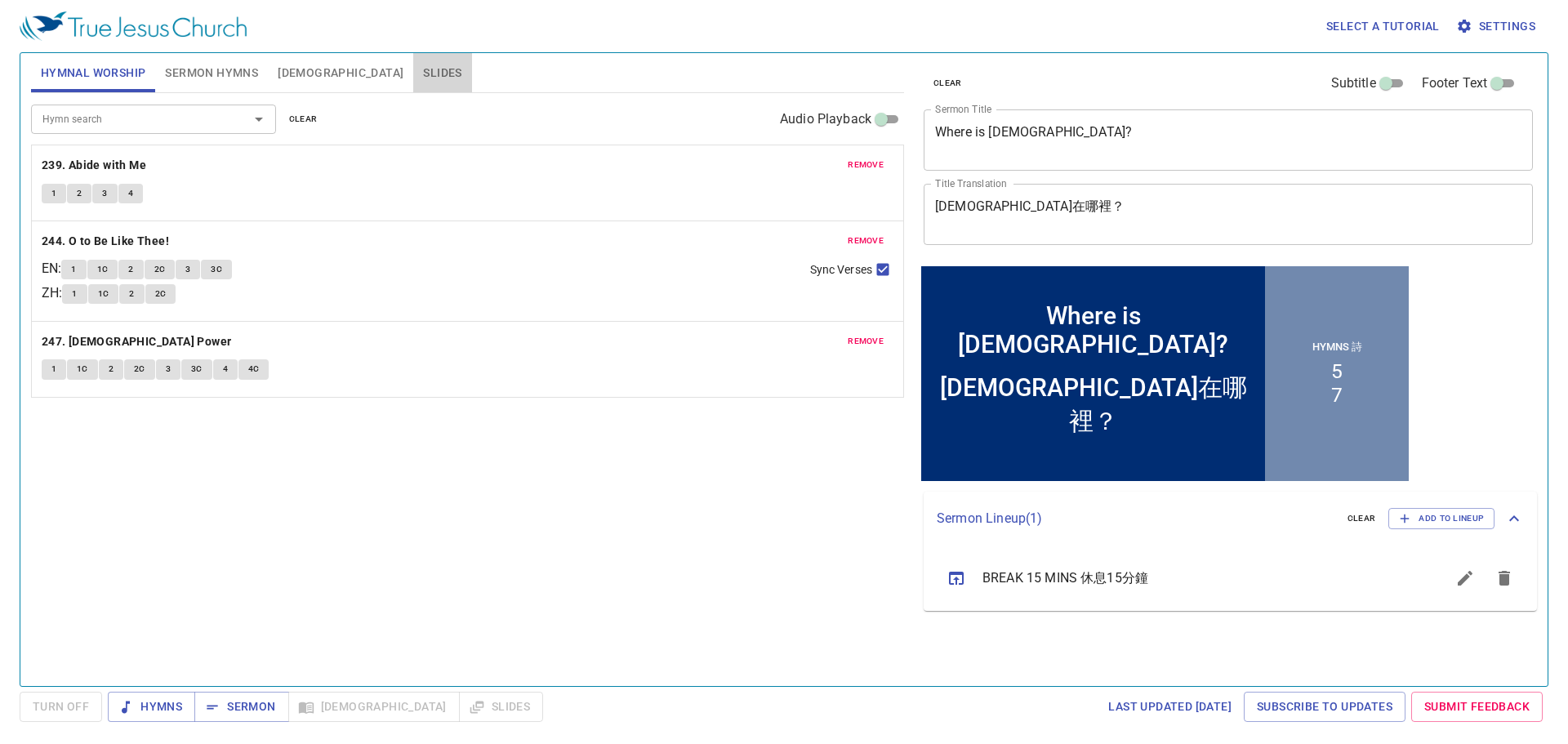
click at [423, 71] on span "Slides" at bounding box center [442, 73] width 39 height 20
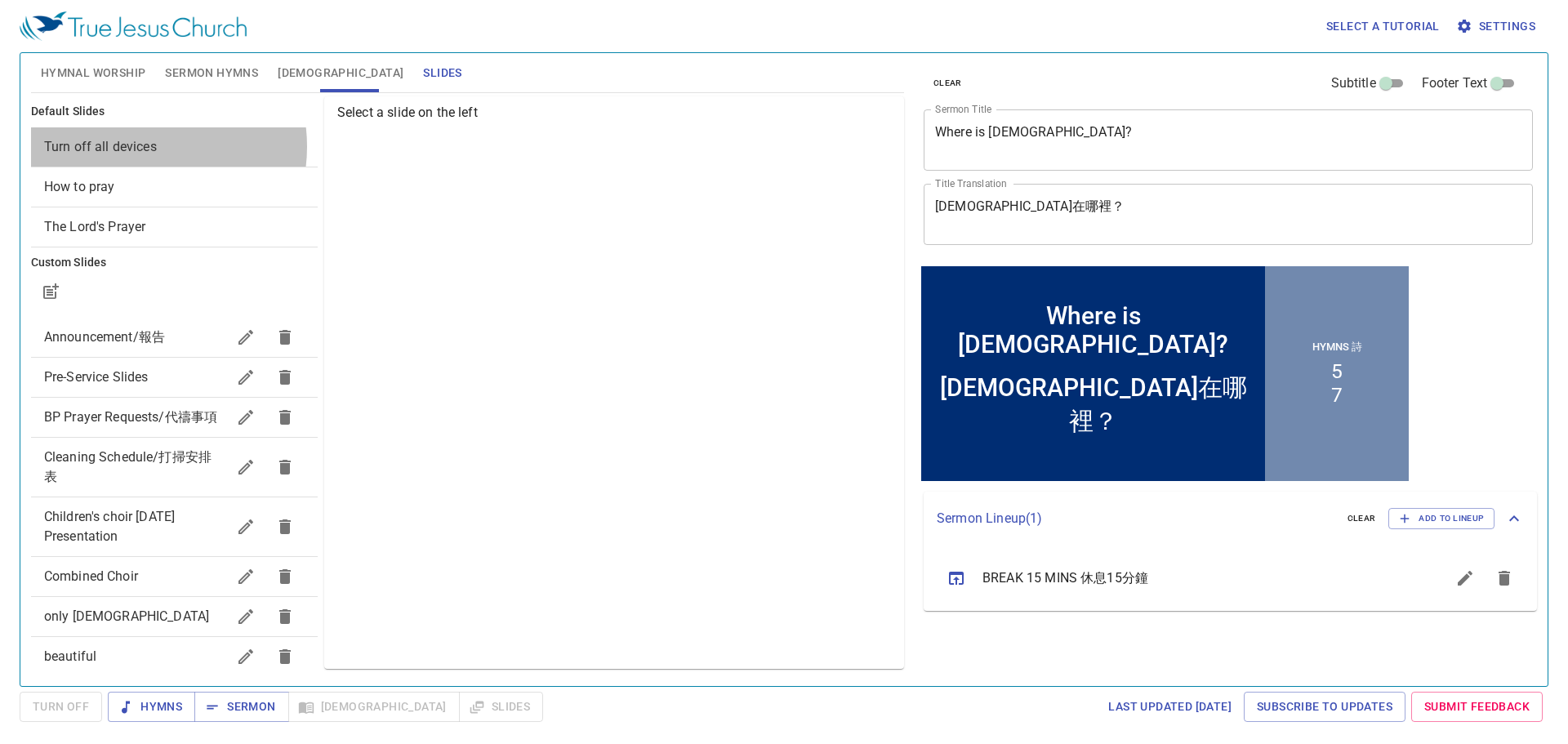
click at [136, 147] on span "Turn off all devices" at bounding box center [100, 146] width 113 height 15
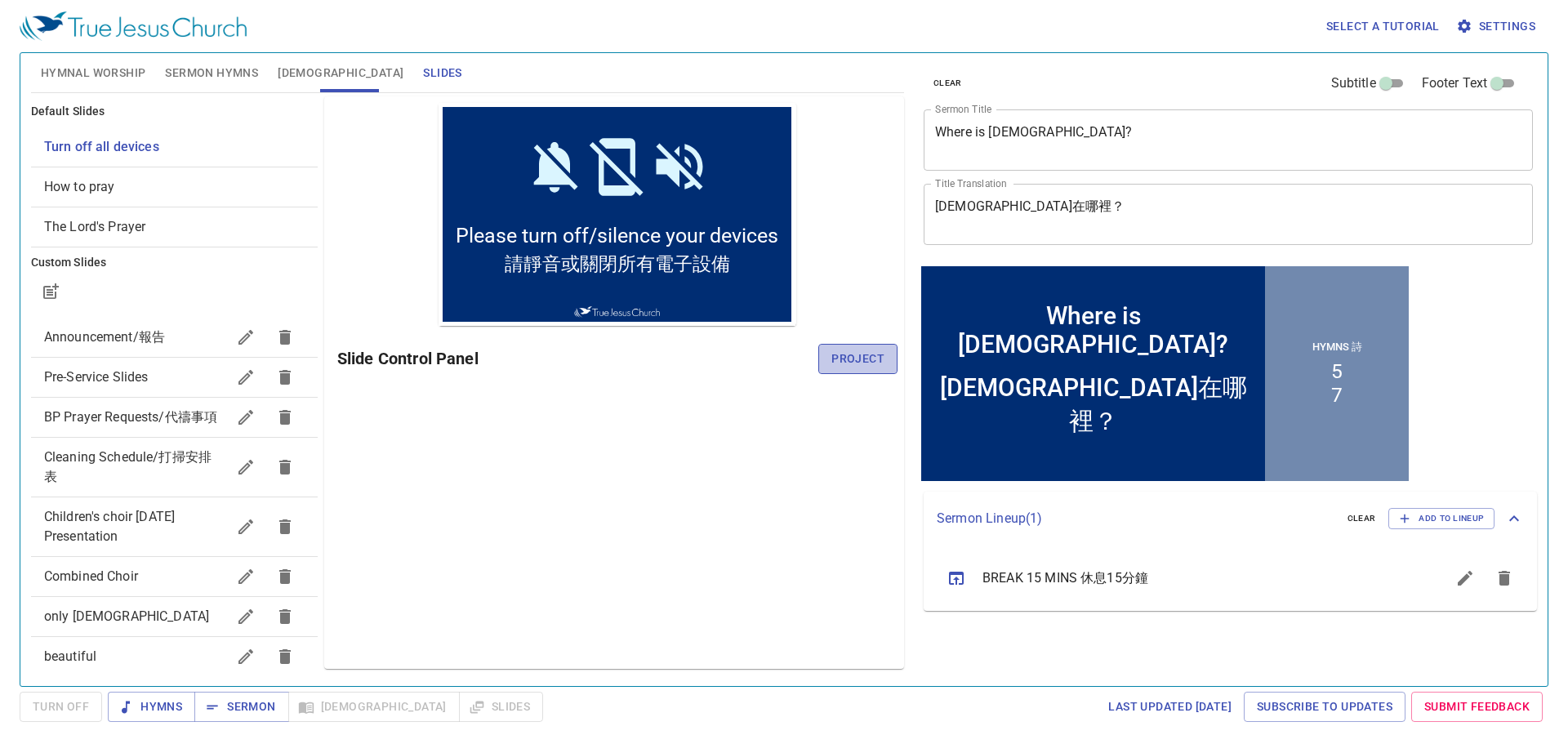
click at [854, 347] on button "Project" at bounding box center [858, 359] width 79 height 30
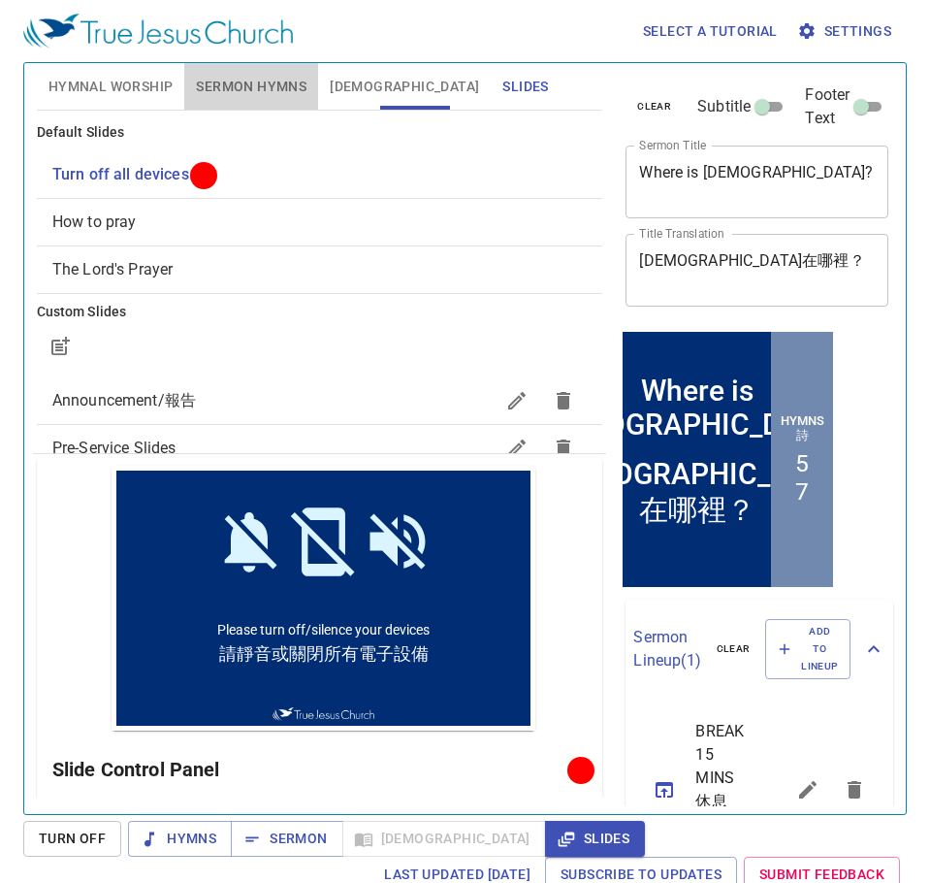
click at [258, 93] on span "Sermon Hymns" at bounding box center [251, 87] width 111 height 24
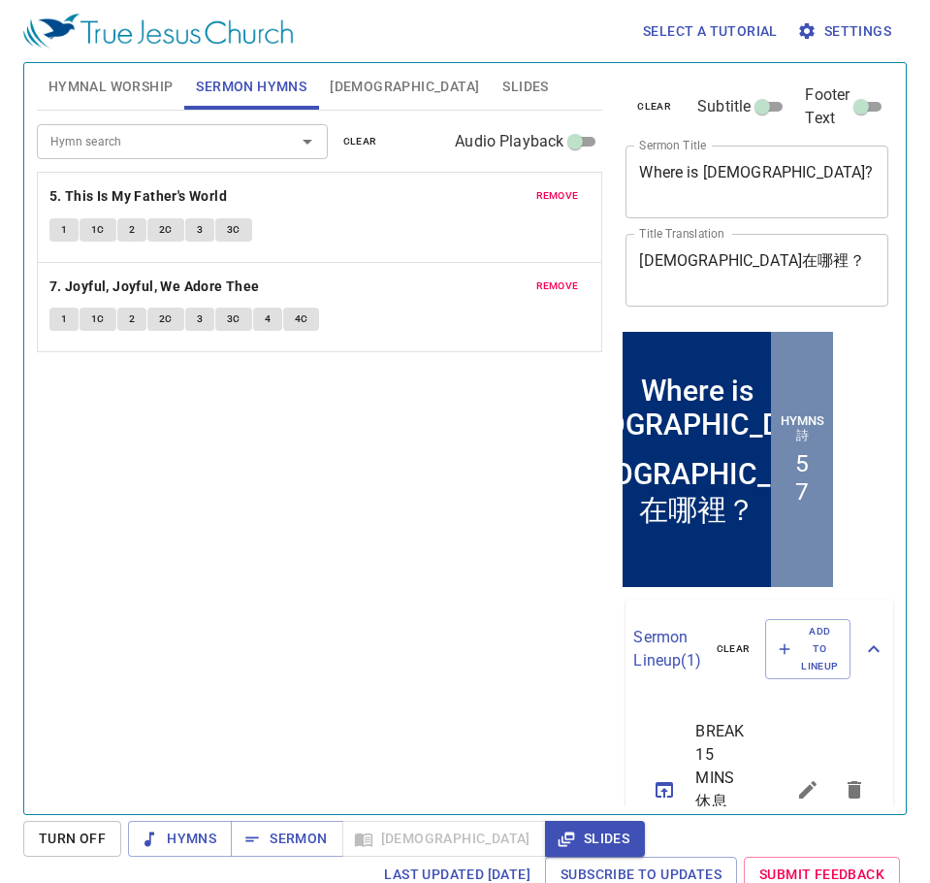
click at [114, 88] on span "Hymnal Worship" at bounding box center [110, 87] width 125 height 24
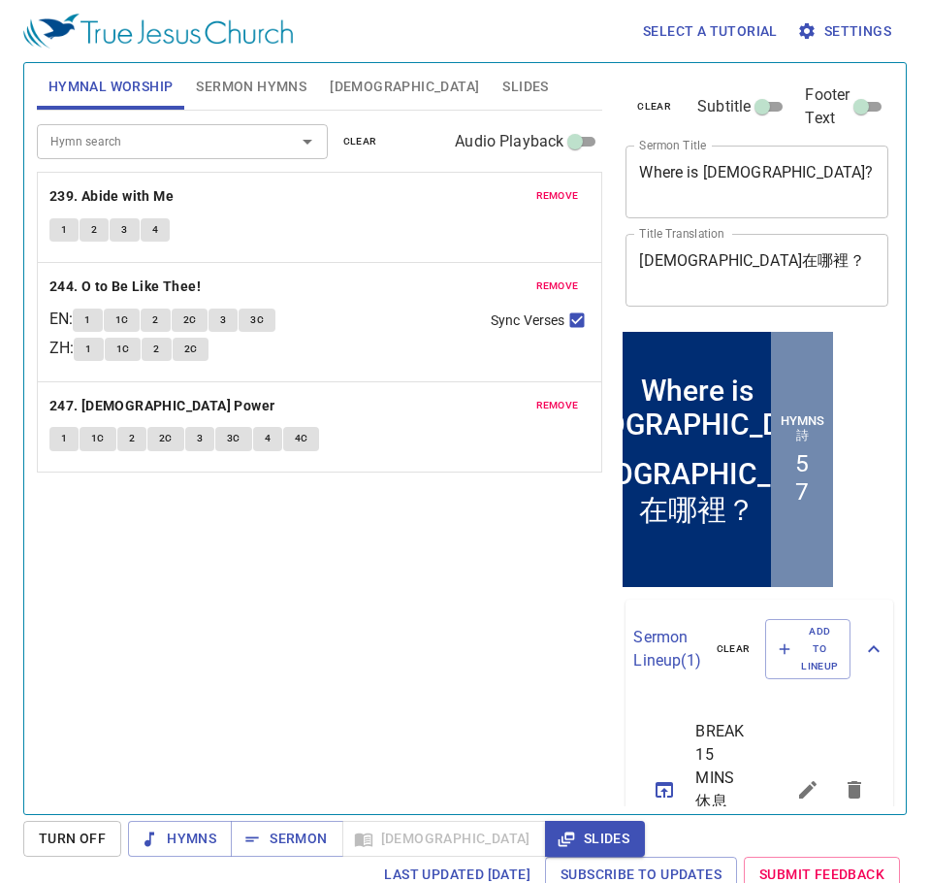
click at [118, 138] on input "Hymn search" at bounding box center [154, 141] width 222 height 22
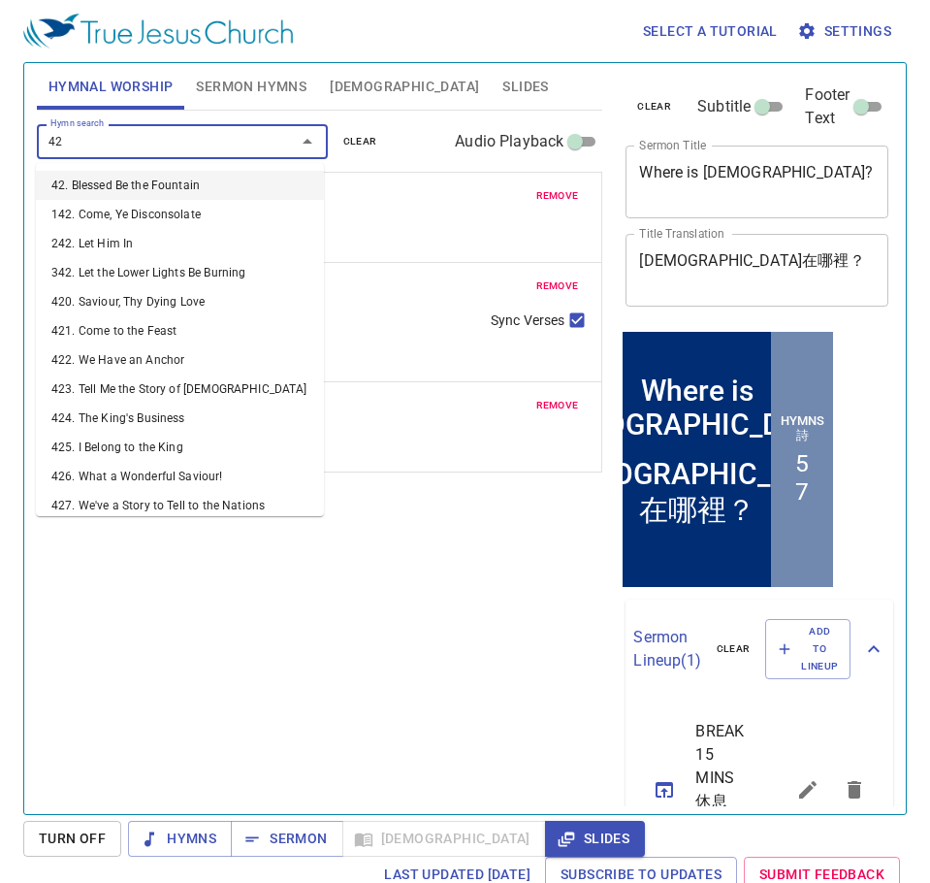
type input "421"
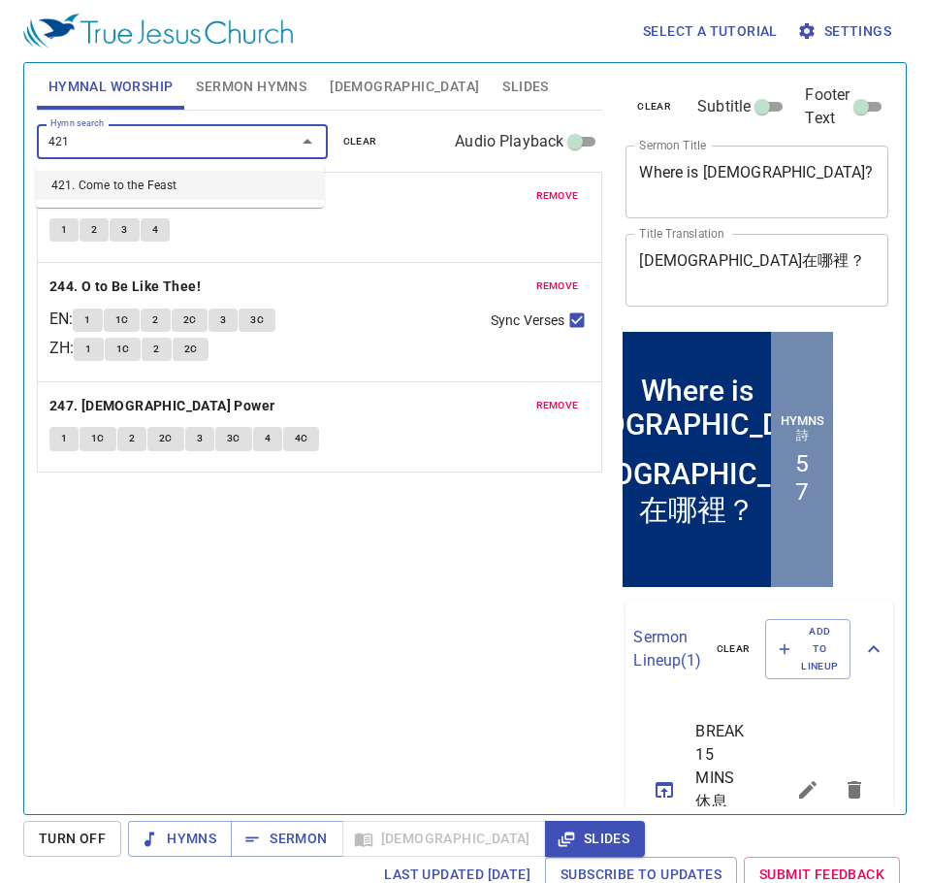
click at [194, 191] on li "421. Come to the Feast" at bounding box center [180, 185] width 288 height 29
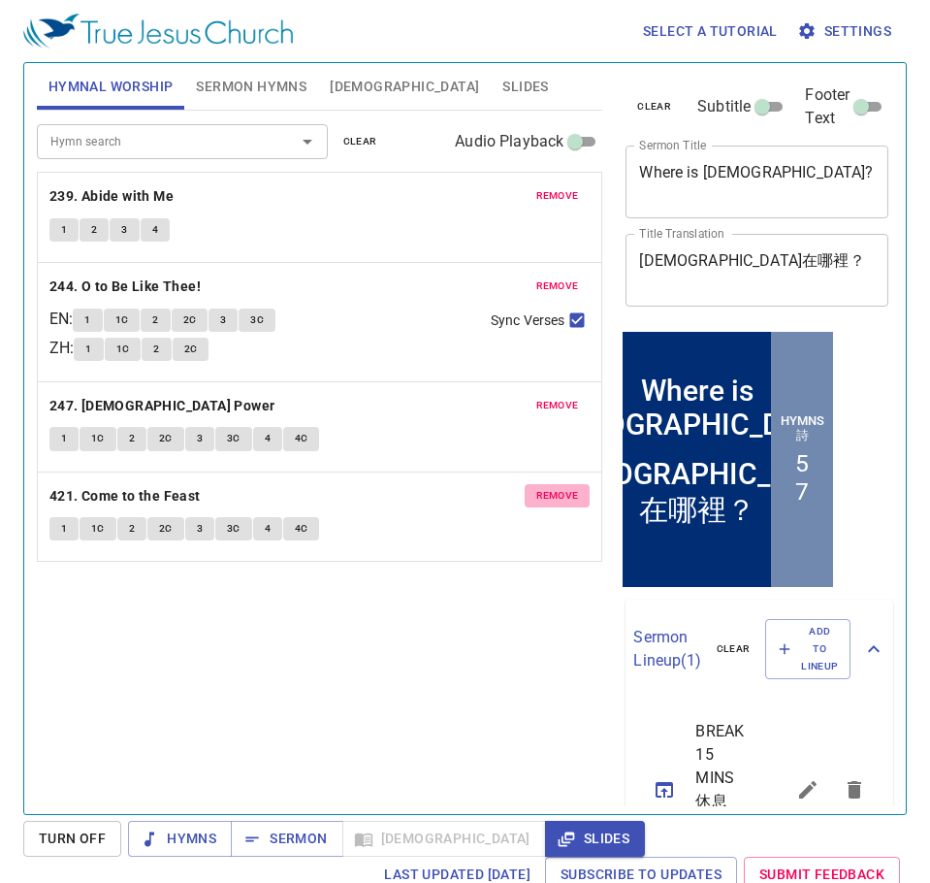
click at [536, 497] on span "remove" at bounding box center [557, 495] width 43 height 17
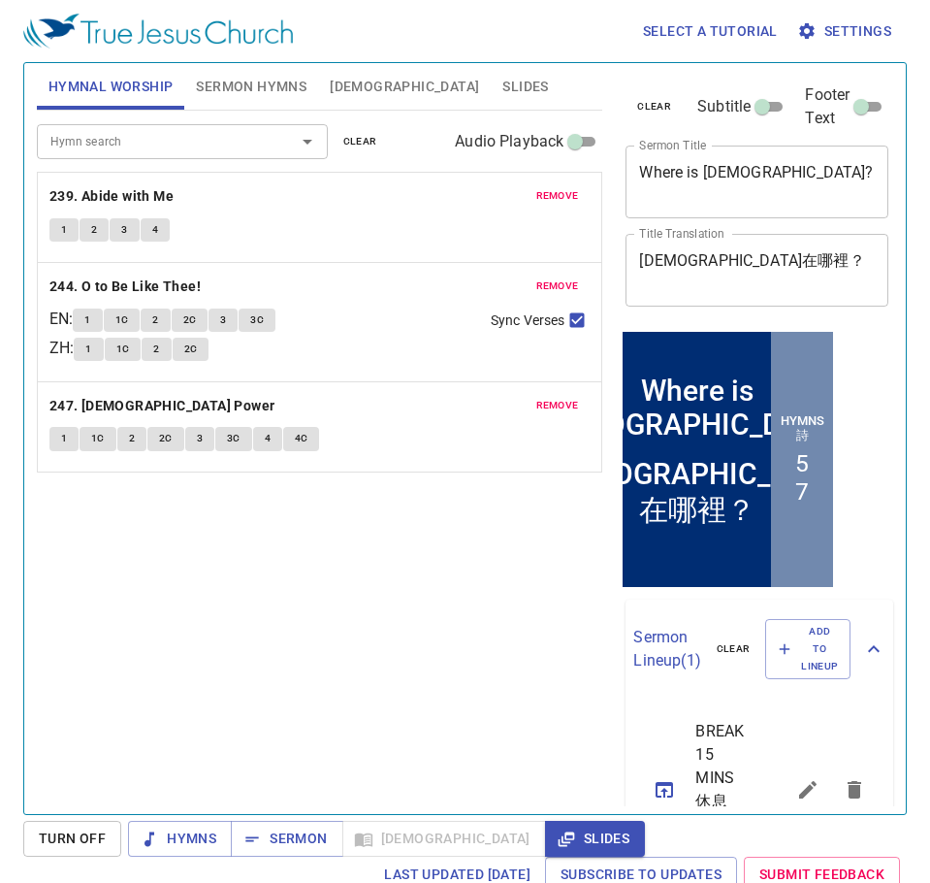
click at [161, 138] on input "Hymn search" at bounding box center [154, 141] width 222 height 22
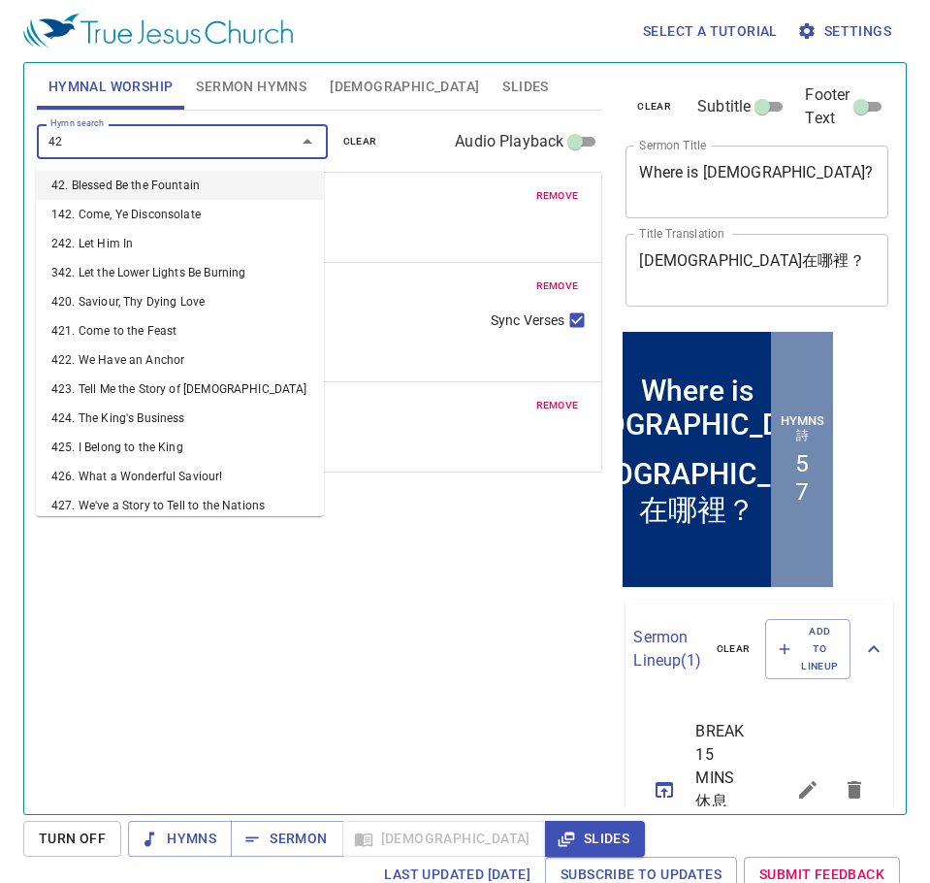
type input "421"
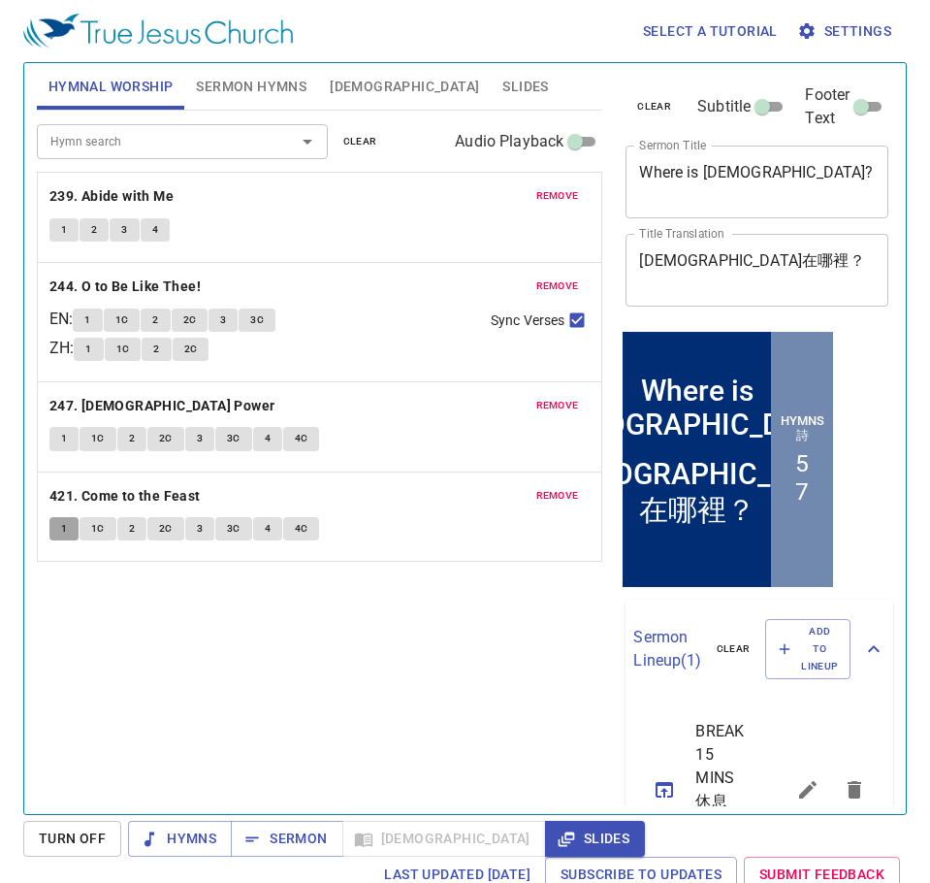
click at [65, 530] on span "1" at bounding box center [64, 528] width 6 height 17
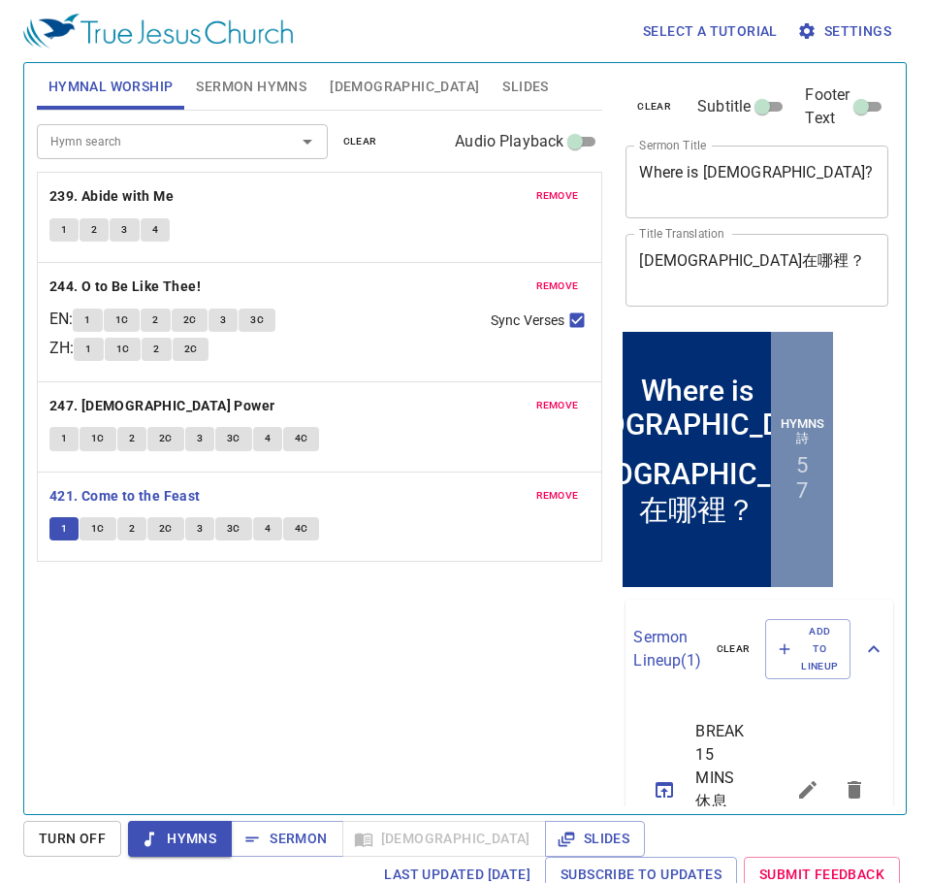
click at [536, 504] on span "remove" at bounding box center [557, 495] width 43 height 17
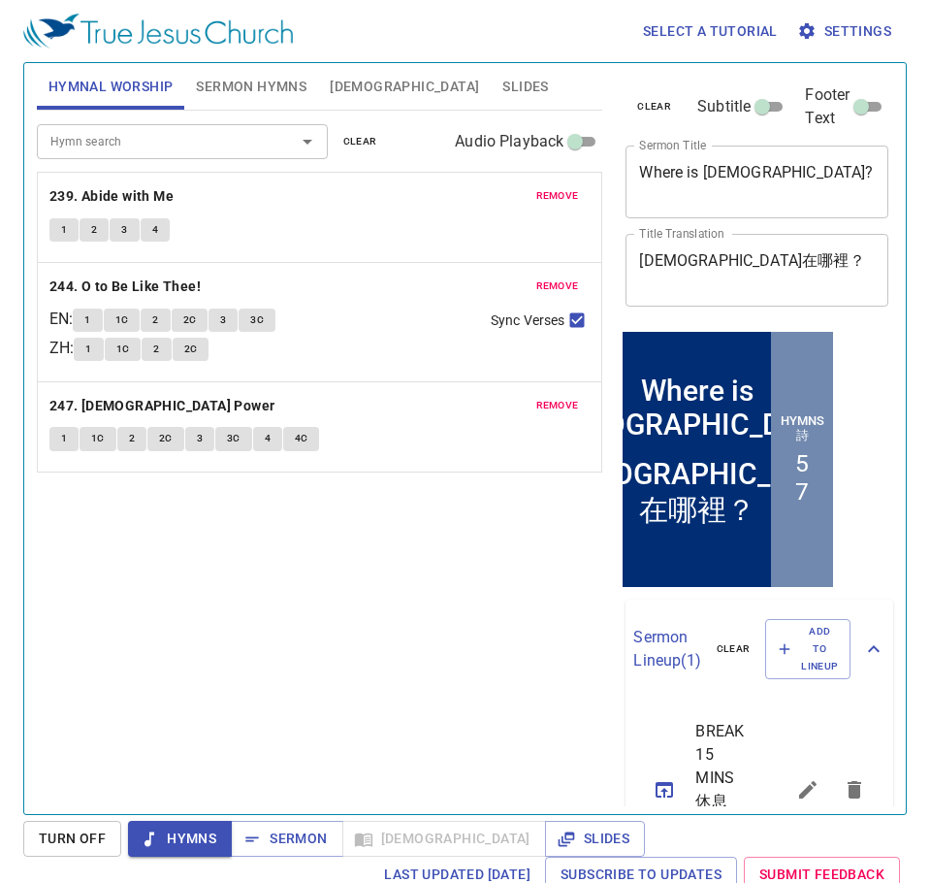
click at [502, 86] on span "Slides" at bounding box center [525, 87] width 46 height 24
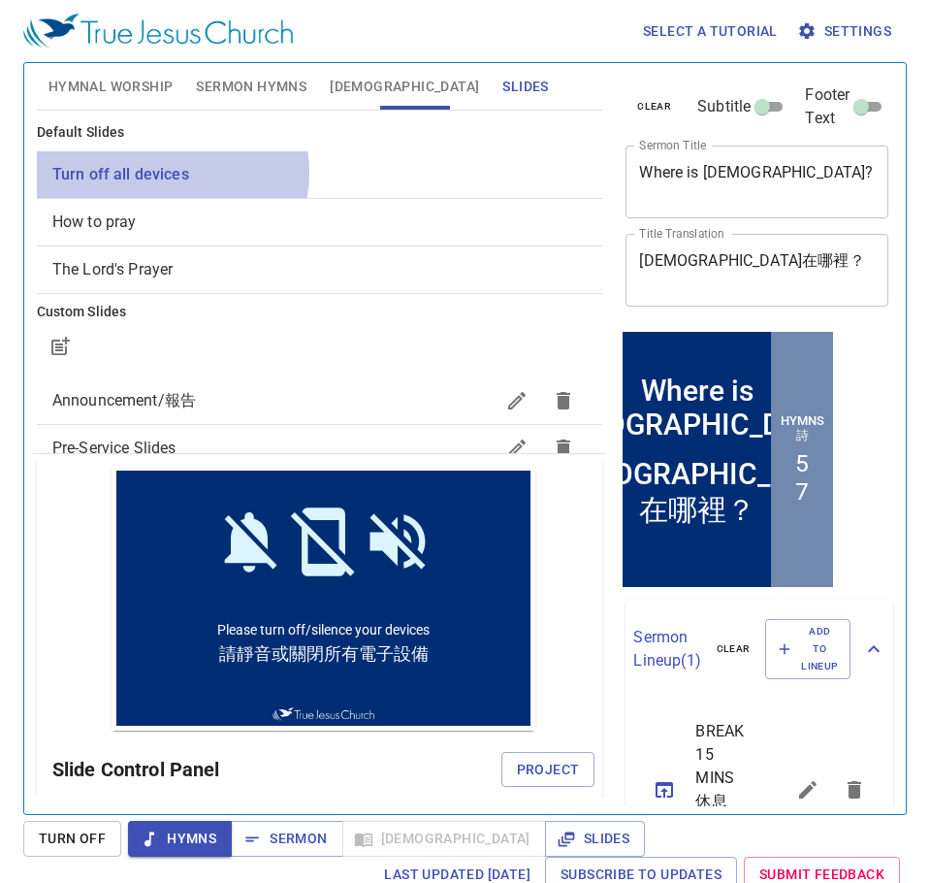
click at [172, 173] on span "Turn off all devices" at bounding box center [120, 174] width 137 height 18
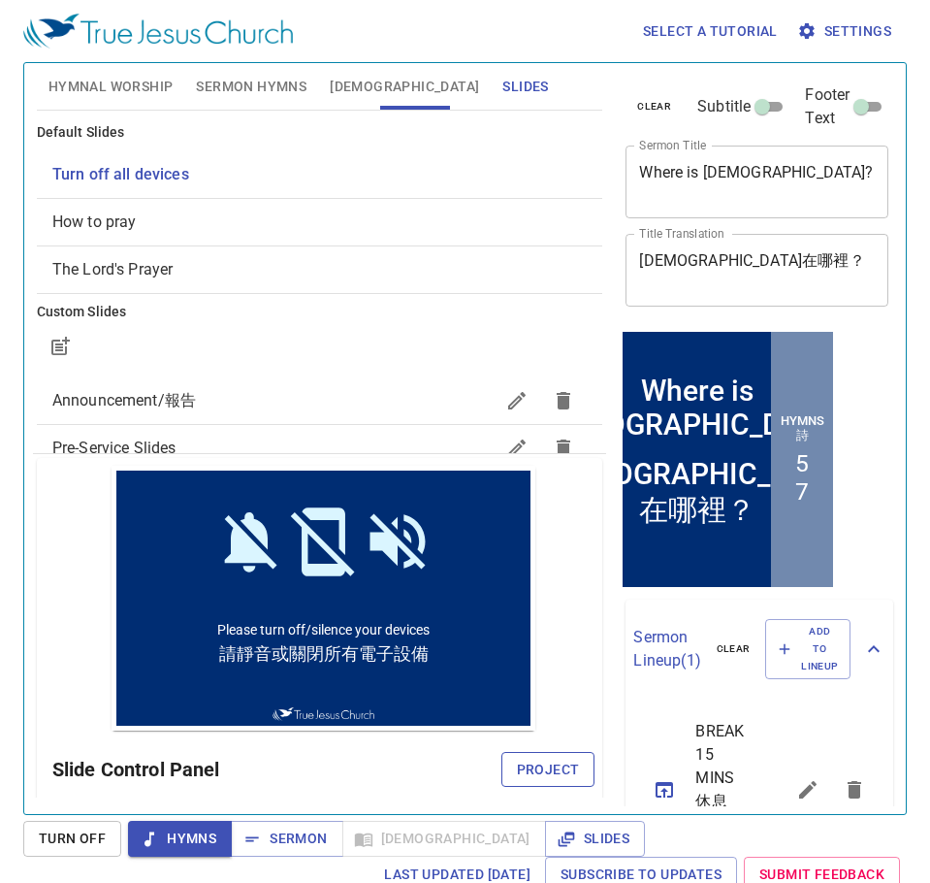
click at [517, 758] on span "Project" at bounding box center [548, 770] width 63 height 24
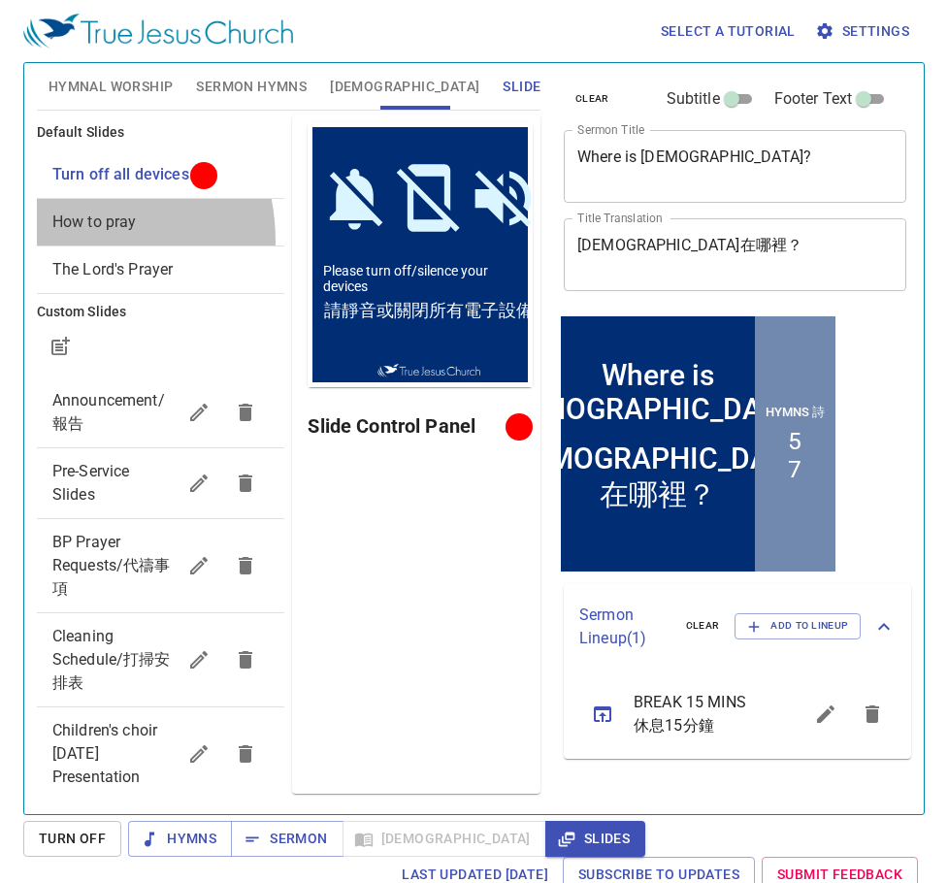
click at [48, 242] on div "How to pray" at bounding box center [161, 222] width 248 height 47
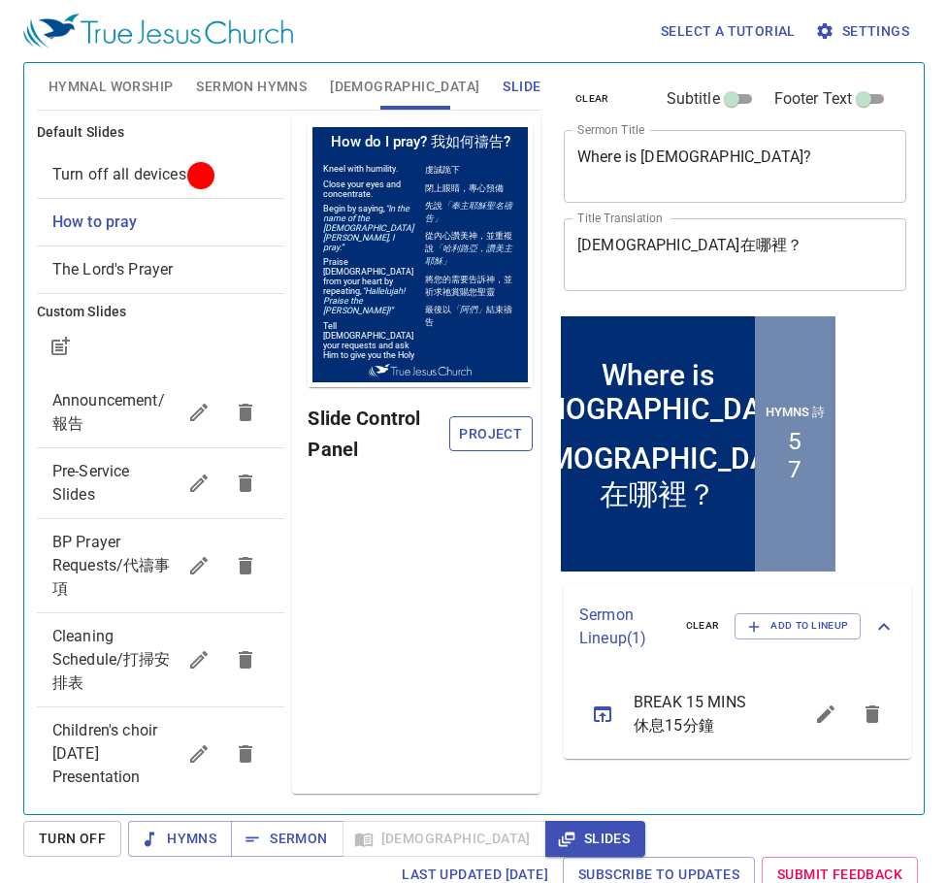
click at [496, 436] on span "Project" at bounding box center [491, 434] width 52 height 24
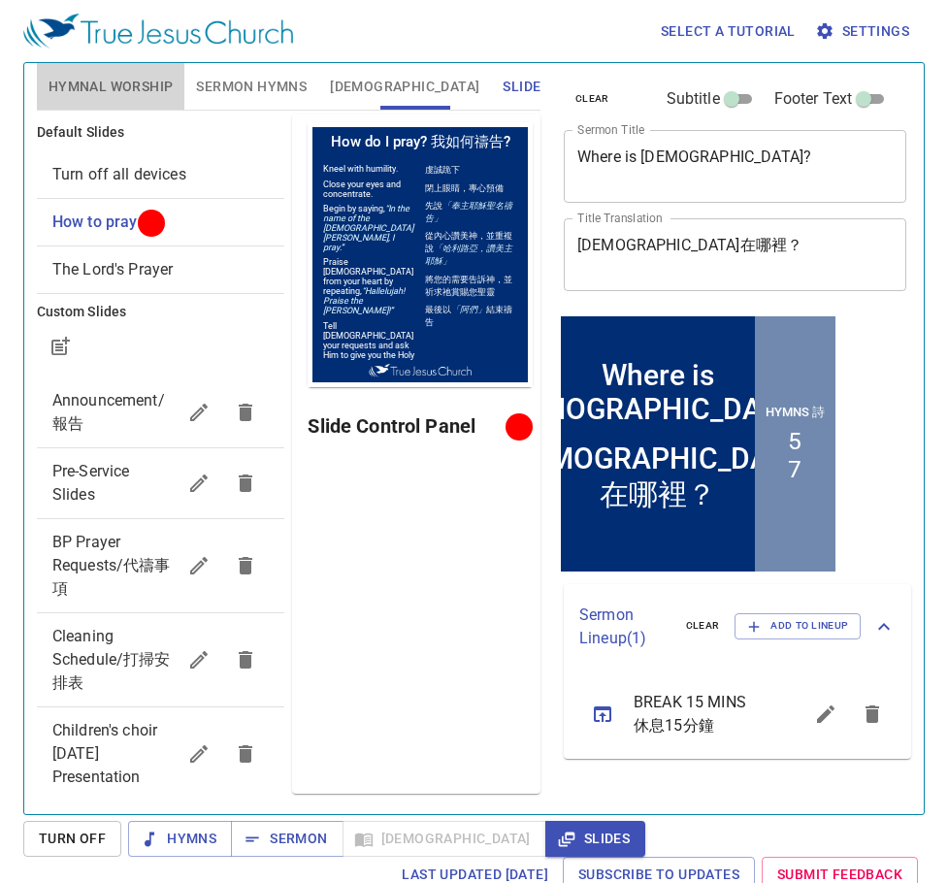
click at [132, 88] on span "Hymnal Worship" at bounding box center [110, 87] width 125 height 24
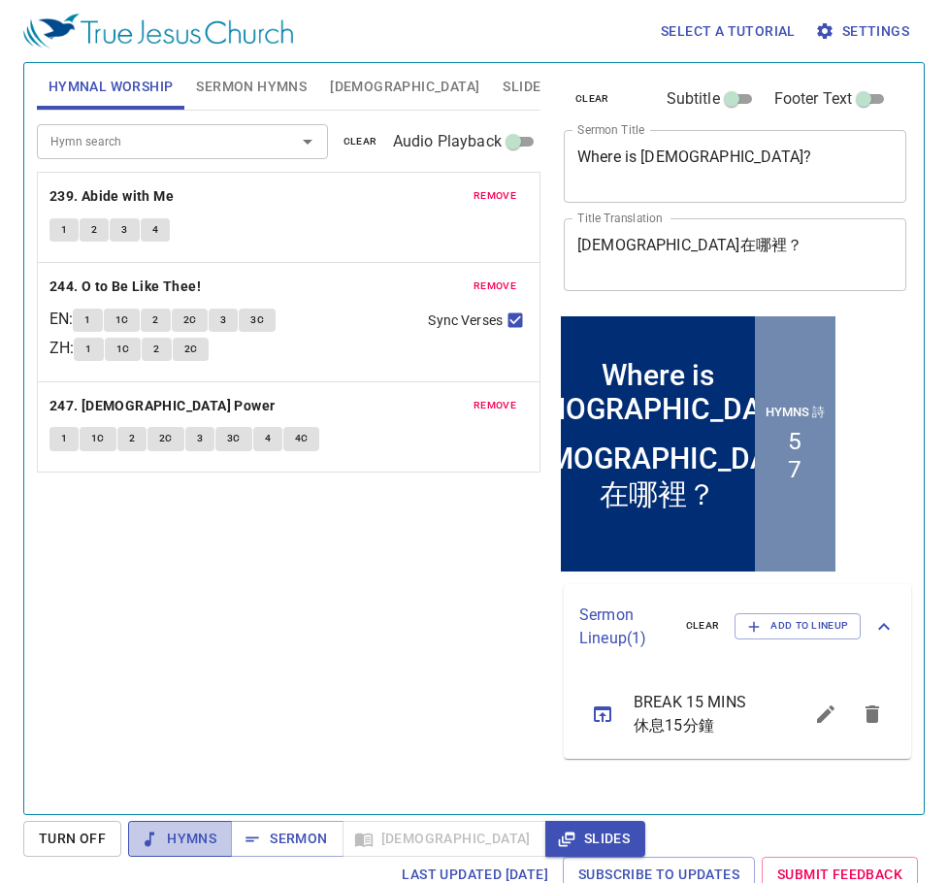
click at [200, 832] on span "Hymns" at bounding box center [180, 838] width 73 height 24
click at [561, 841] on span "Slides" at bounding box center [595, 838] width 69 height 24
click at [561, 837] on span "Slides" at bounding box center [595, 838] width 69 height 24
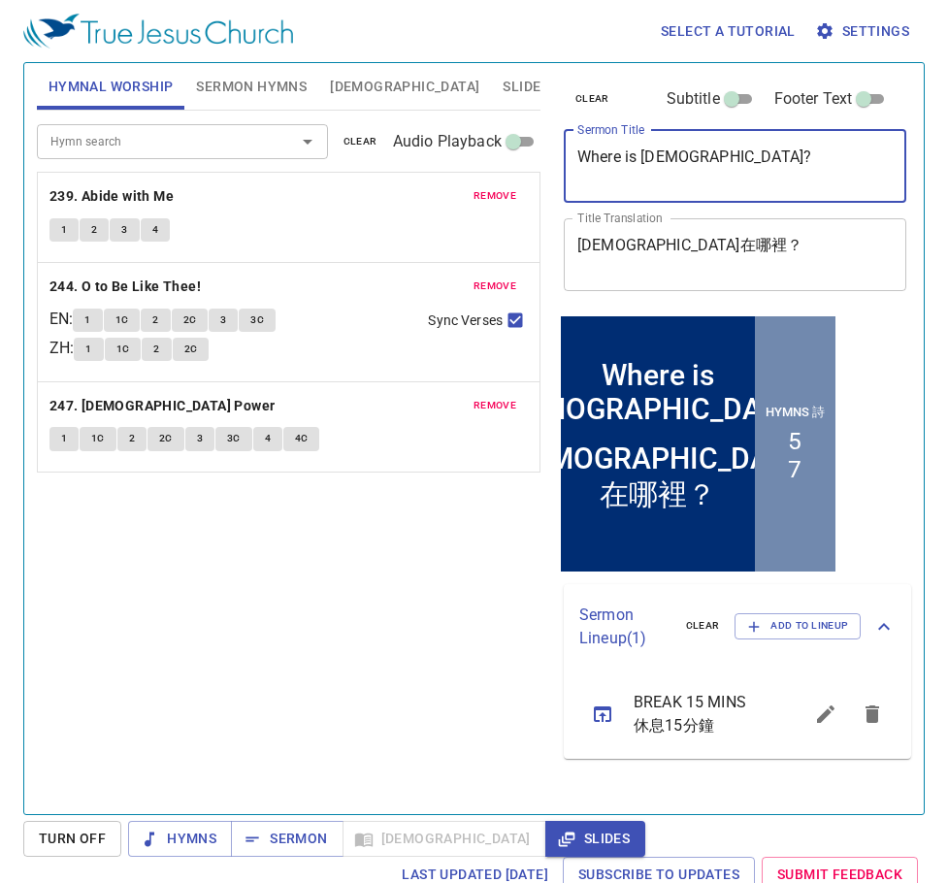
click at [696, 156] on textarea "Where is God?" at bounding box center [734, 165] width 315 height 37
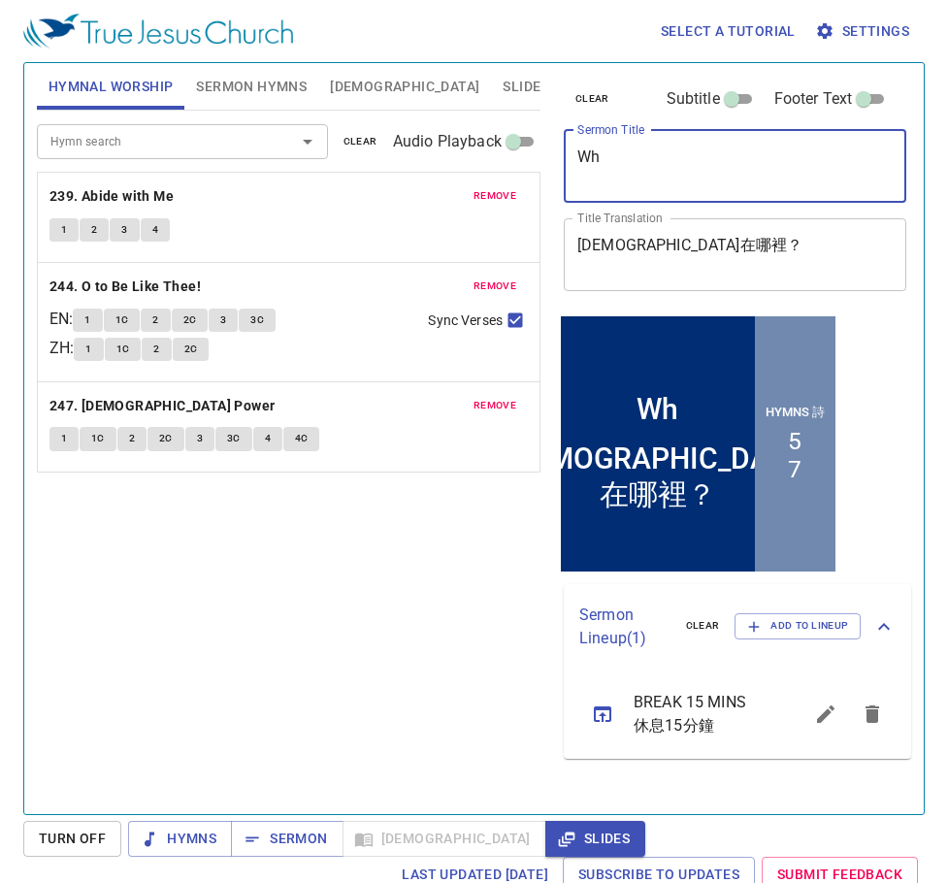
type textarea "W"
click at [670, 247] on textarea "神在哪裡？" at bounding box center [734, 254] width 315 height 37
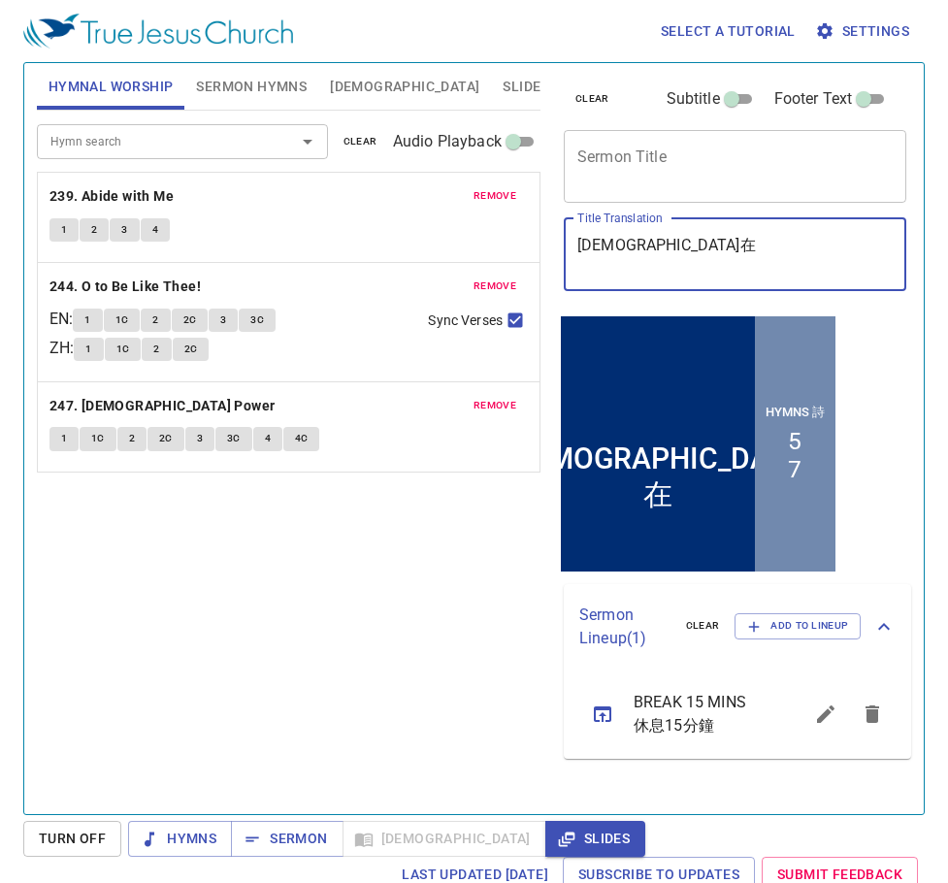
type textarea "神"
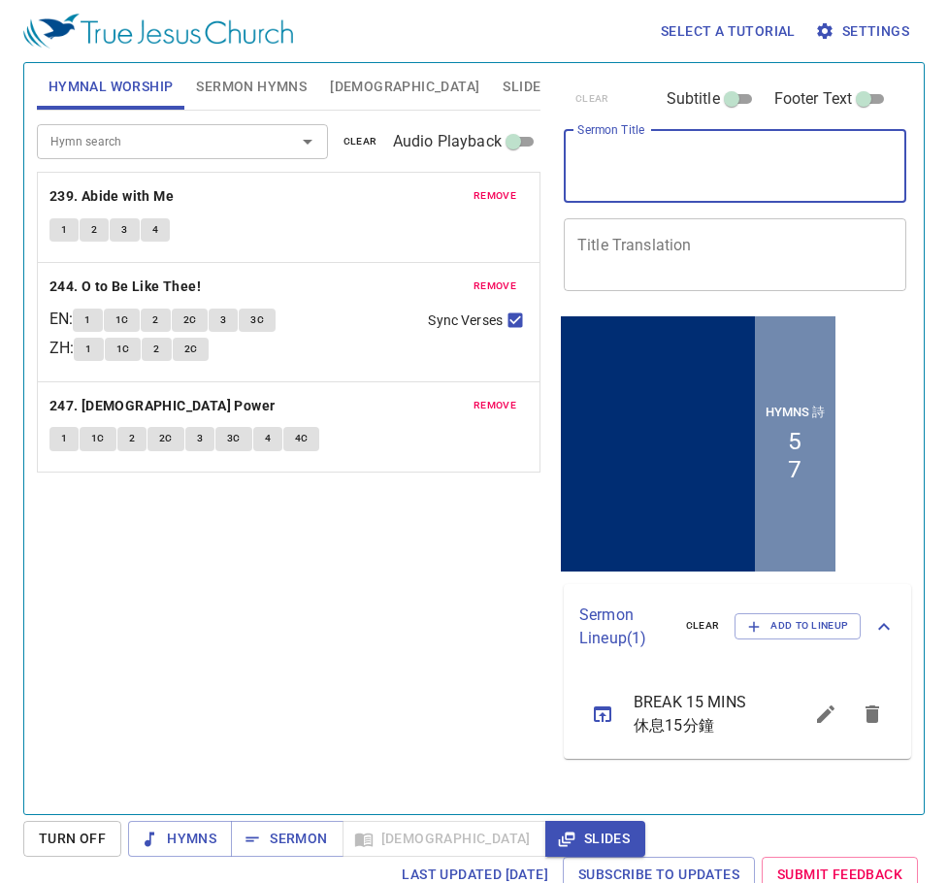
click at [632, 156] on textarea "Sermon Title" at bounding box center [734, 165] width 315 height 37
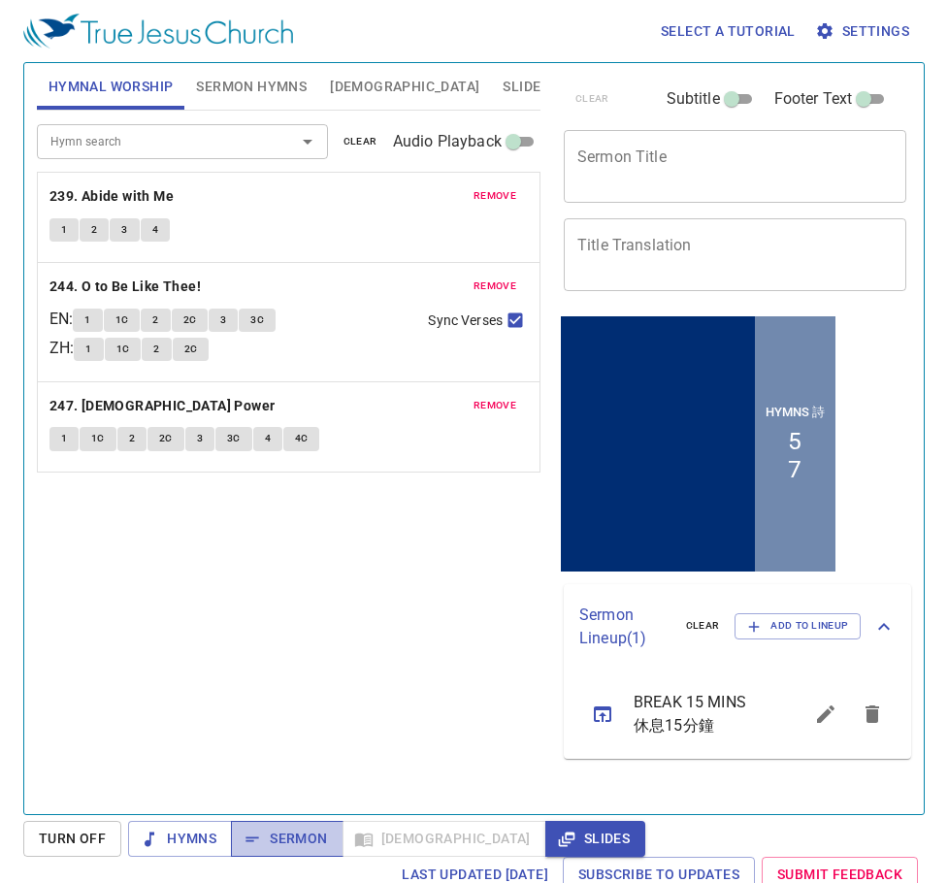
click at [279, 838] on span "Sermon" at bounding box center [286, 838] width 81 height 24
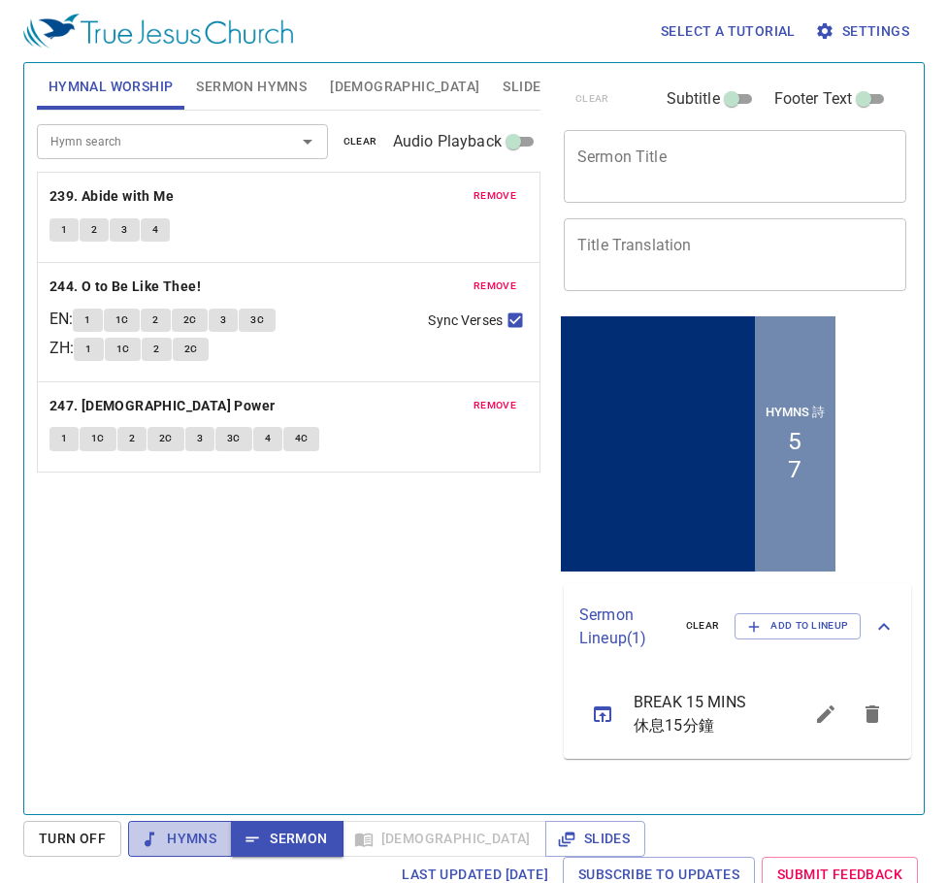
click at [188, 837] on span "Hymns" at bounding box center [180, 838] width 73 height 24
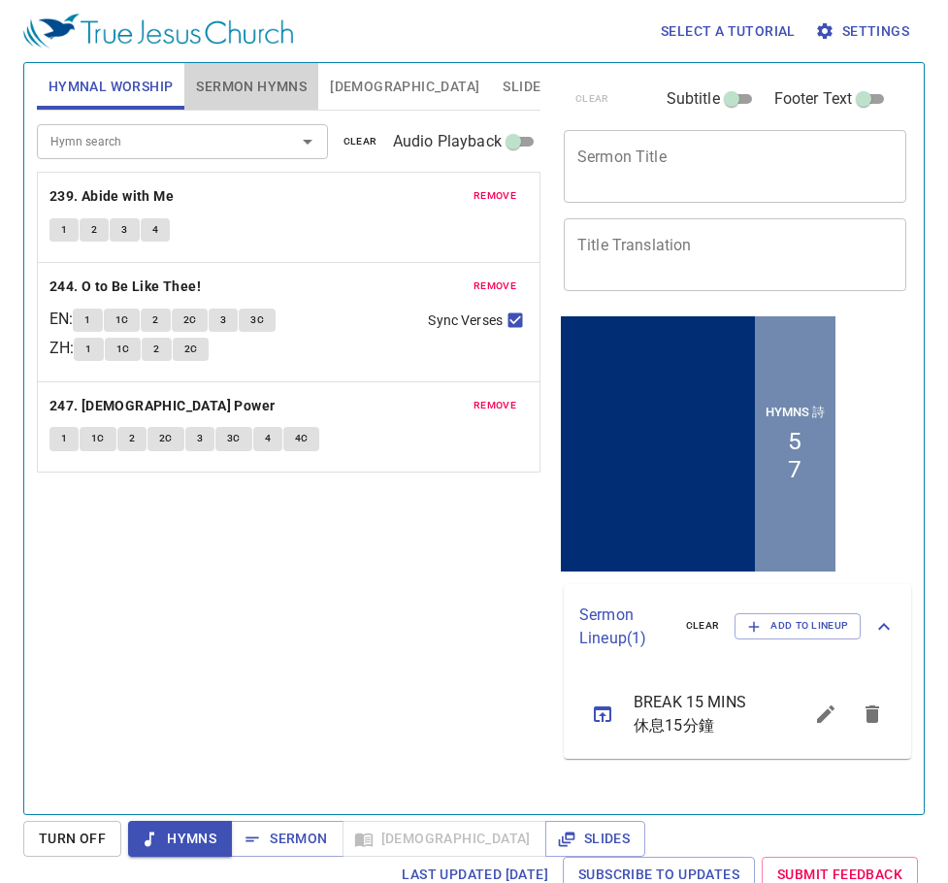
click at [257, 87] on span "Sermon Hymns" at bounding box center [251, 87] width 111 height 24
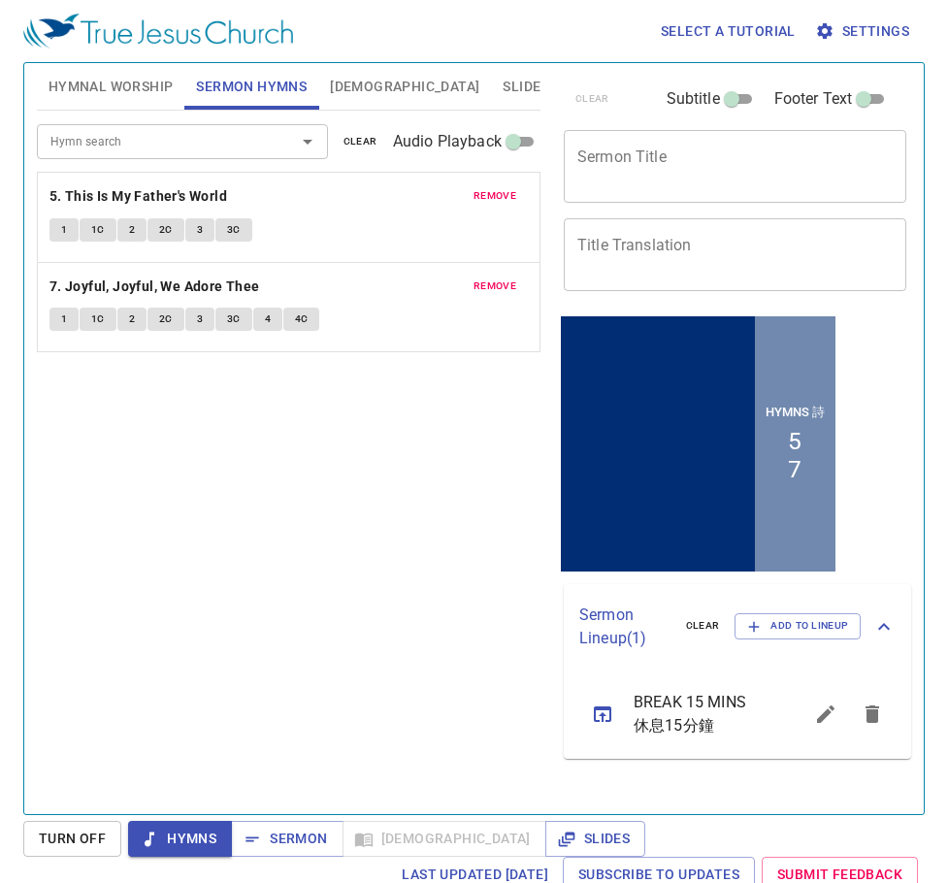
click at [483, 195] on span "remove" at bounding box center [494, 195] width 43 height 17
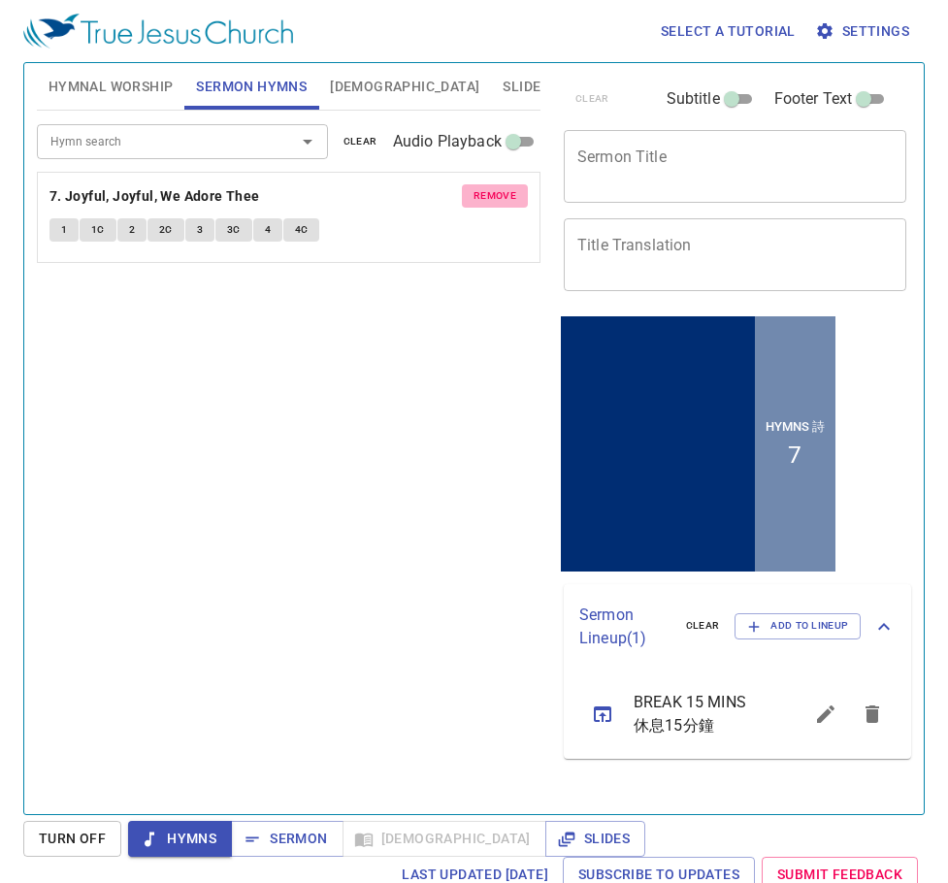
click at [500, 197] on span "remove" at bounding box center [494, 195] width 43 height 17
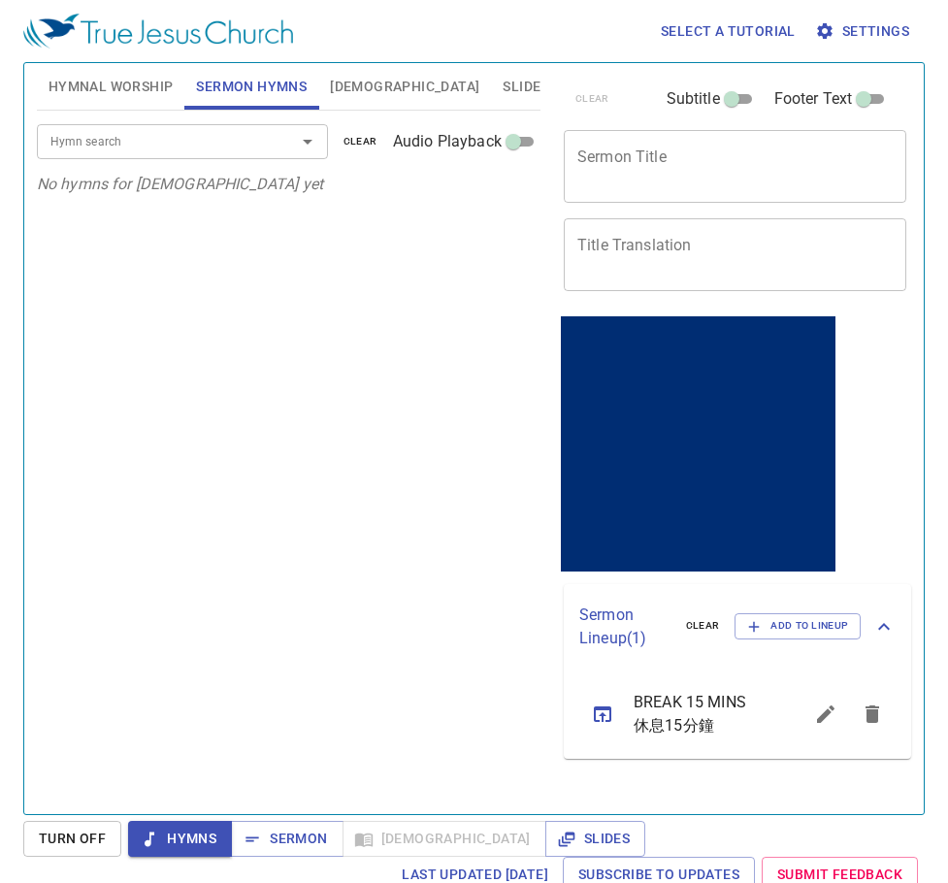
click at [119, 82] on span "Hymnal Worship" at bounding box center [110, 87] width 125 height 24
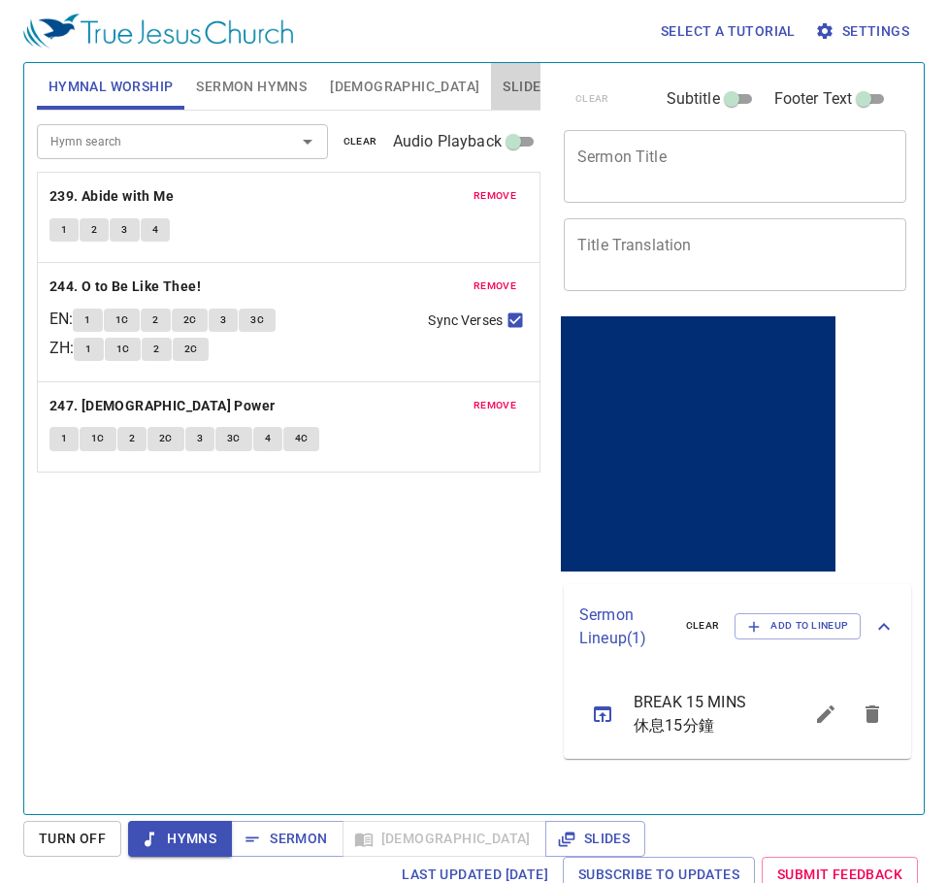
click at [502, 90] on span "Slides" at bounding box center [525, 87] width 46 height 24
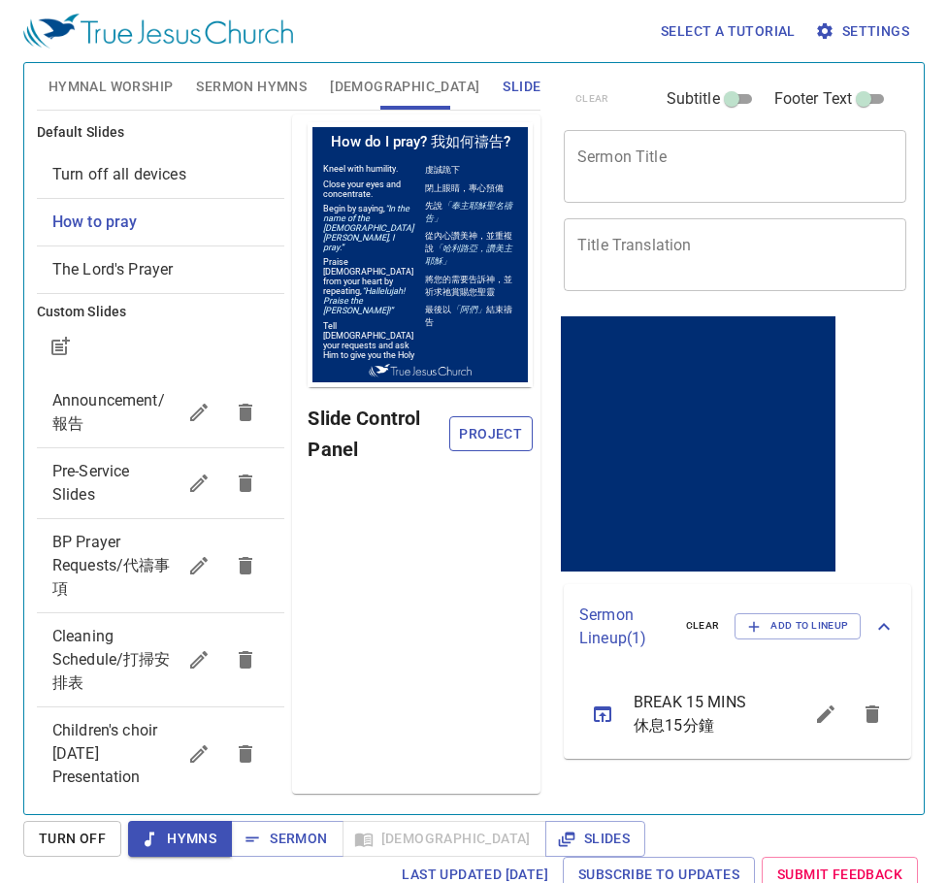
click at [513, 444] on span "Project" at bounding box center [491, 434] width 52 height 24
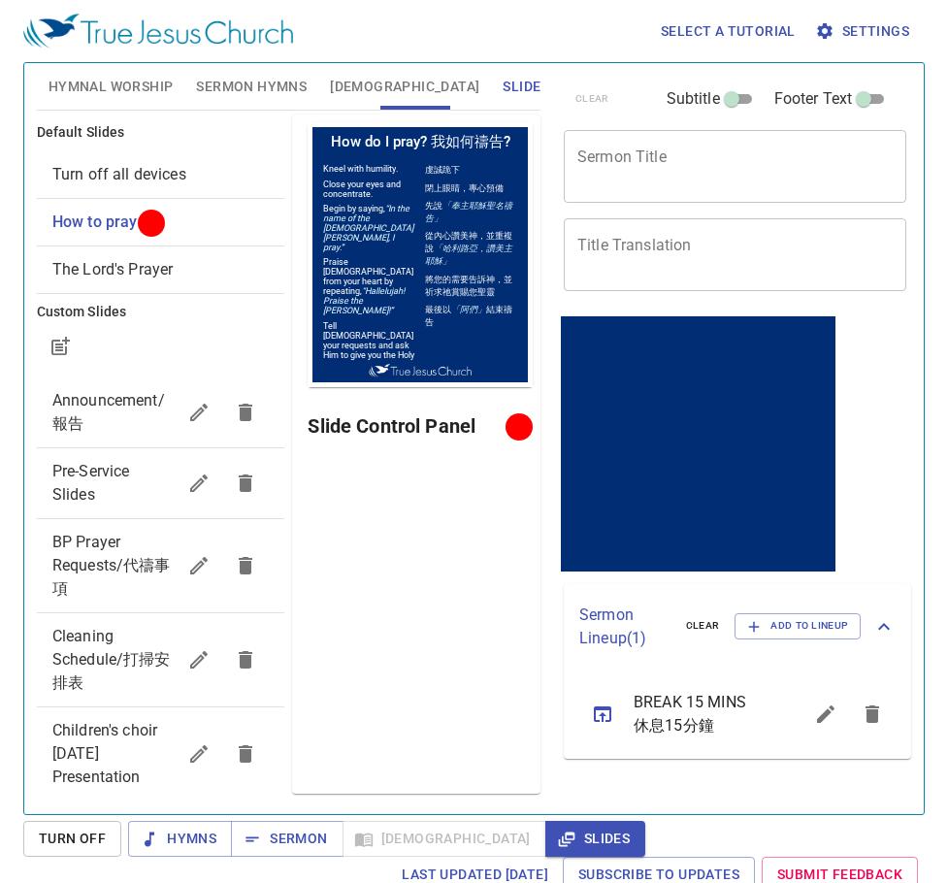
click at [89, 83] on span "Hymnal Worship" at bounding box center [110, 87] width 125 height 24
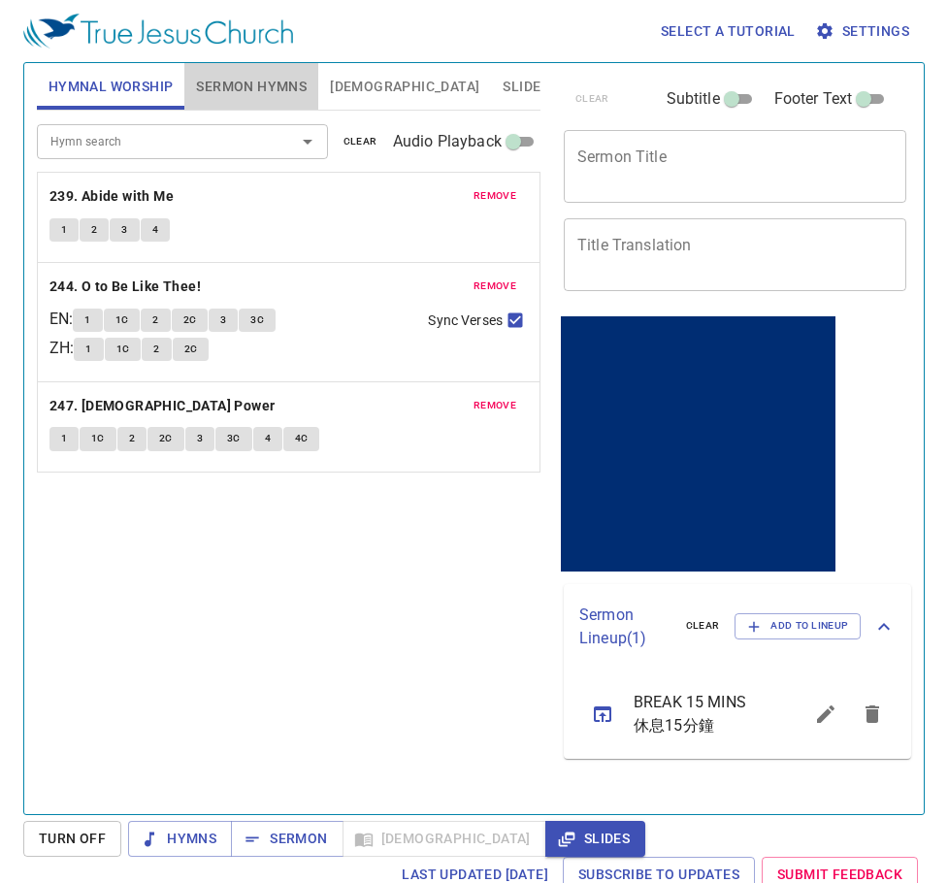
click at [225, 91] on span "Sermon Hymns" at bounding box center [251, 87] width 111 height 24
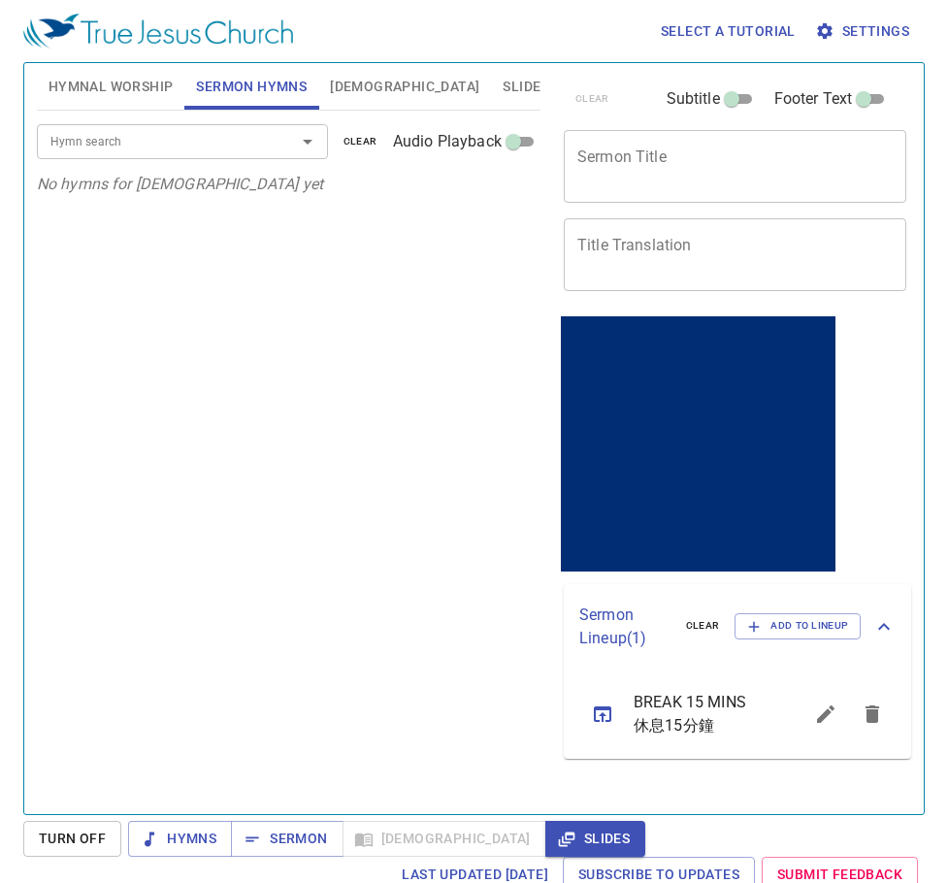
click at [287, 401] on div "Hymn search Hymn search clear Audio Playback No hymns for sermon yet" at bounding box center [288, 454] width 503 height 687
click at [141, 91] on span "Hymnal Worship" at bounding box center [110, 87] width 125 height 24
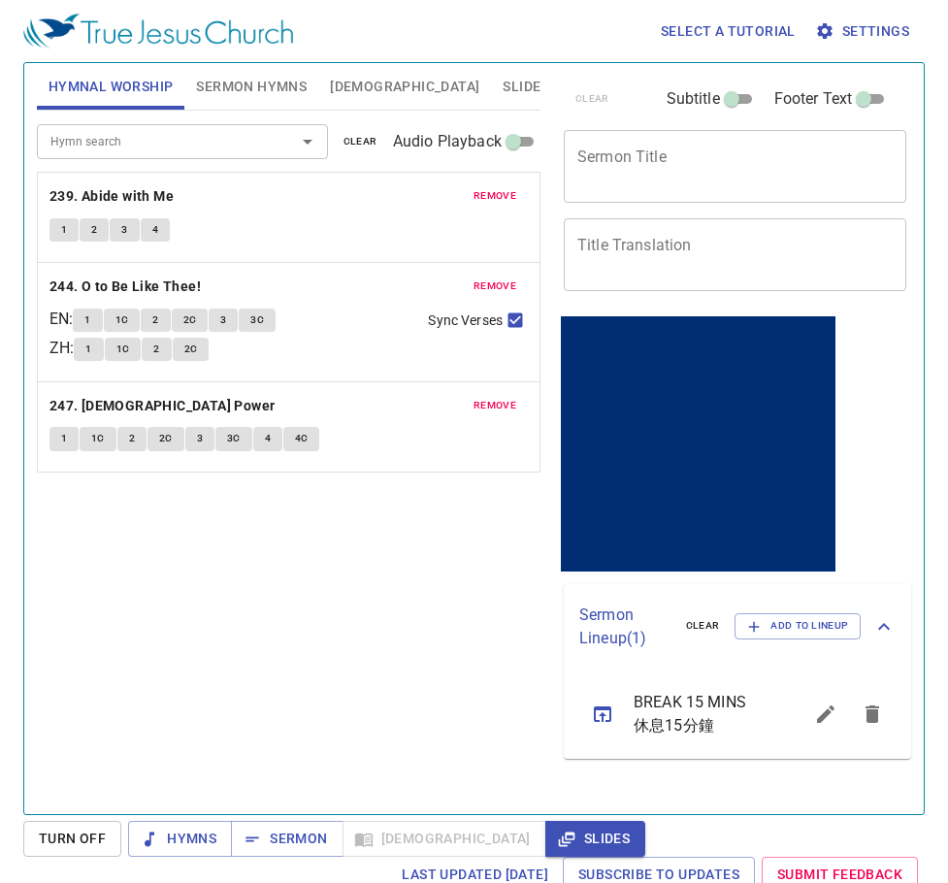
drag, startPoint x: 528, startPoint y: 781, endPoint x: 501, endPoint y: 786, distance: 27.6
drag, startPoint x: 501, startPoint y: 786, endPoint x: 159, endPoint y: 201, distance: 677.3
click at [159, 201] on b "239. Abide with Me" at bounding box center [111, 196] width 124 height 24
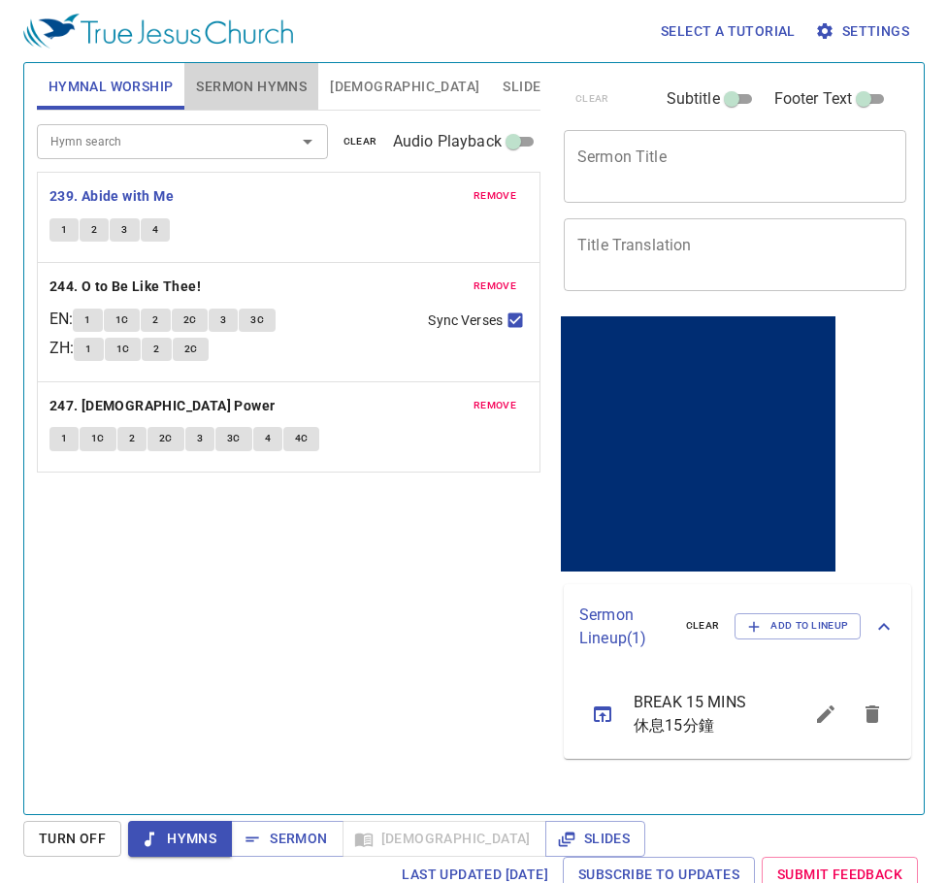
click at [236, 88] on span "Sermon Hymns" at bounding box center [251, 87] width 111 height 24
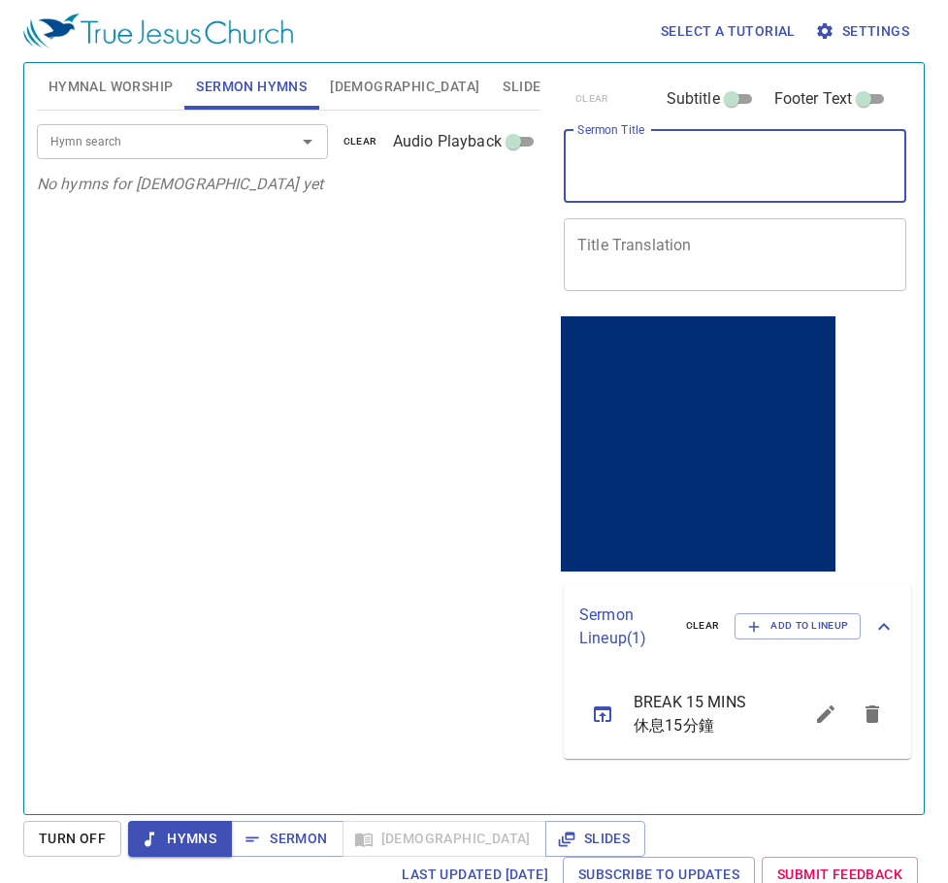
click at [607, 158] on textarea "Sermon Title" at bounding box center [734, 165] width 315 height 37
type textarea "Why"
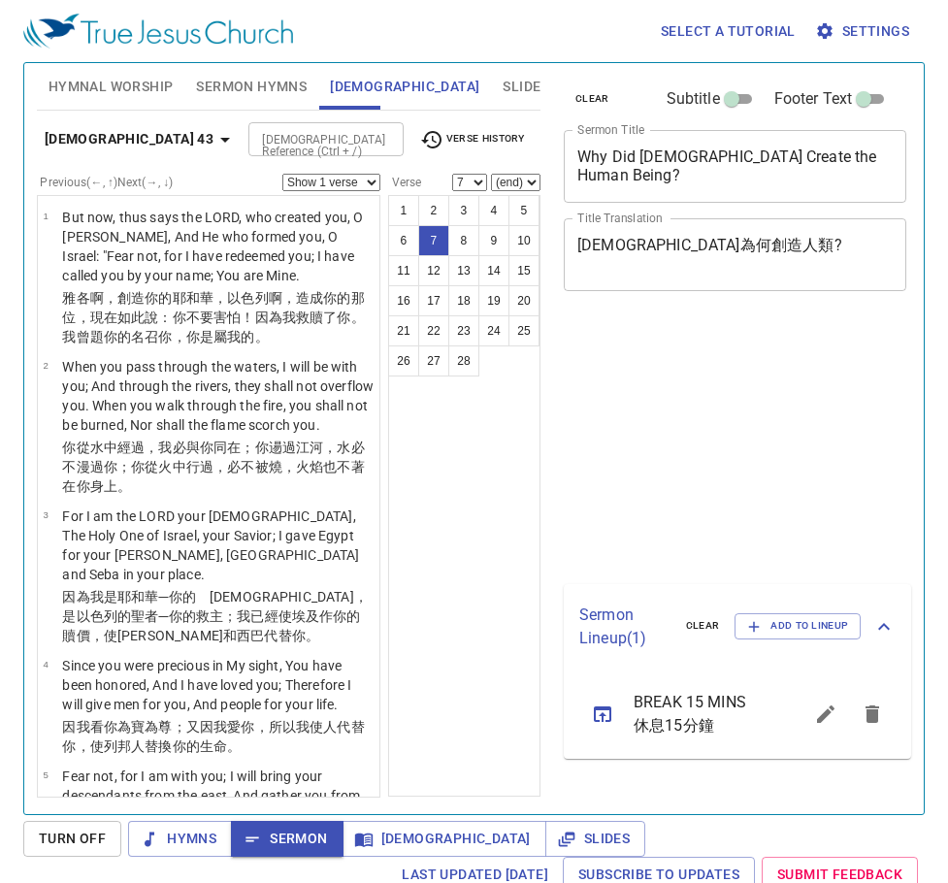
select select "7"
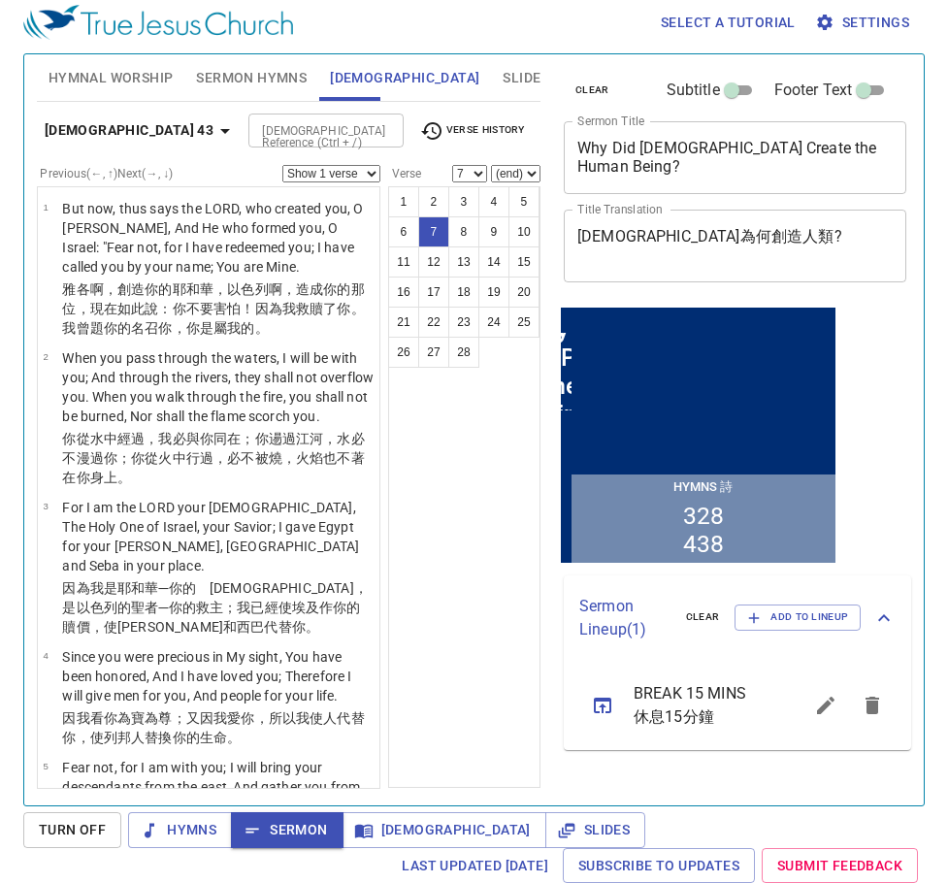
scroll to position [679, 0]
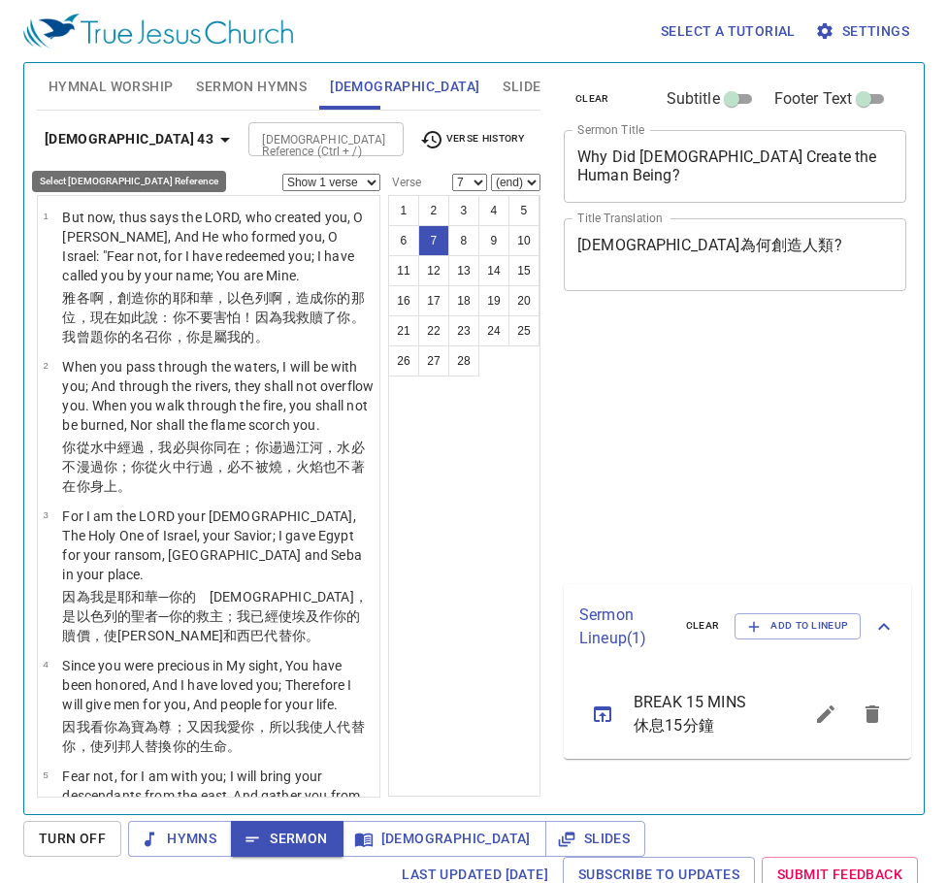
select select "7"
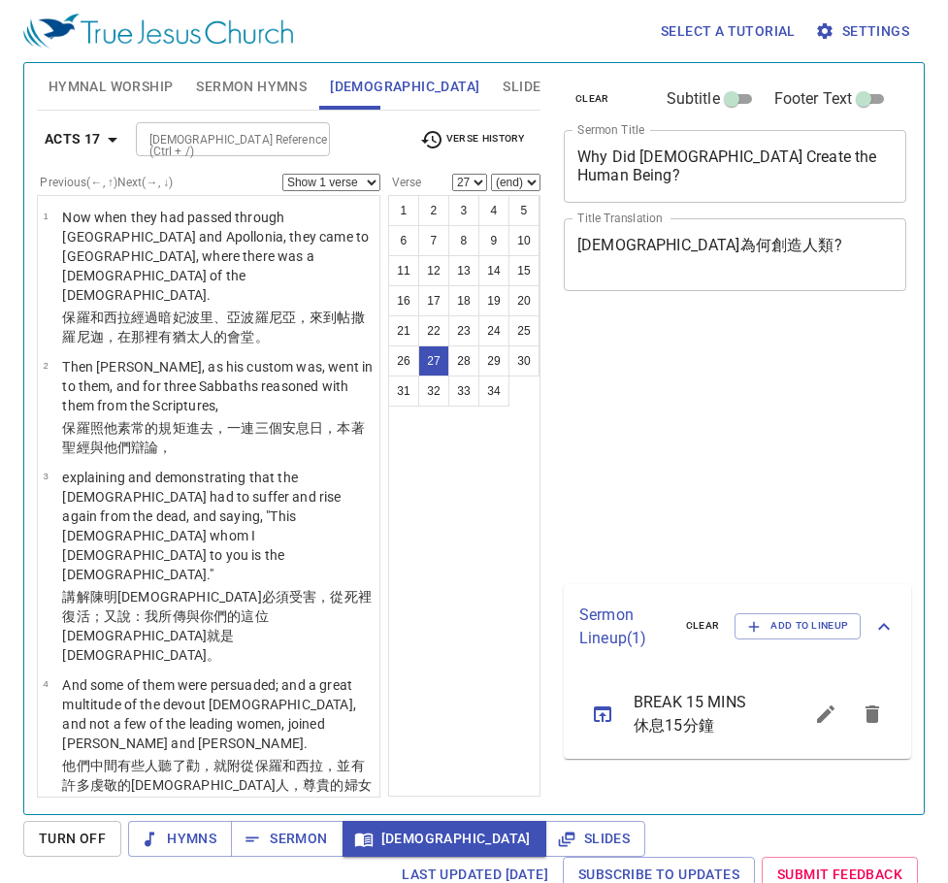
select select "27"
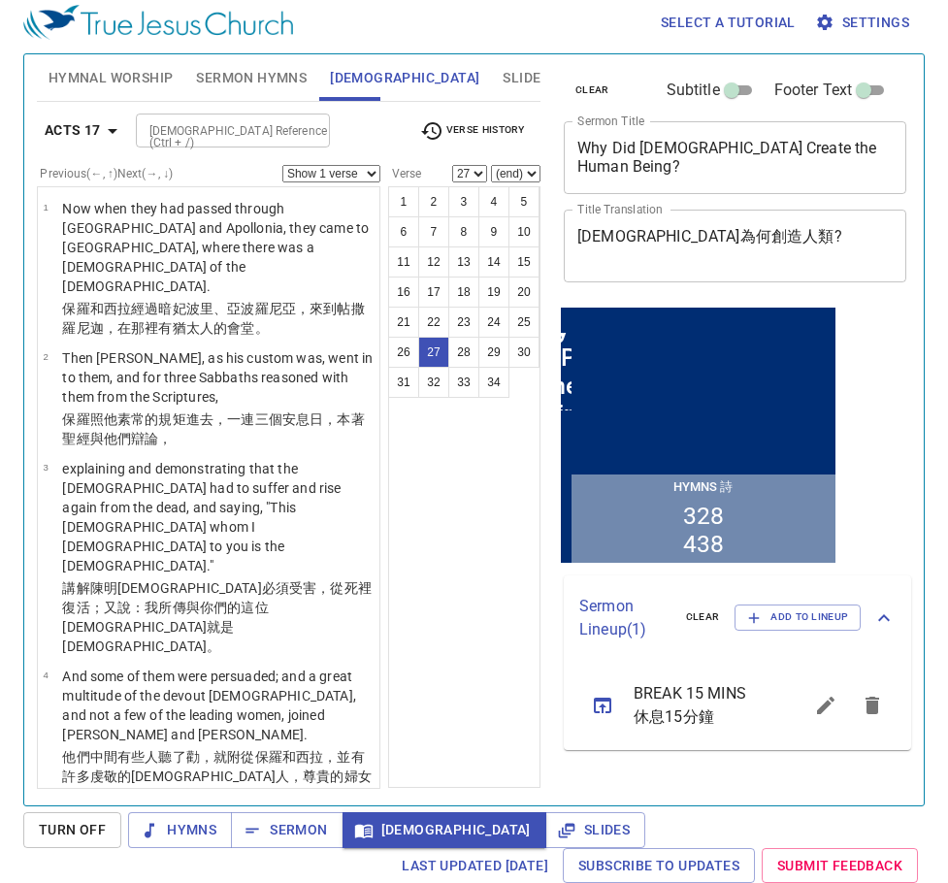
scroll to position [2936, 0]
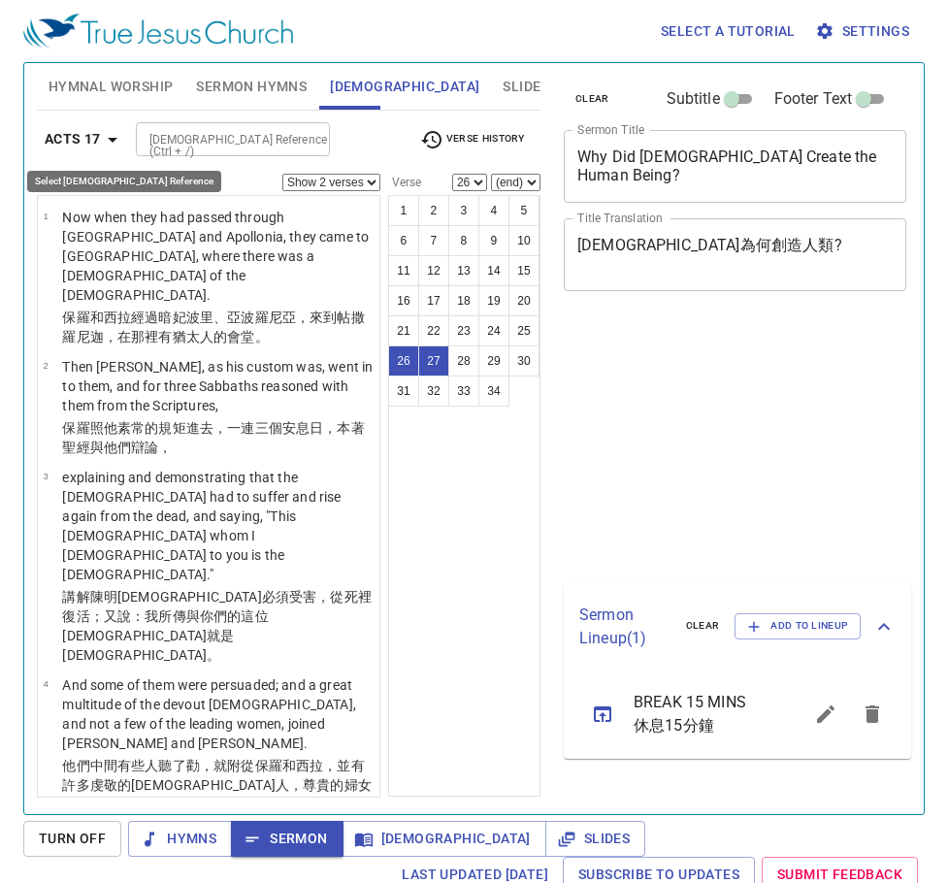
select select "2"
select select "26"
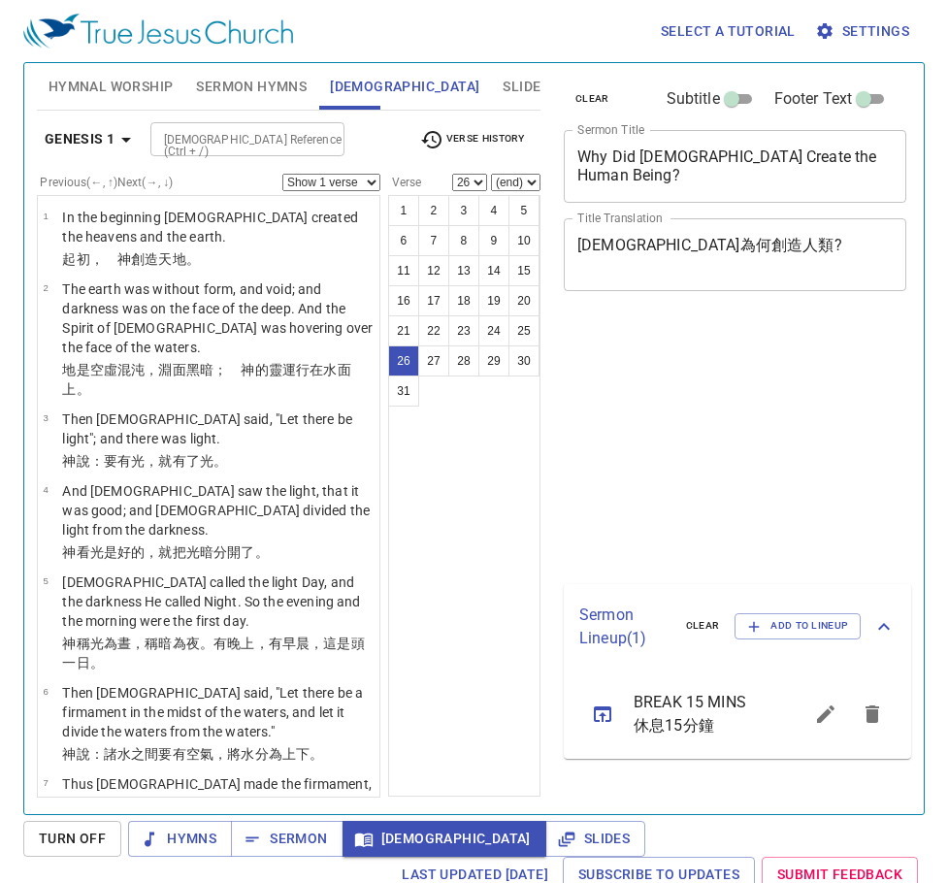
select select "26"
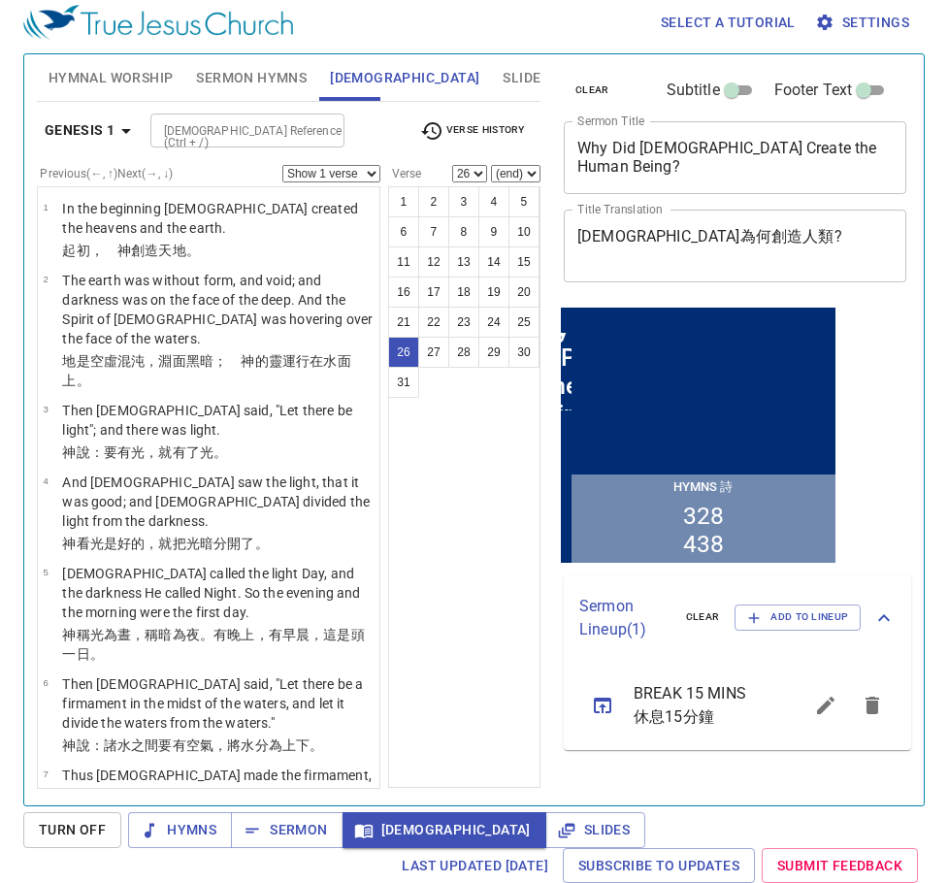
scroll to position [2568, 0]
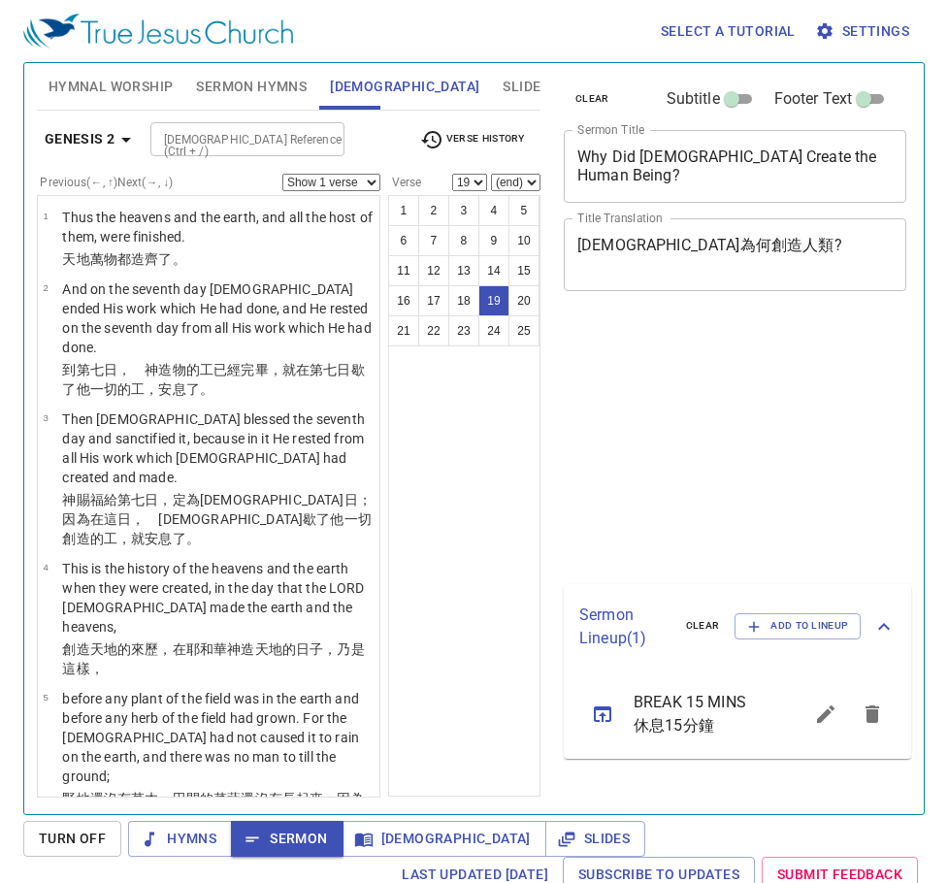
select select "19"
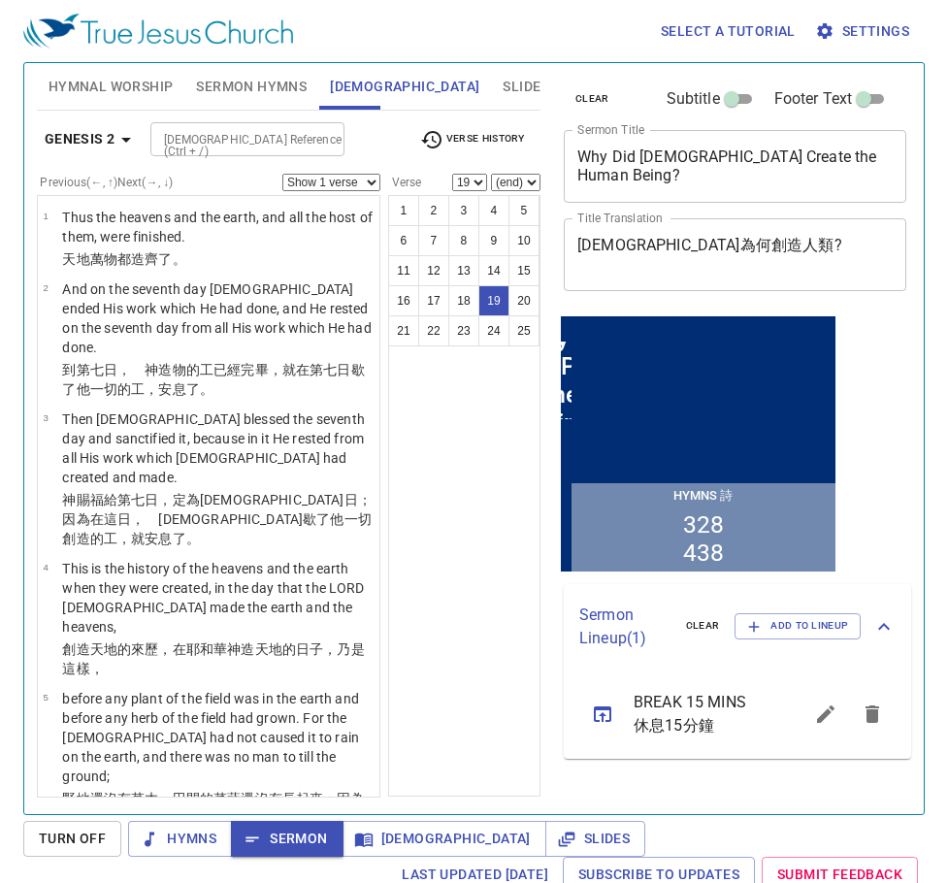
scroll to position [1647, 0]
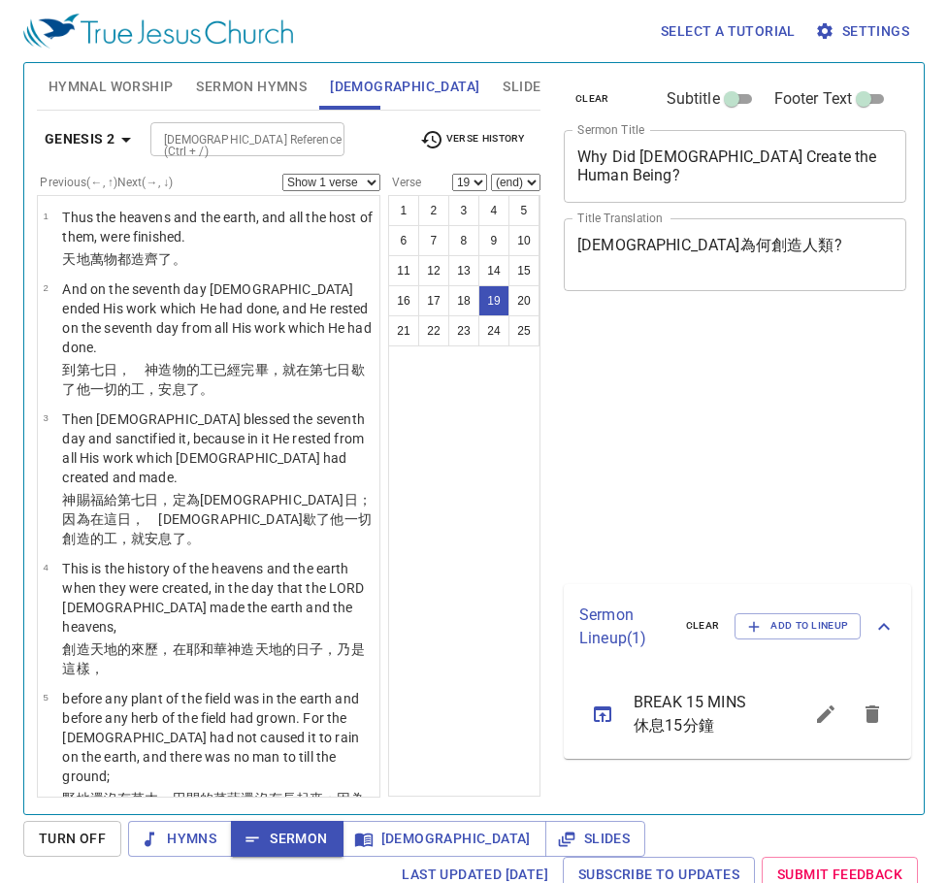
select select "19"
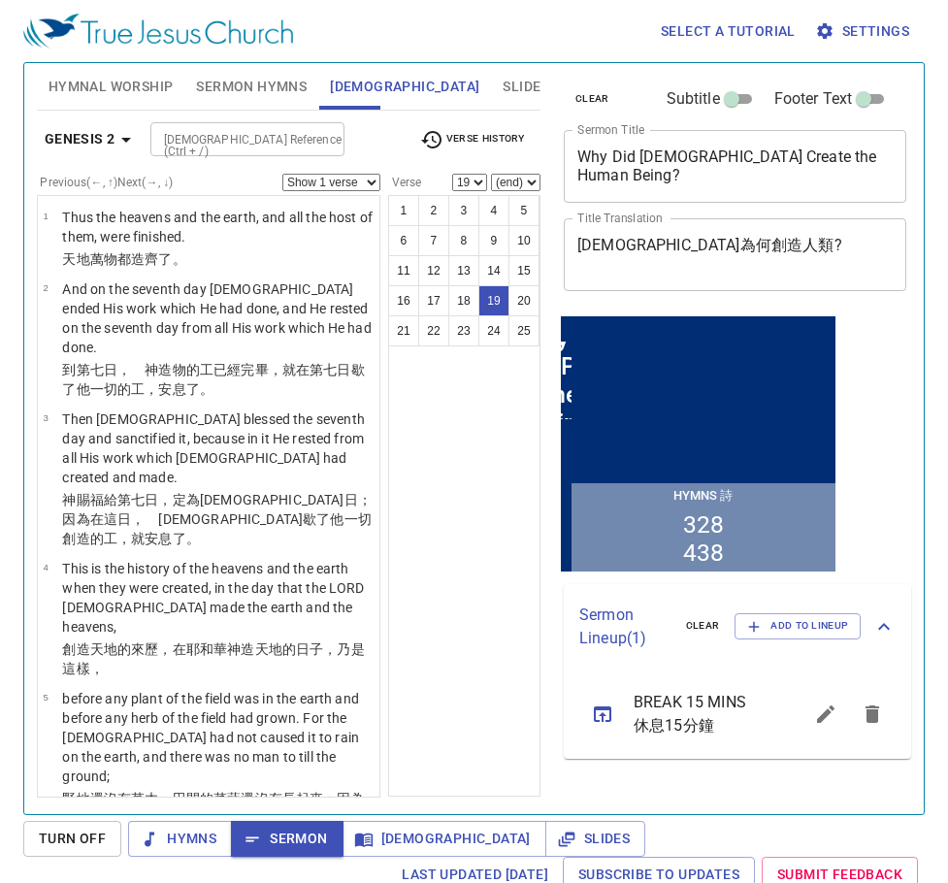
scroll to position [1647, 0]
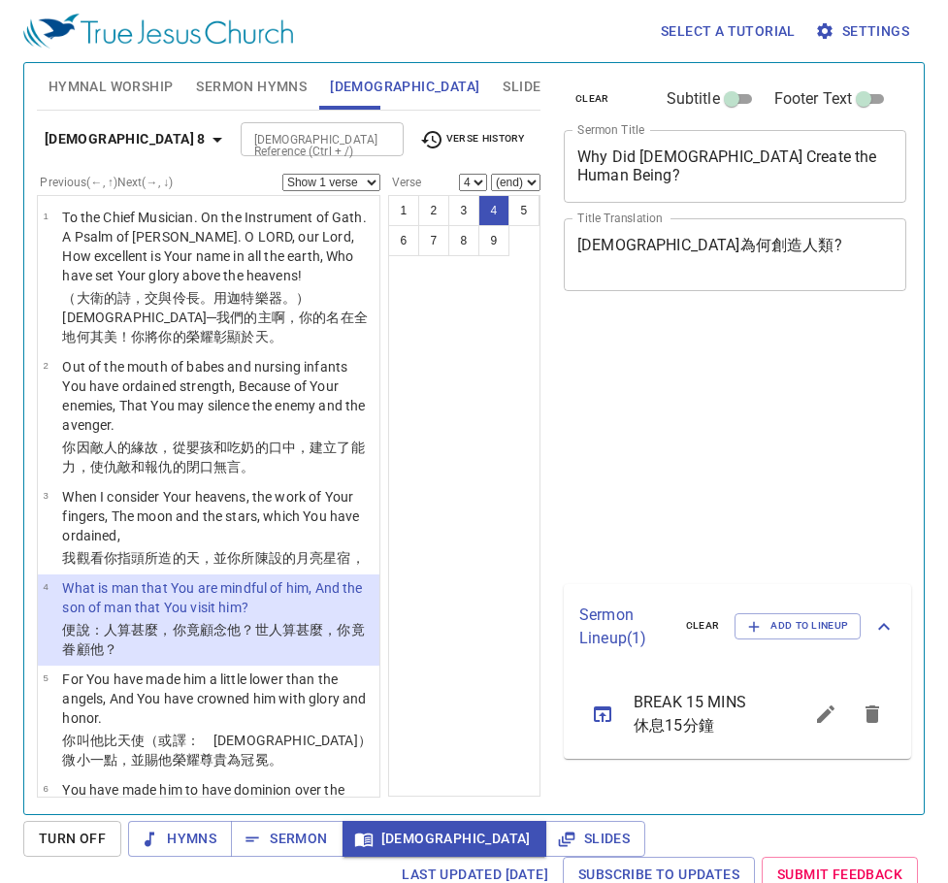
select select "4"
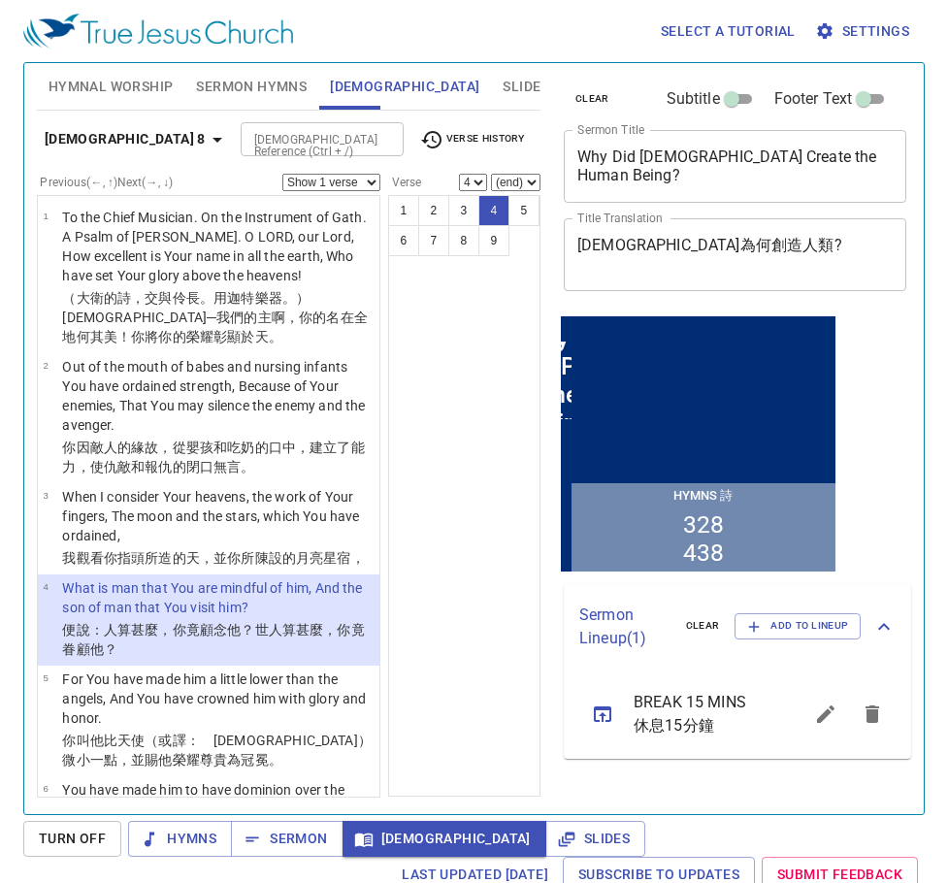
scroll to position [97, 0]
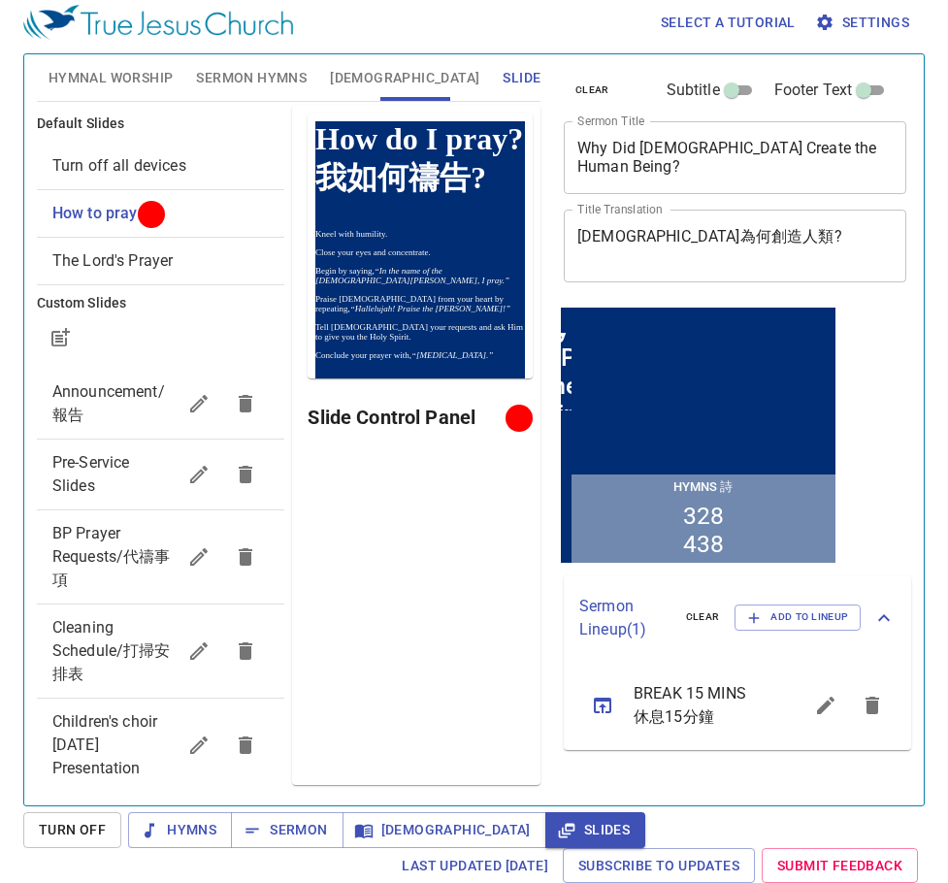
scroll to position [237, 0]
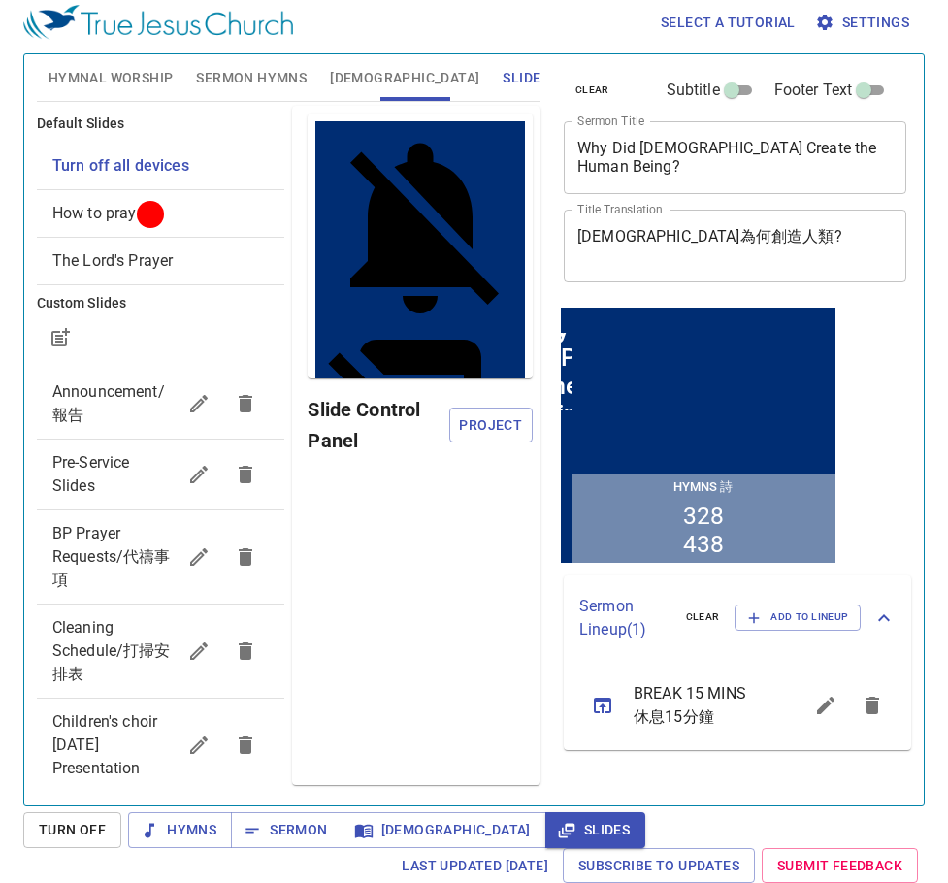
scroll to position [189, 0]
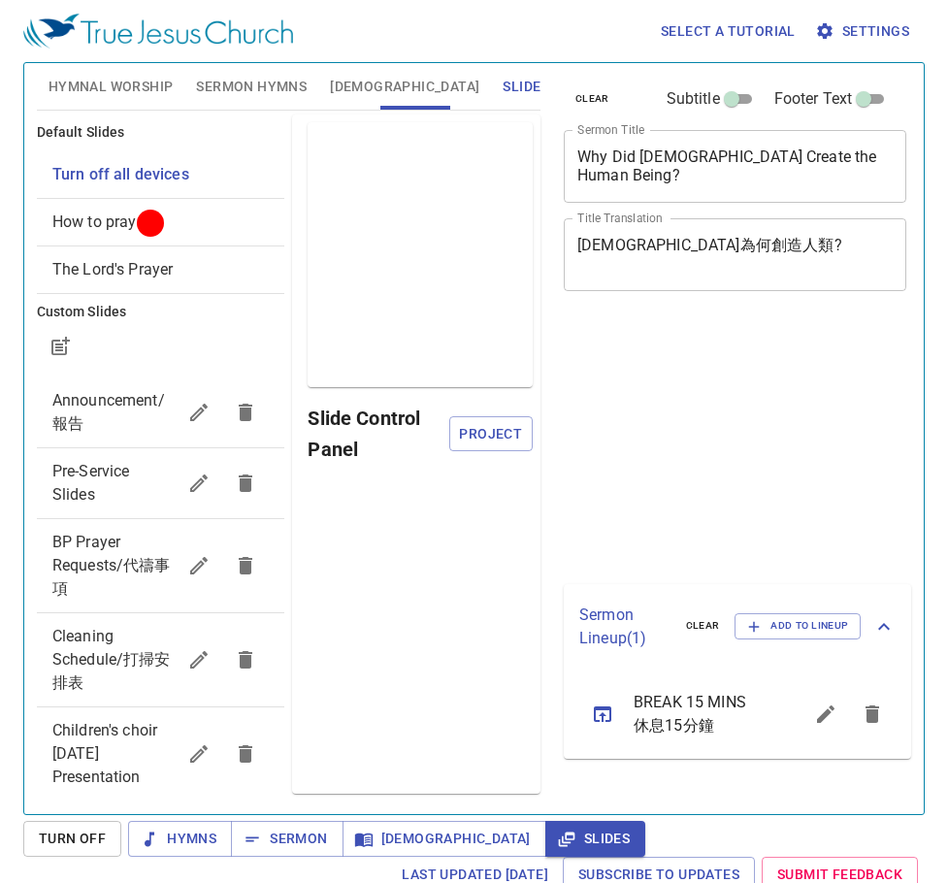
scroll to position [9, 0]
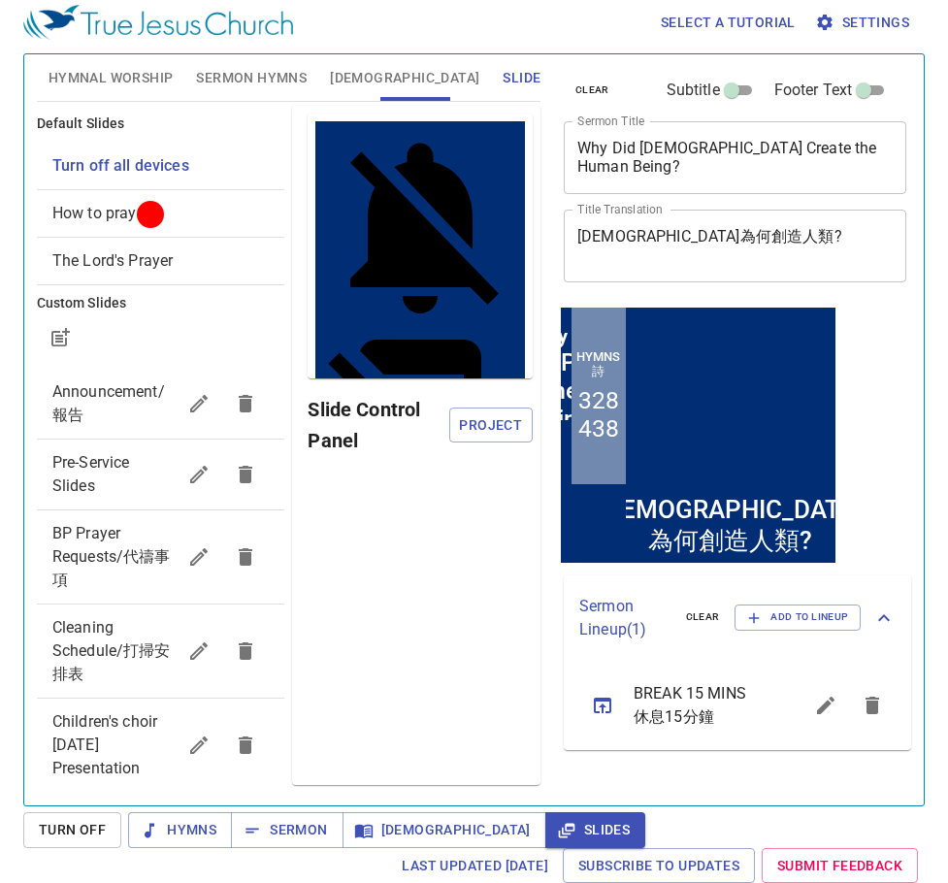
scroll to position [9, 0]
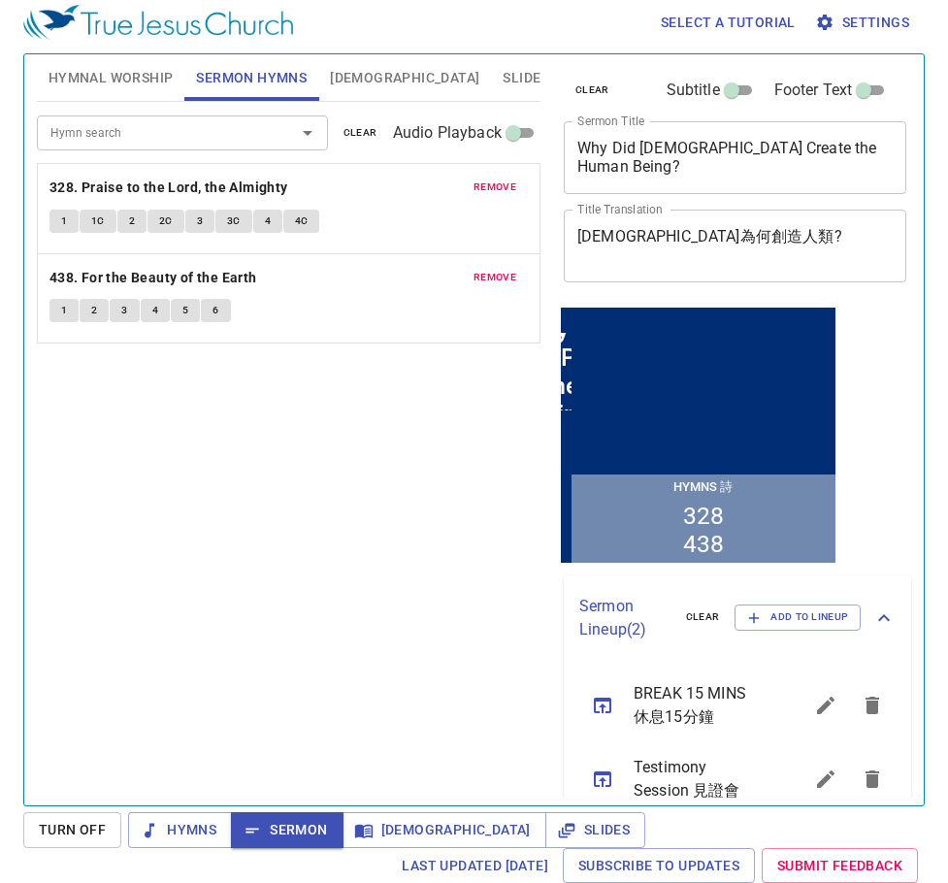
scroll to position [9, 0]
